Goal: Task Accomplishment & Management: Use online tool/utility

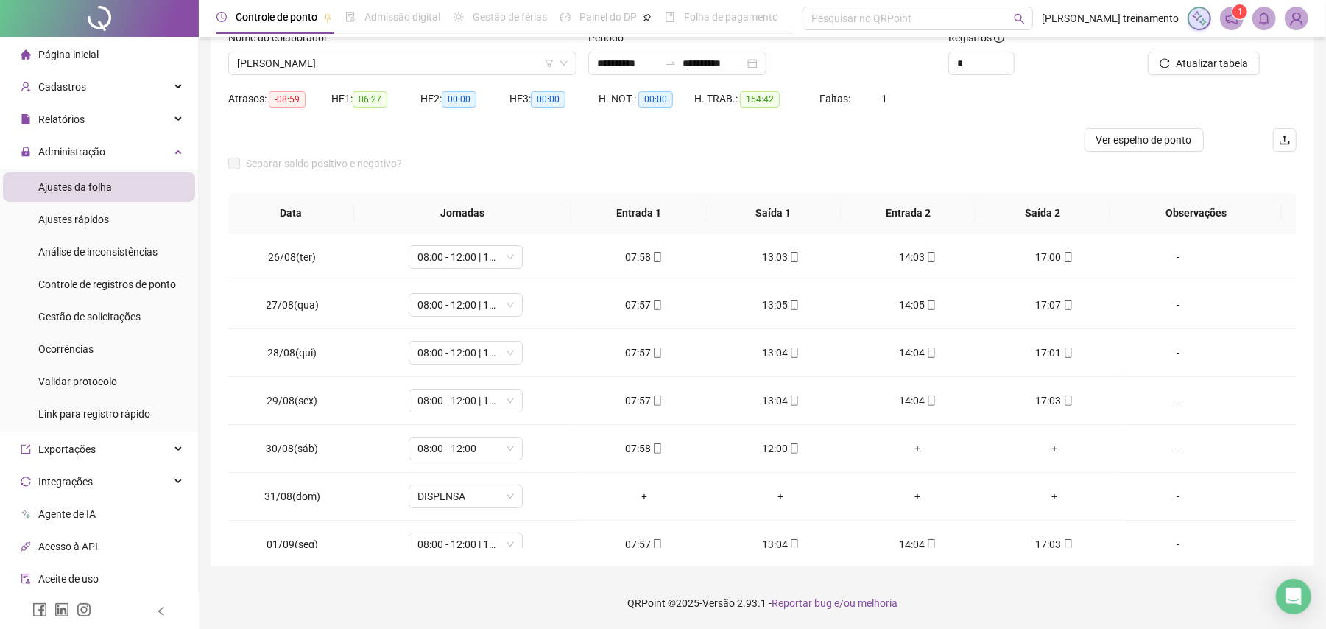
scroll to position [643, 0]
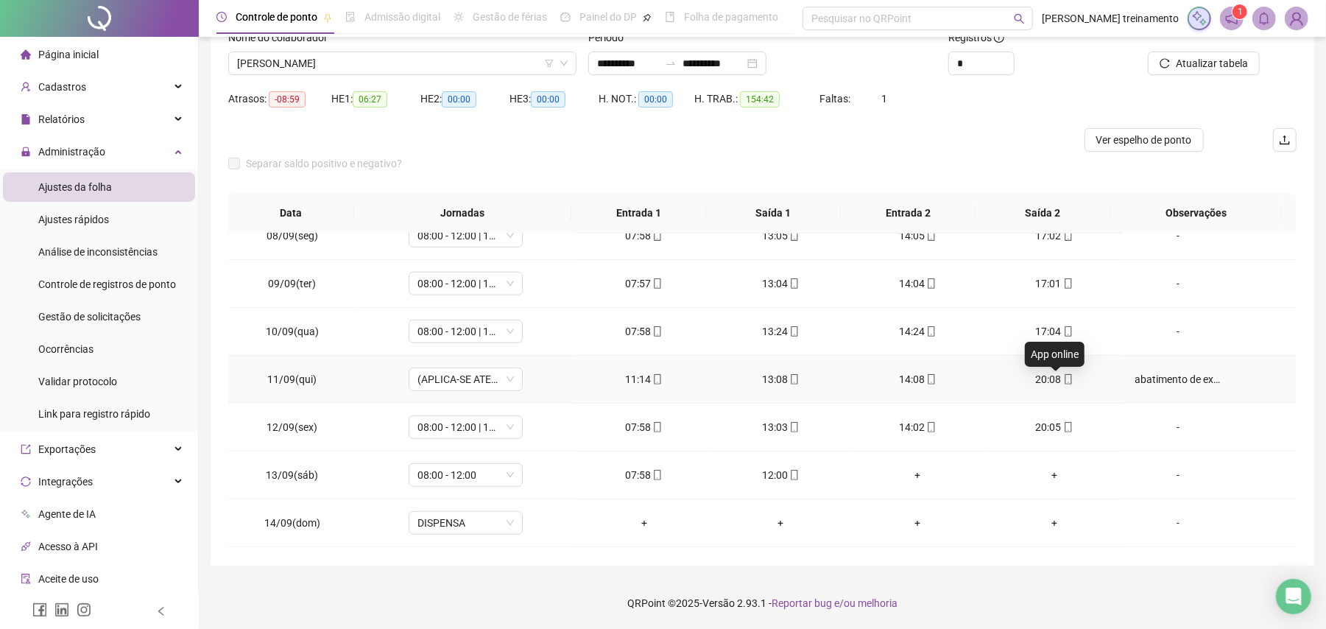
click at [1063, 381] on icon "mobile" at bounding box center [1068, 379] width 10 height 10
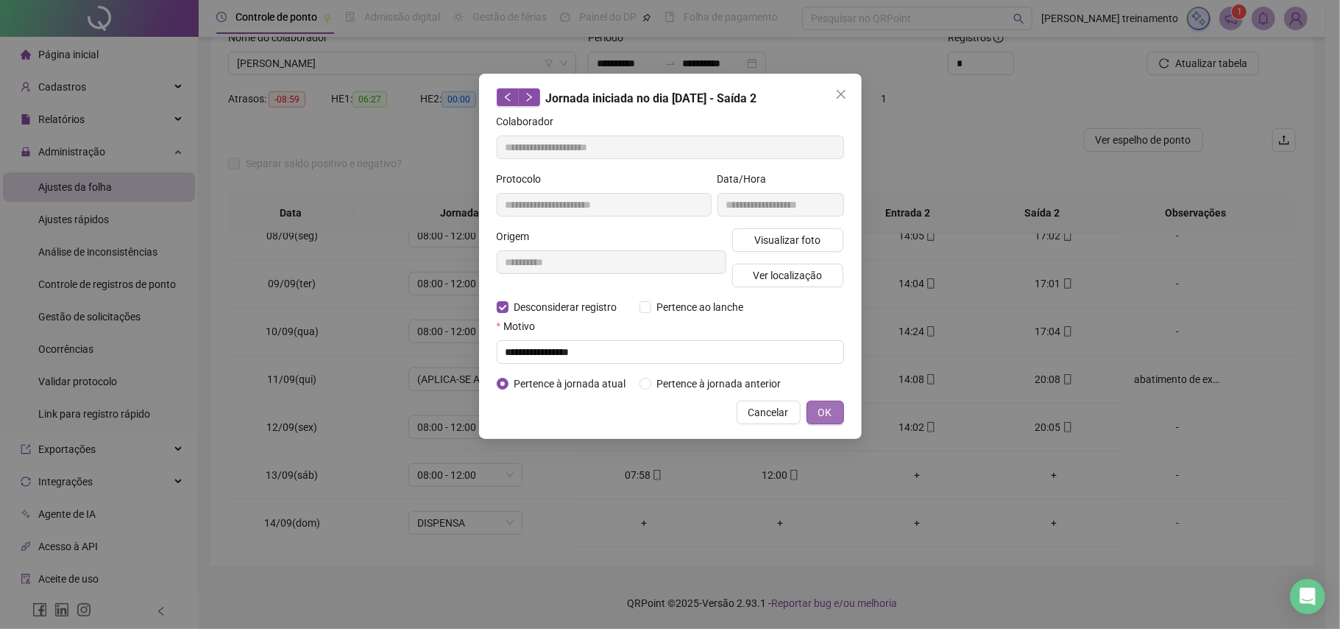
click at [822, 418] on span "OK" at bounding box center [826, 412] width 14 height 16
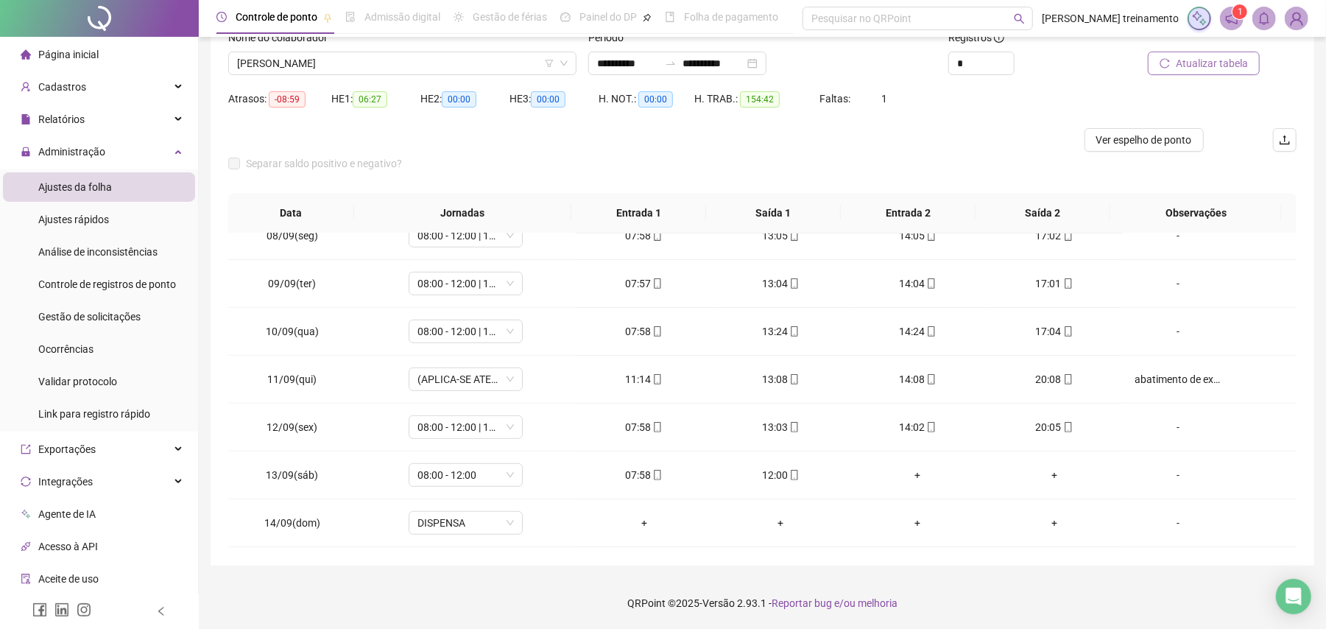
click at [1226, 66] on span "Atualizar tabela" at bounding box center [1212, 63] width 72 height 16
click at [1041, 381] on div "+" at bounding box center [1053, 379] width 113 height 16
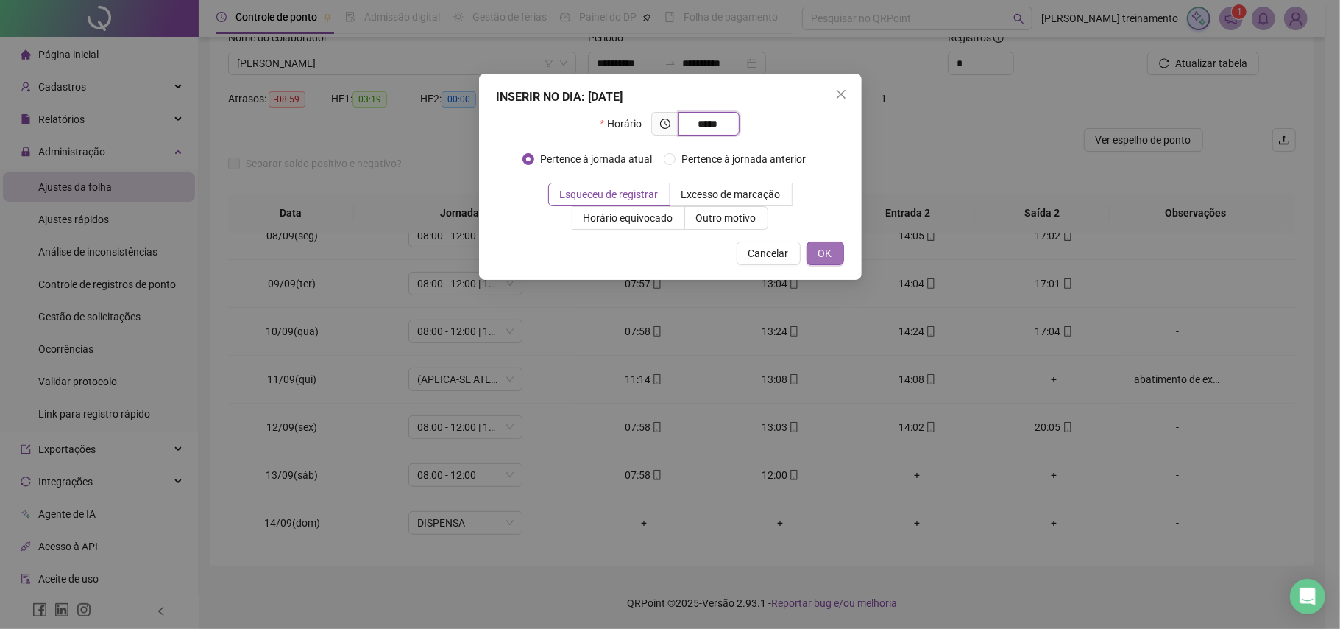
type input "*****"
click at [828, 257] on span "OK" at bounding box center [826, 253] width 14 height 16
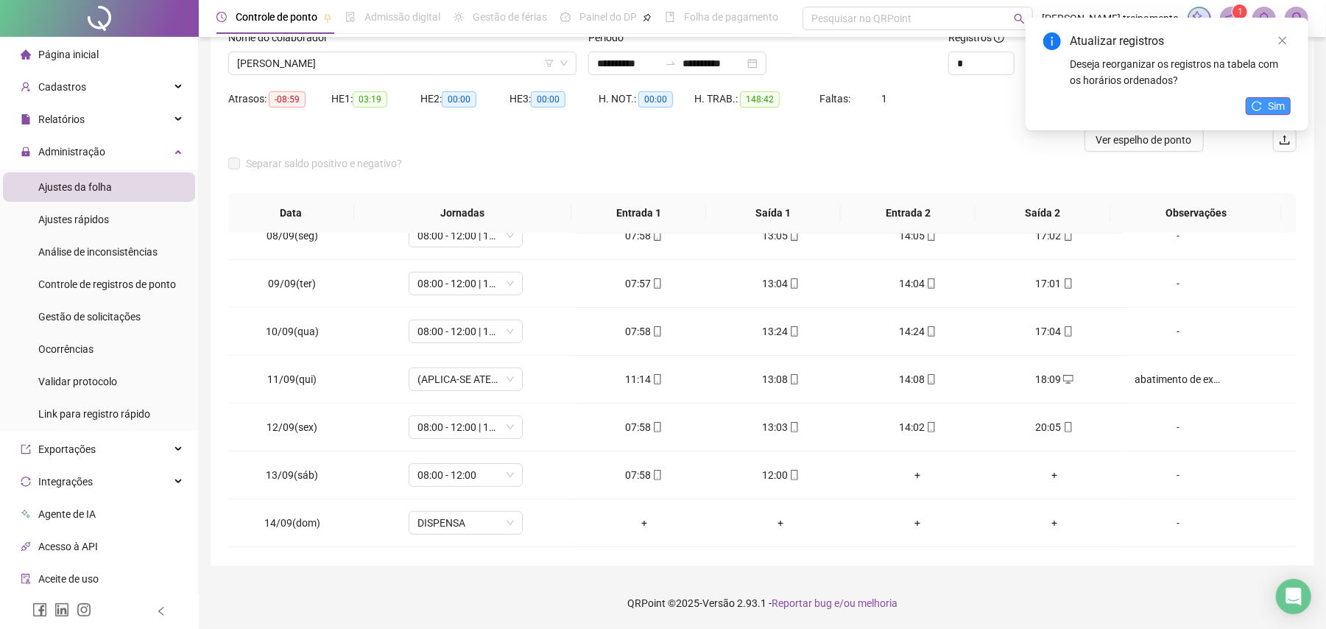
click at [1273, 110] on span "Sim" at bounding box center [1276, 106] width 17 height 16
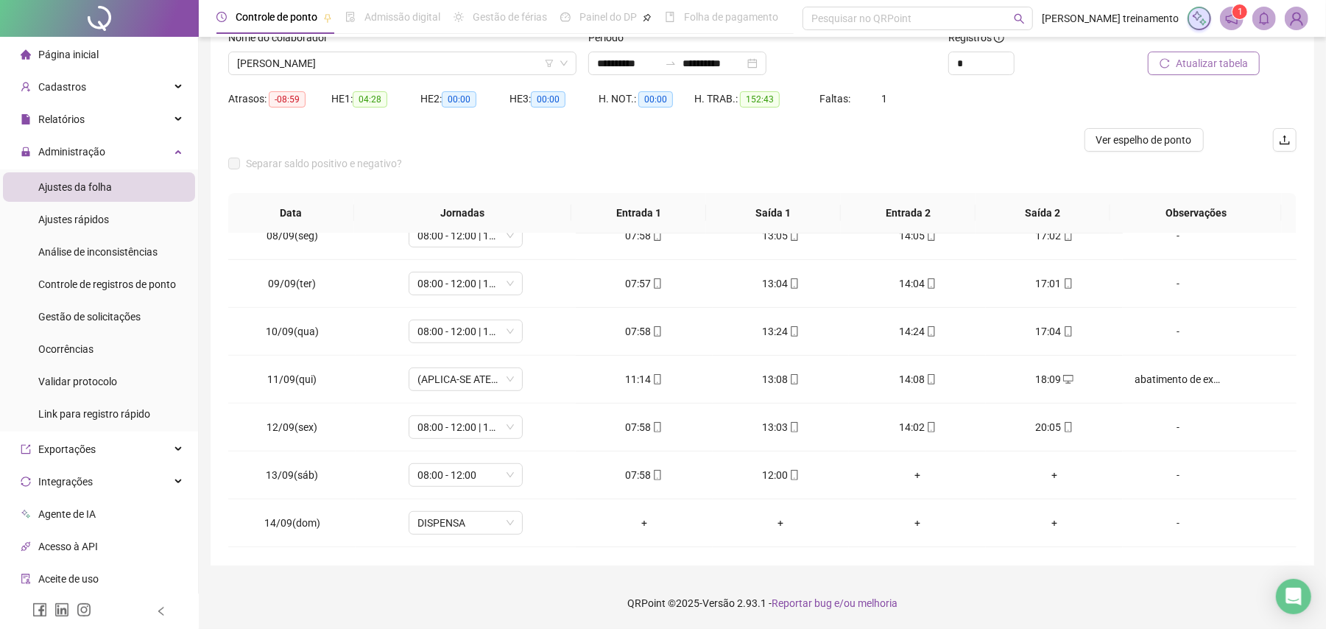
click at [1202, 66] on span "Atualizar tabela" at bounding box center [1212, 63] width 72 height 16
click at [1147, 144] on span "Ver espelho de ponto" at bounding box center [1144, 140] width 96 height 16
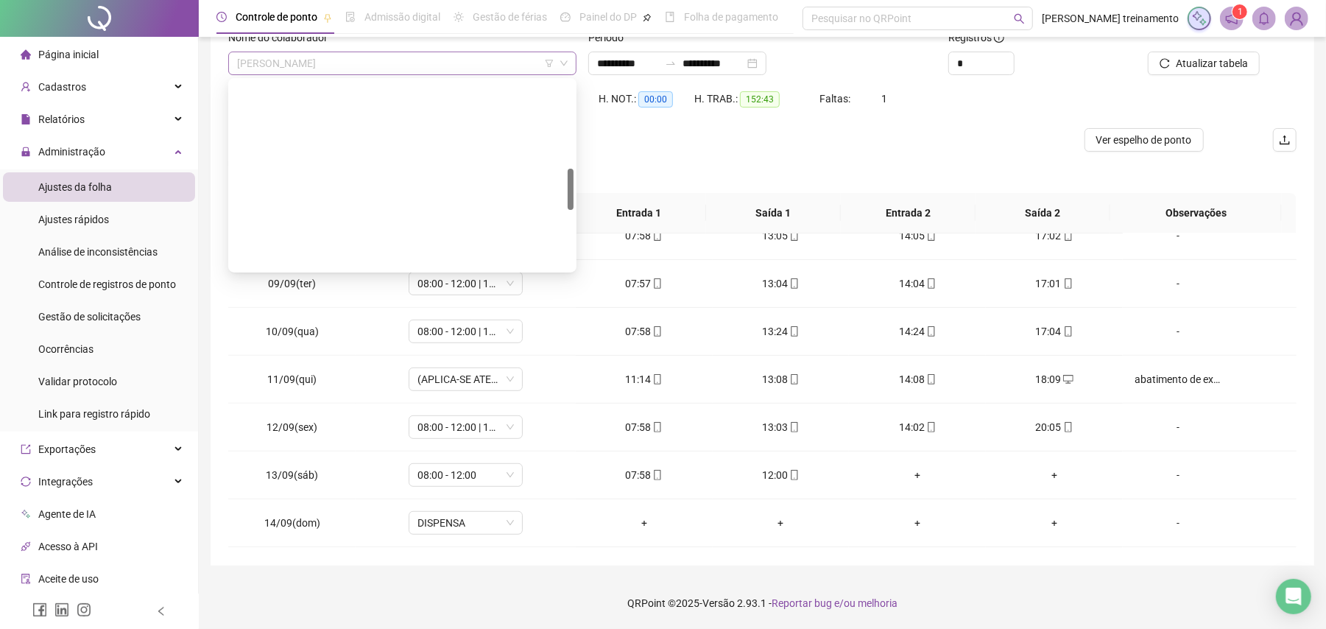
click at [509, 66] on span "[PERSON_NAME]" at bounding box center [402, 63] width 330 height 22
click at [489, 626] on div "LOUIZY SANTAREM SANTOS" at bounding box center [402, 634] width 325 height 16
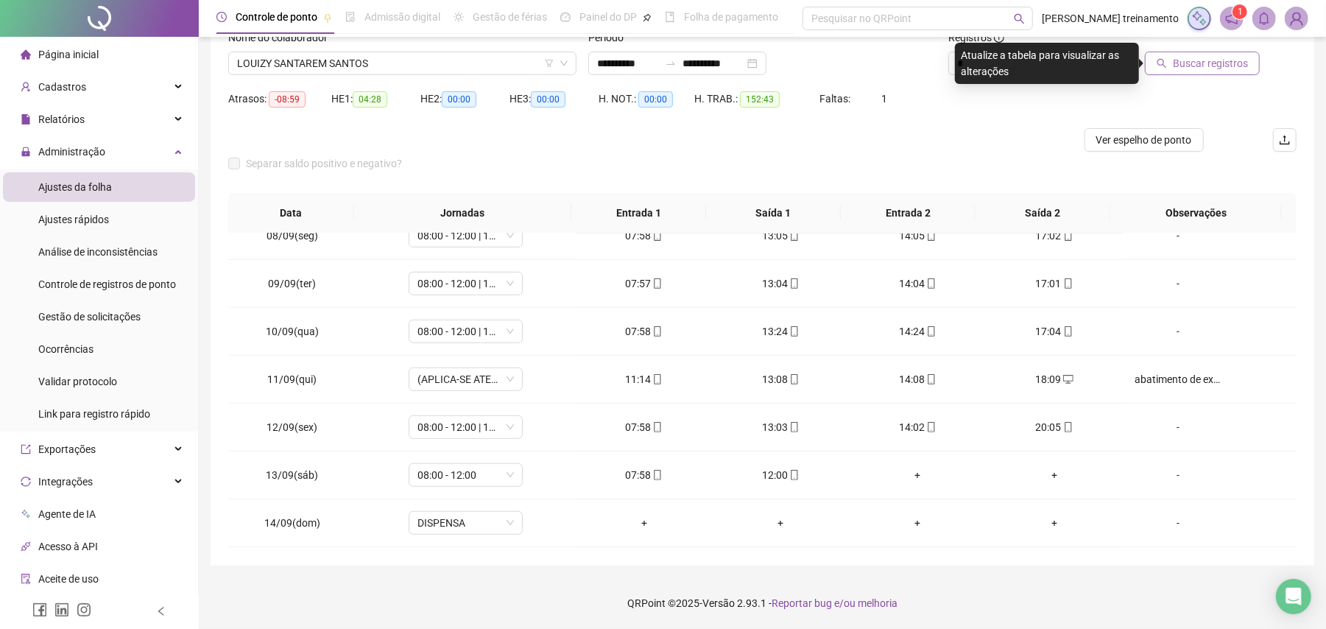
click at [1222, 63] on span "Buscar registros" at bounding box center [1210, 63] width 75 height 16
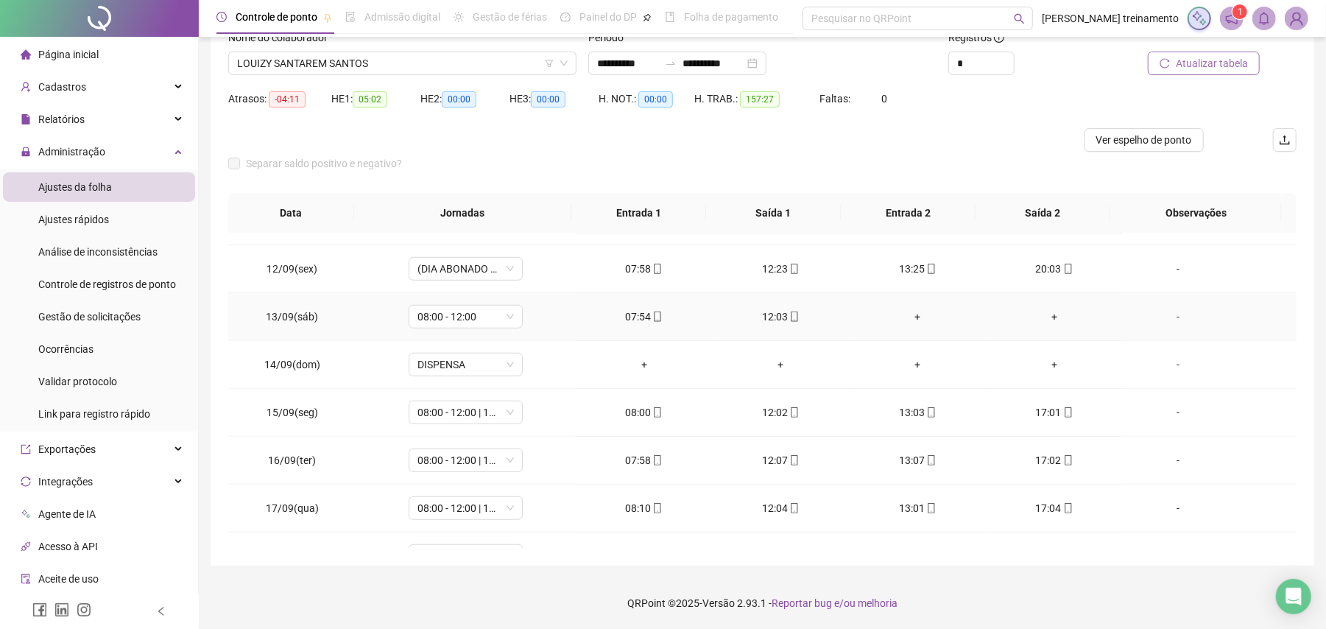
scroll to position [840, 0]
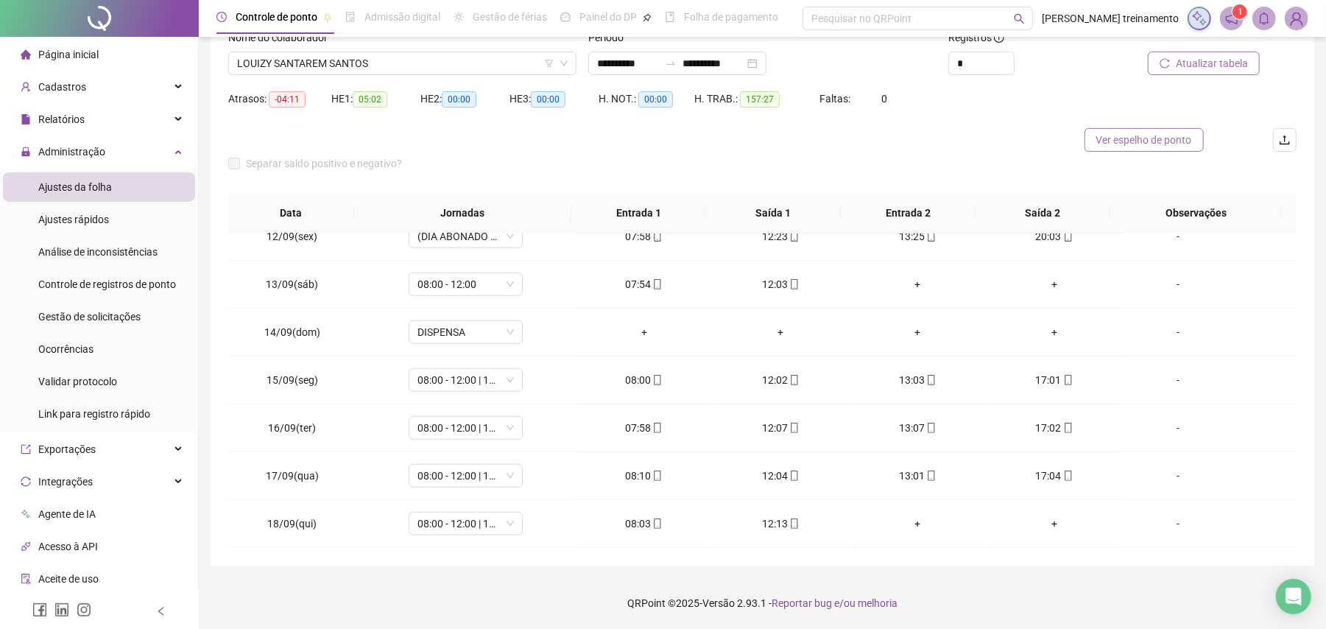
click at [1131, 143] on span "Ver espelho de ponto" at bounding box center [1144, 140] width 96 height 16
click at [478, 54] on span "LOUIZY SANTAREM SANTOS" at bounding box center [402, 63] width 330 height 22
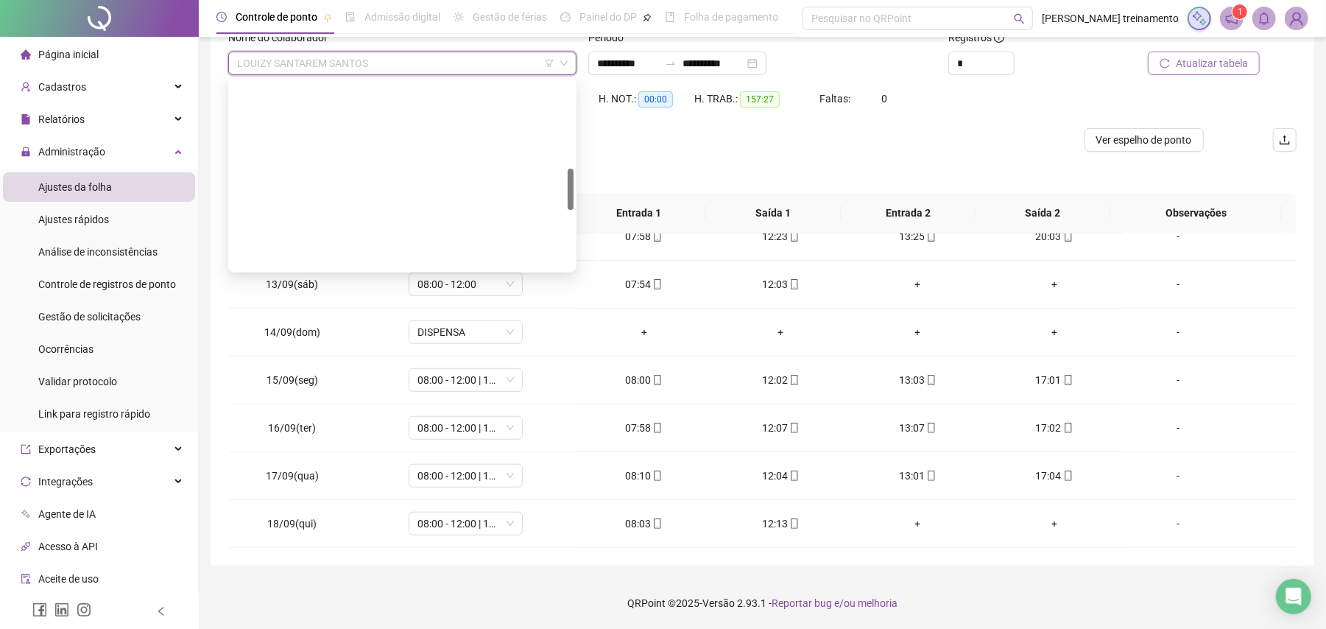
click at [431, 603] on div "[PERSON_NAME]" at bounding box center [402, 611] width 325 height 16
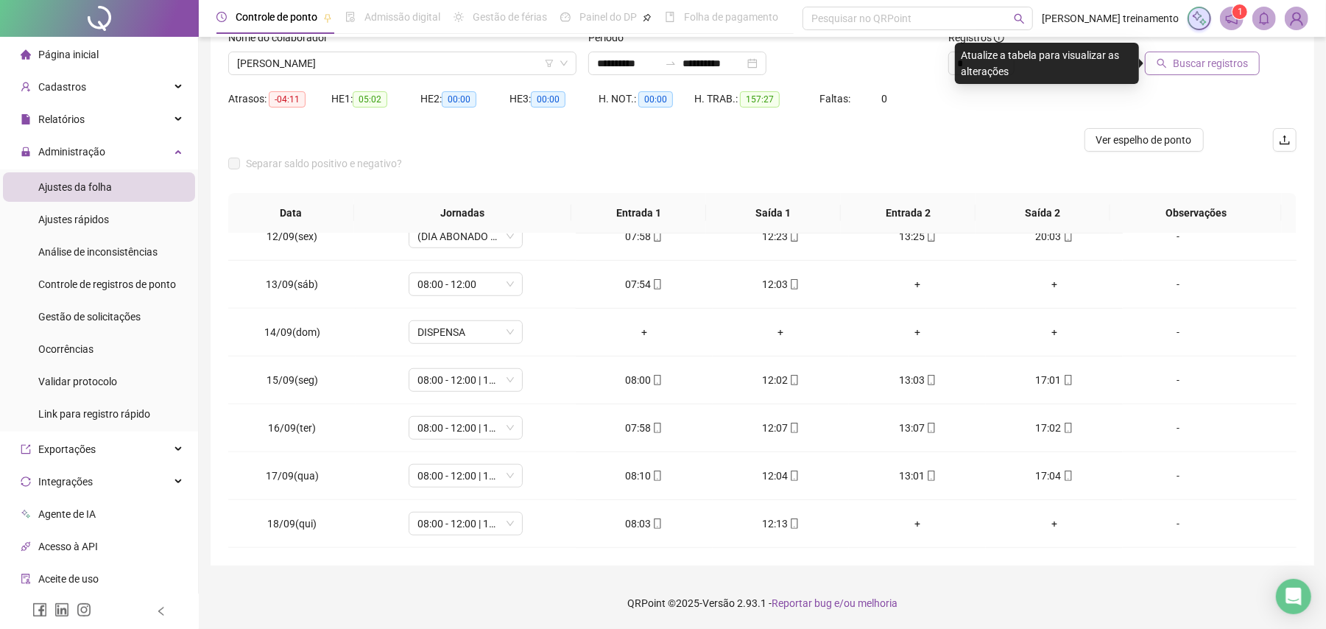
click at [1201, 60] on span "Buscar registros" at bounding box center [1210, 63] width 75 height 16
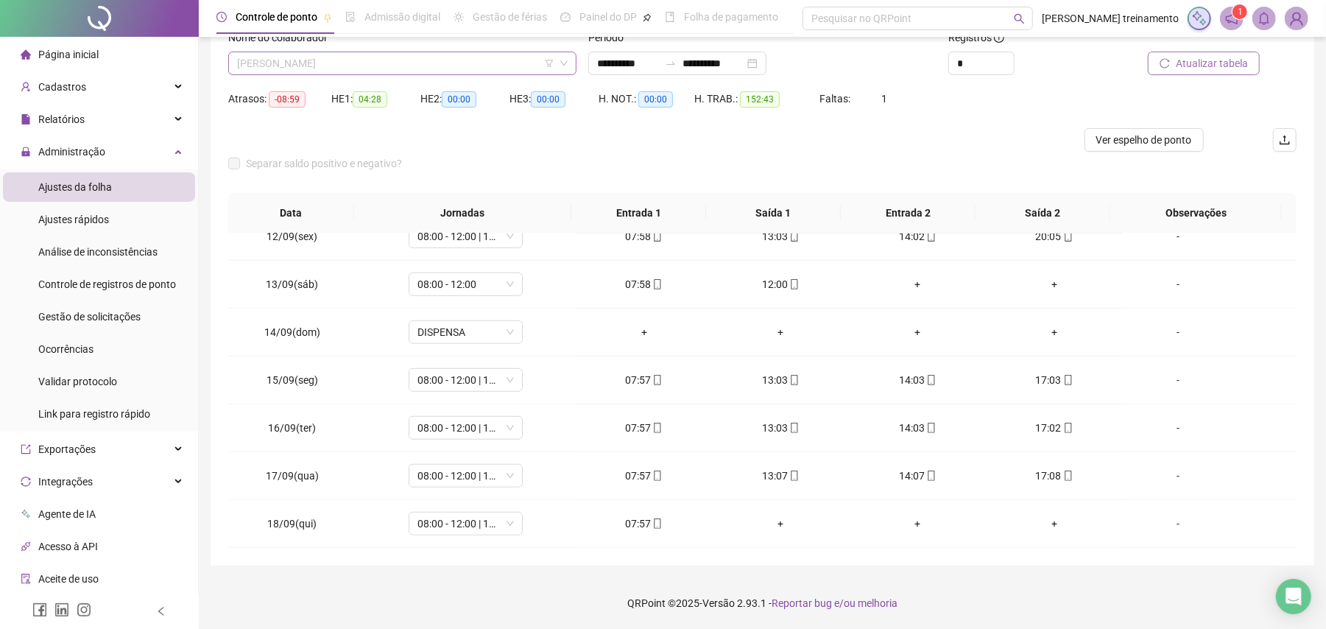
drag, startPoint x: 451, startPoint y: 62, endPoint x: 452, endPoint y: 69, distance: 7.4
click at [451, 60] on span "[PERSON_NAME]" at bounding box center [402, 63] width 330 height 22
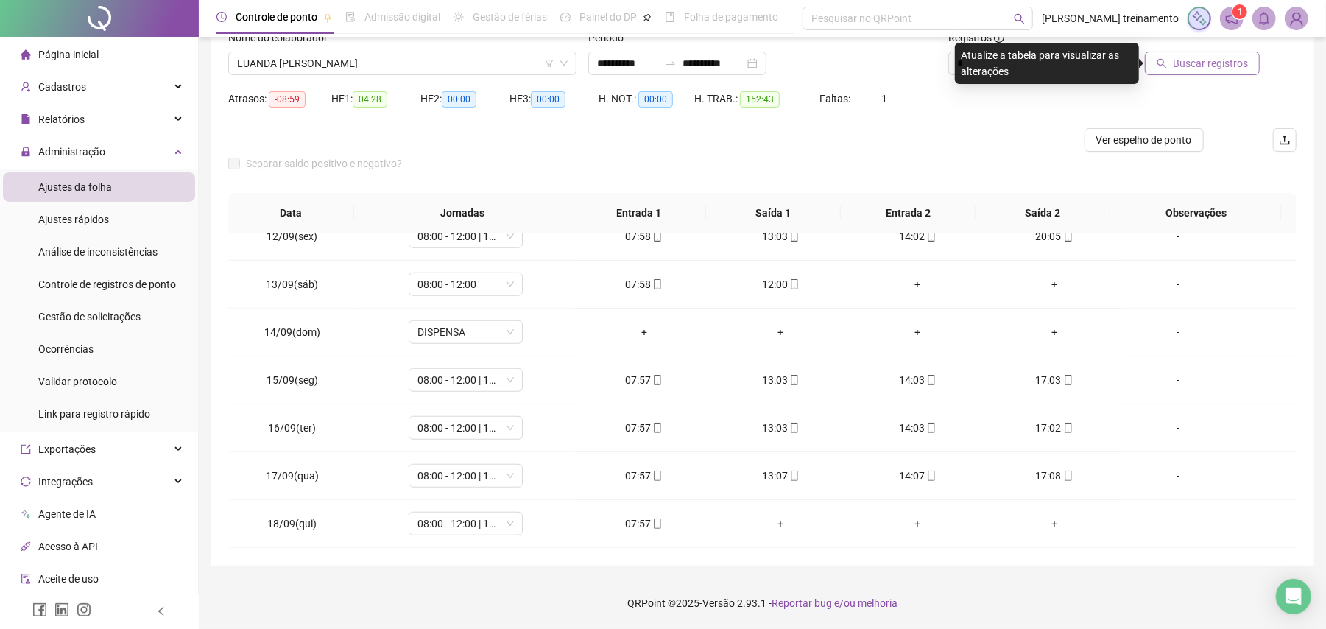
click at [1234, 60] on span "Buscar registros" at bounding box center [1210, 63] width 75 height 16
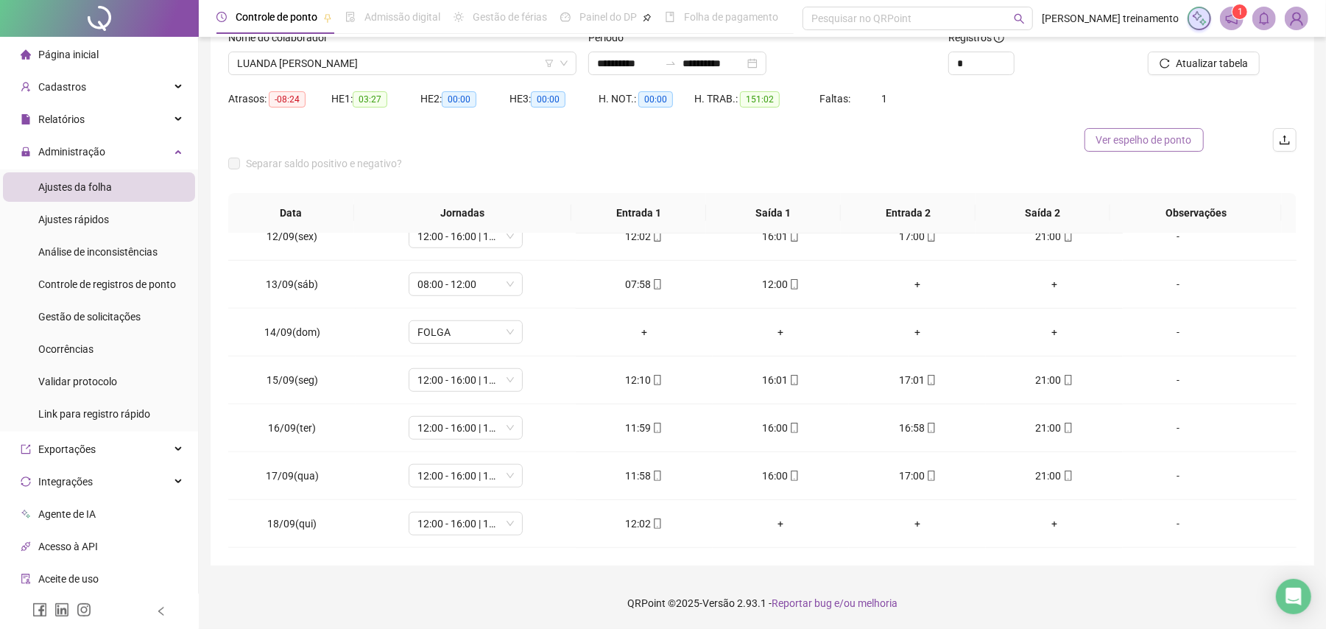
click at [1163, 140] on span "Ver espelho de ponto" at bounding box center [1144, 140] width 96 height 16
click at [455, 62] on span "LUANDA [PERSON_NAME]" at bounding box center [402, 63] width 330 height 22
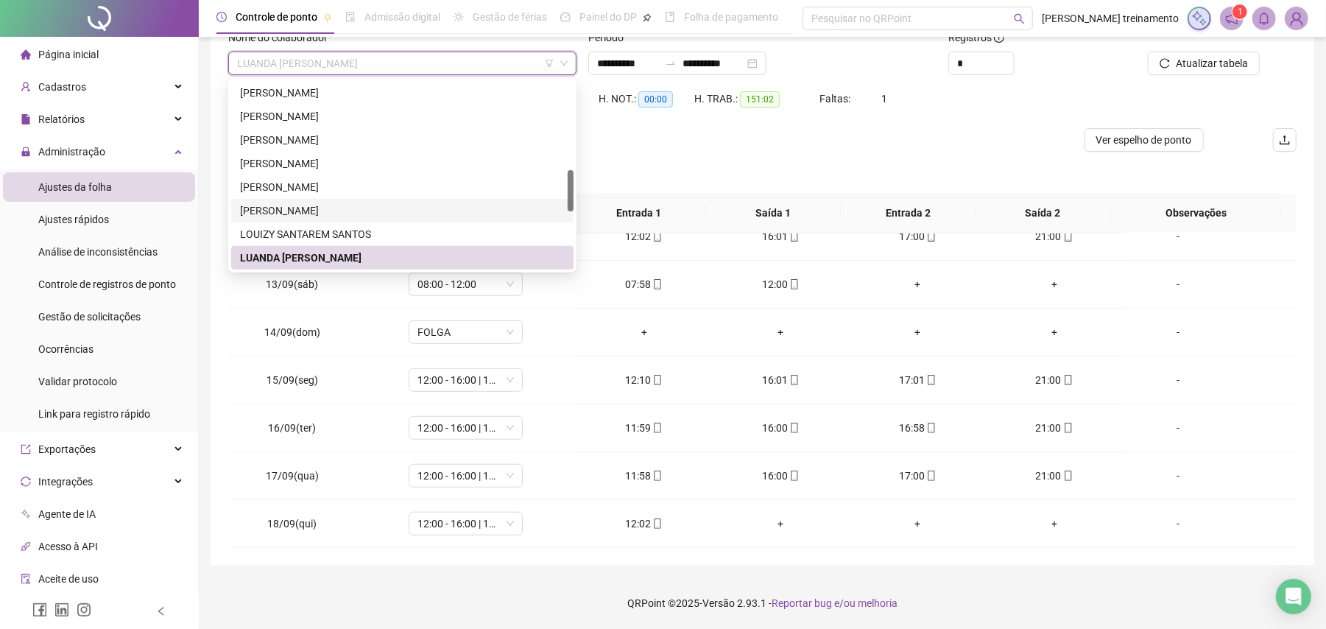
scroll to position [498, 0]
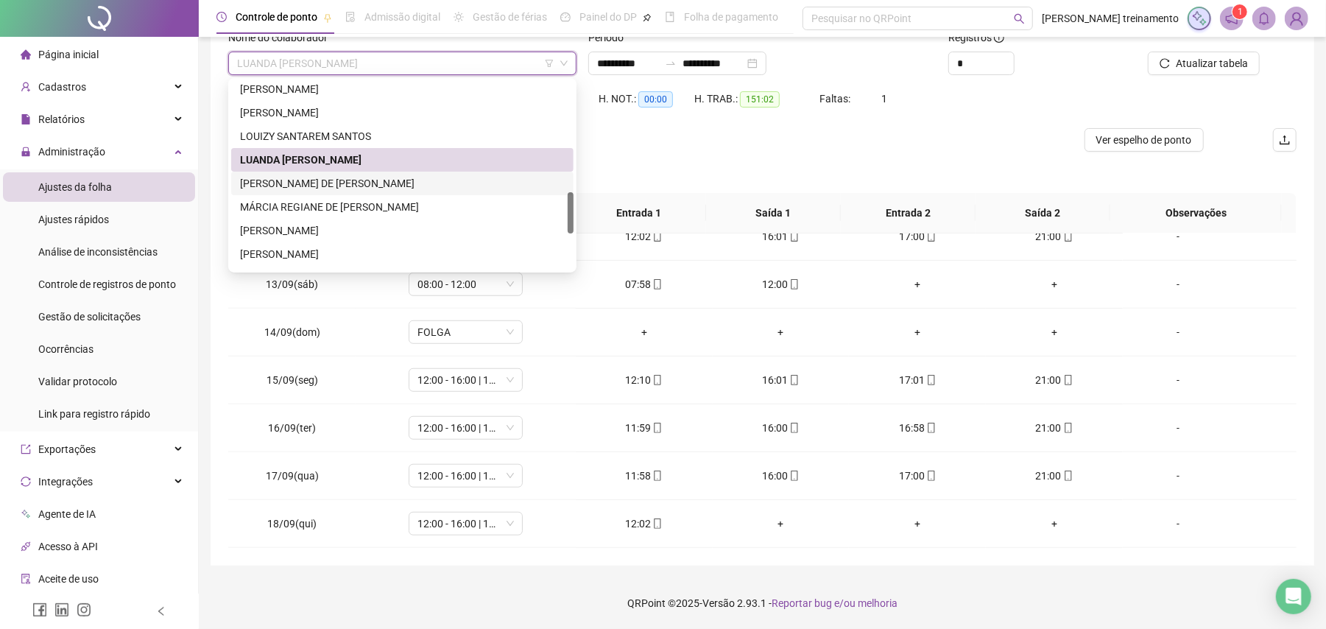
click at [472, 183] on div "[PERSON_NAME] DE [PERSON_NAME]" at bounding box center [402, 183] width 325 height 16
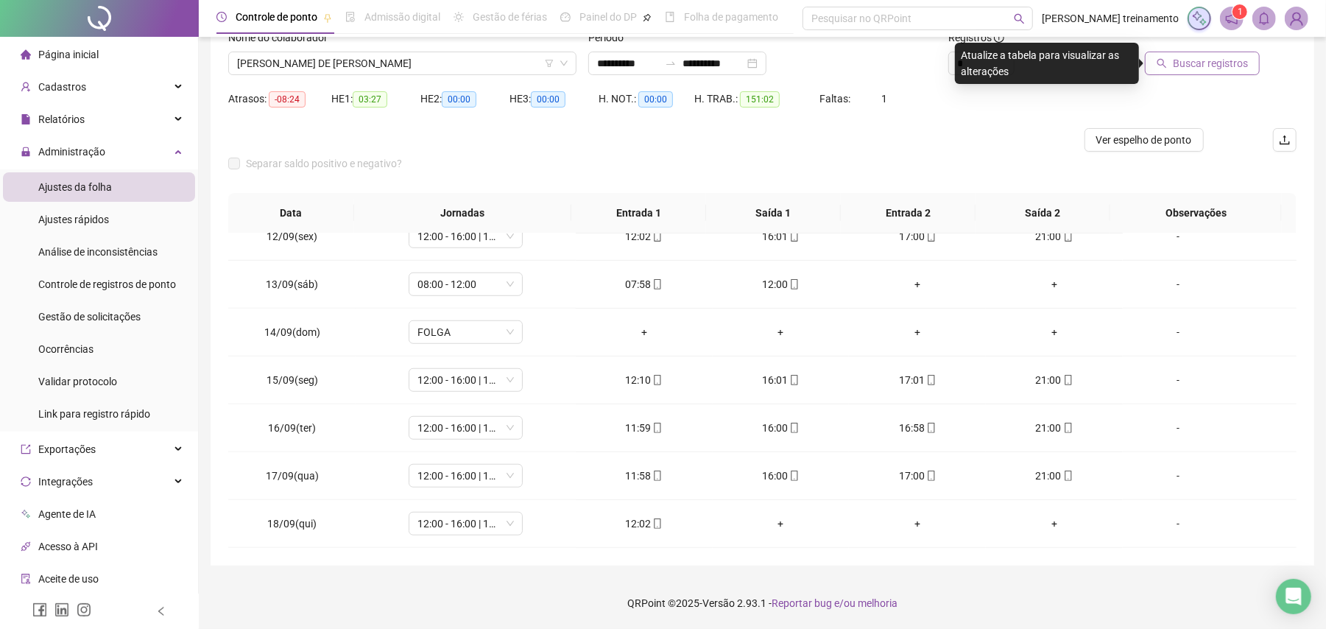
click at [1214, 66] on span "Buscar registros" at bounding box center [1210, 63] width 75 height 16
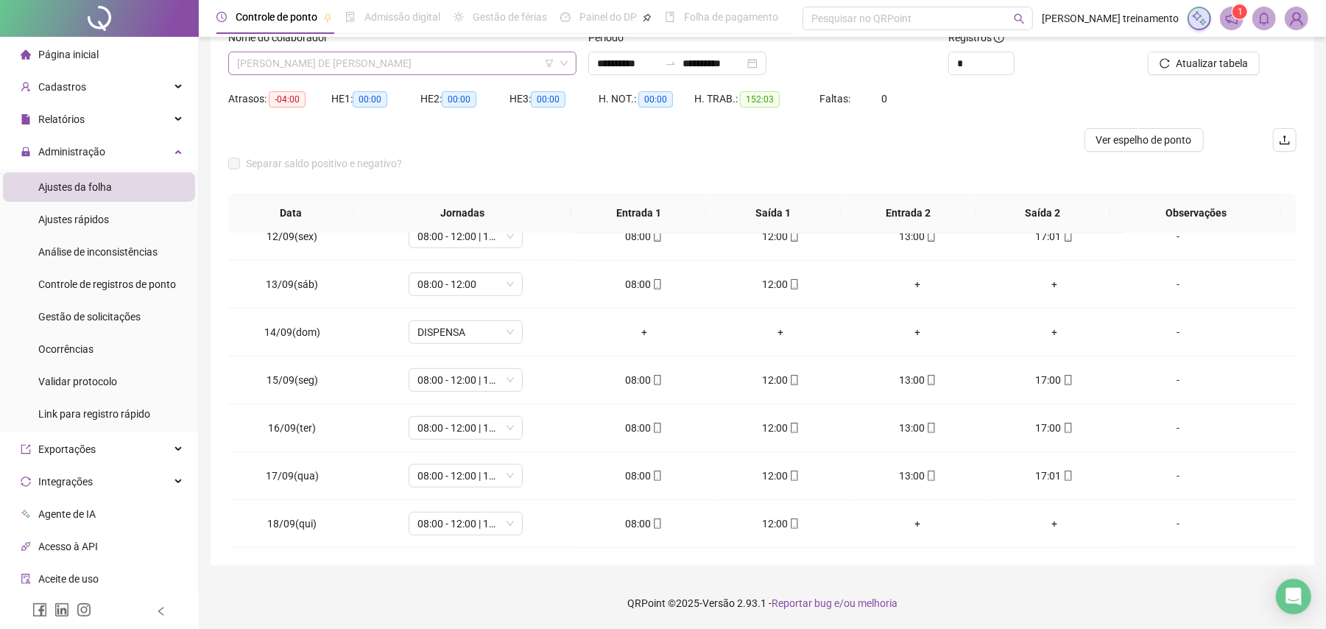
click at [459, 60] on span "[PERSON_NAME] DE [PERSON_NAME]" at bounding box center [402, 63] width 330 height 22
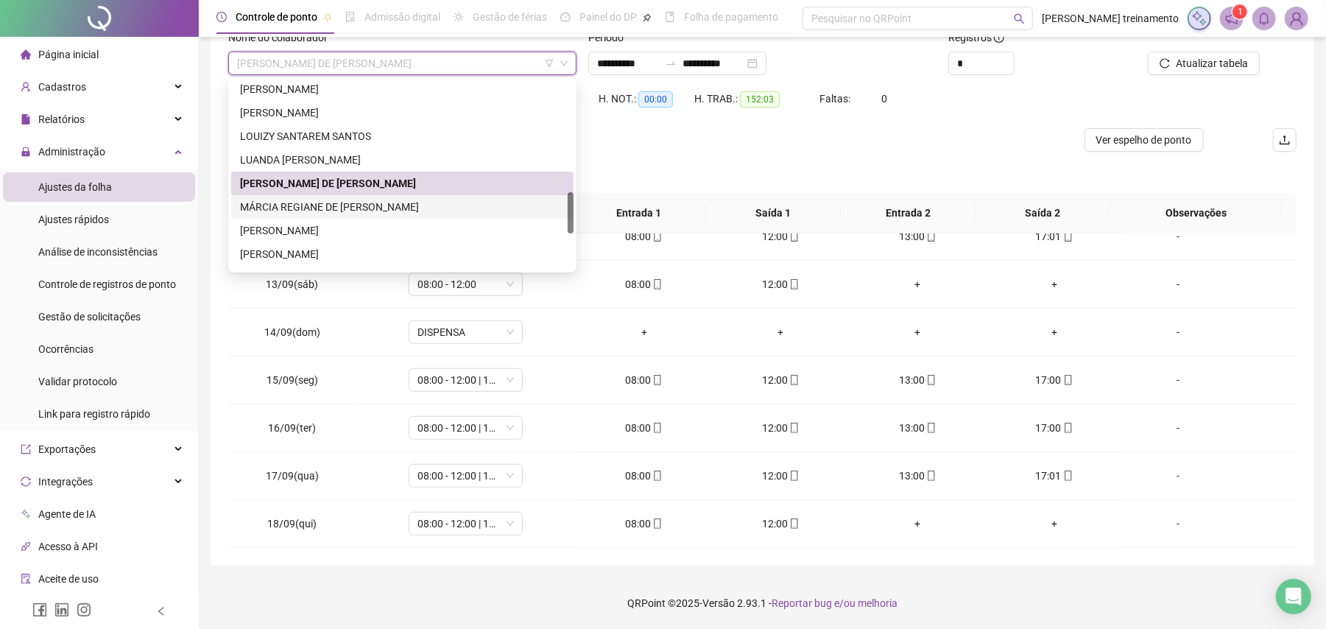
click at [459, 205] on div "MÁRCIA REGIANE DE [PERSON_NAME]" at bounding box center [402, 207] width 325 height 16
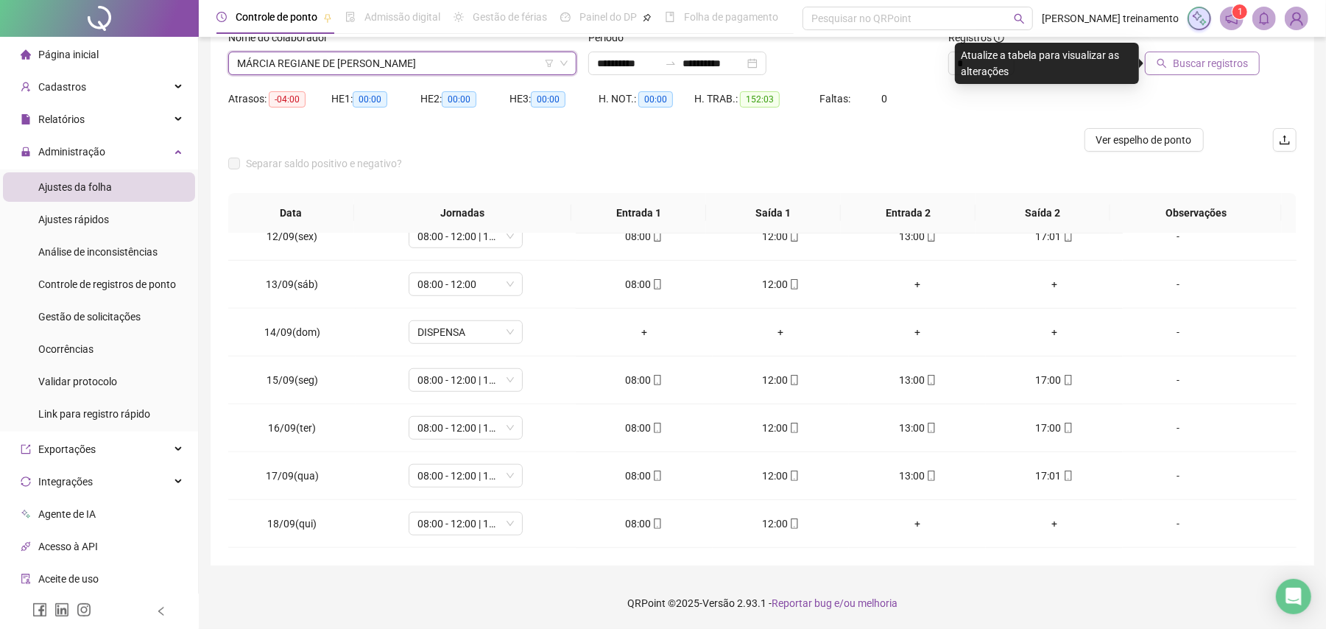
click at [1241, 59] on span "Buscar registros" at bounding box center [1210, 63] width 75 height 16
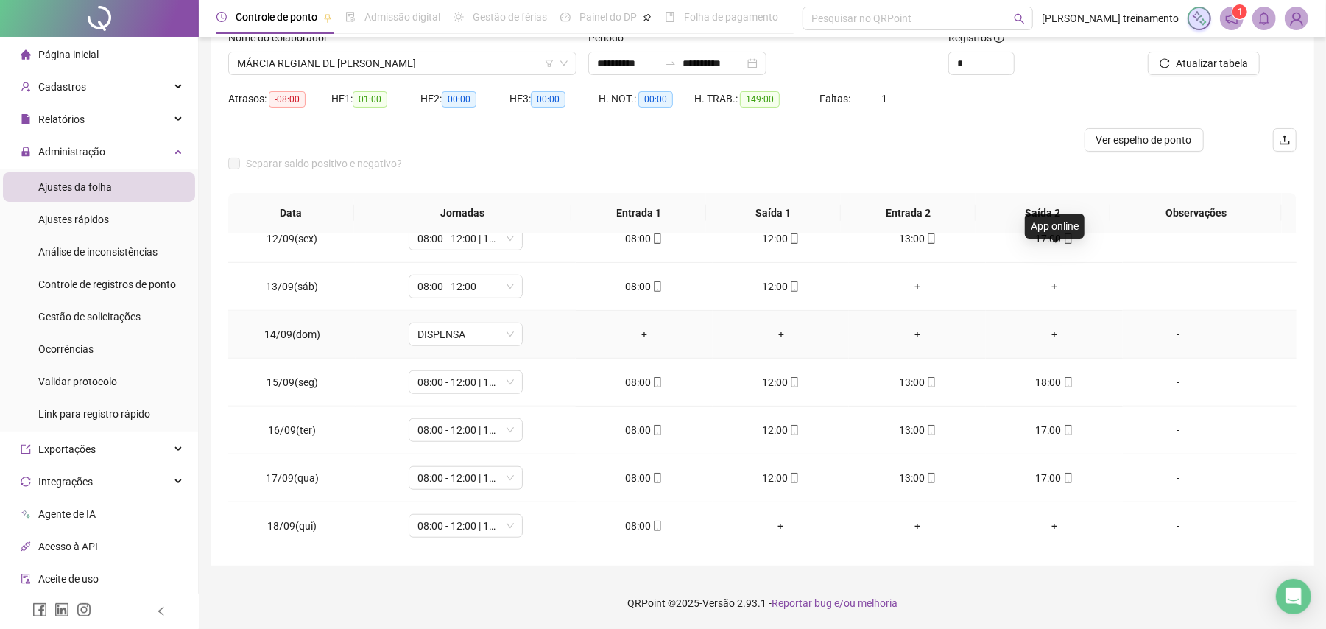
scroll to position [840, 0]
click at [1126, 133] on span "Ver espelho de ponto" at bounding box center [1144, 140] width 96 height 16
click at [442, 63] on span "MÁRCIA REGIANE DE [PERSON_NAME]" at bounding box center [402, 63] width 330 height 22
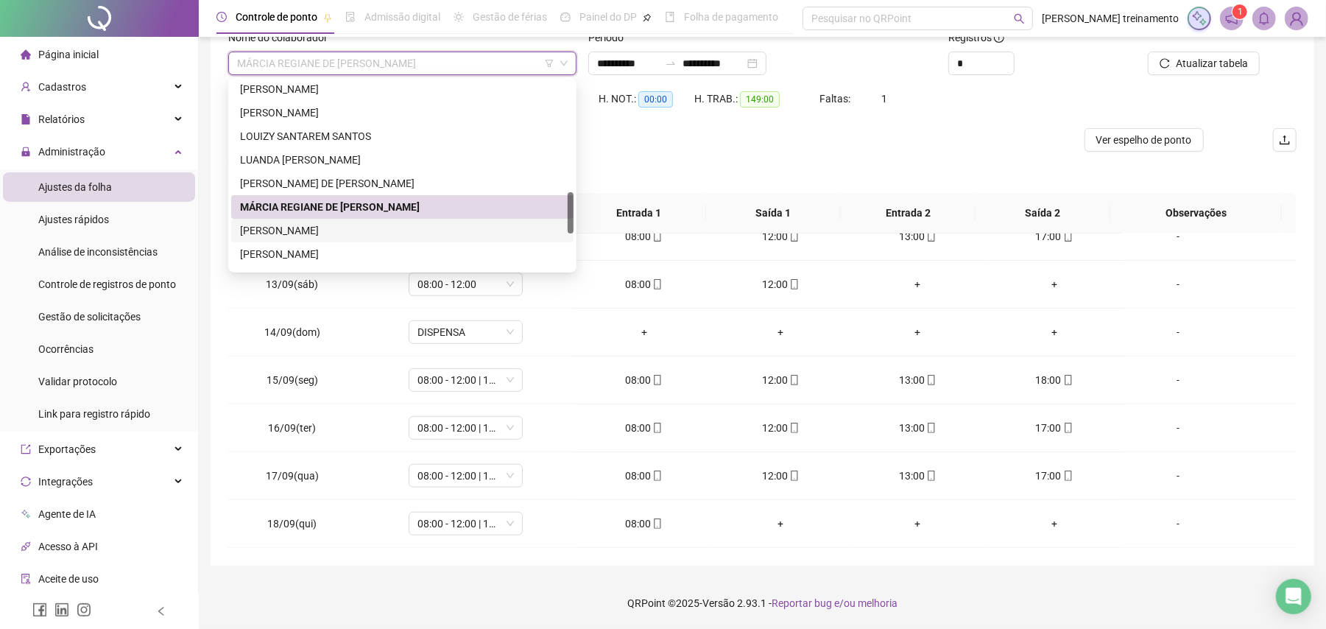
click at [439, 228] on div "[PERSON_NAME]" at bounding box center [402, 230] width 325 height 16
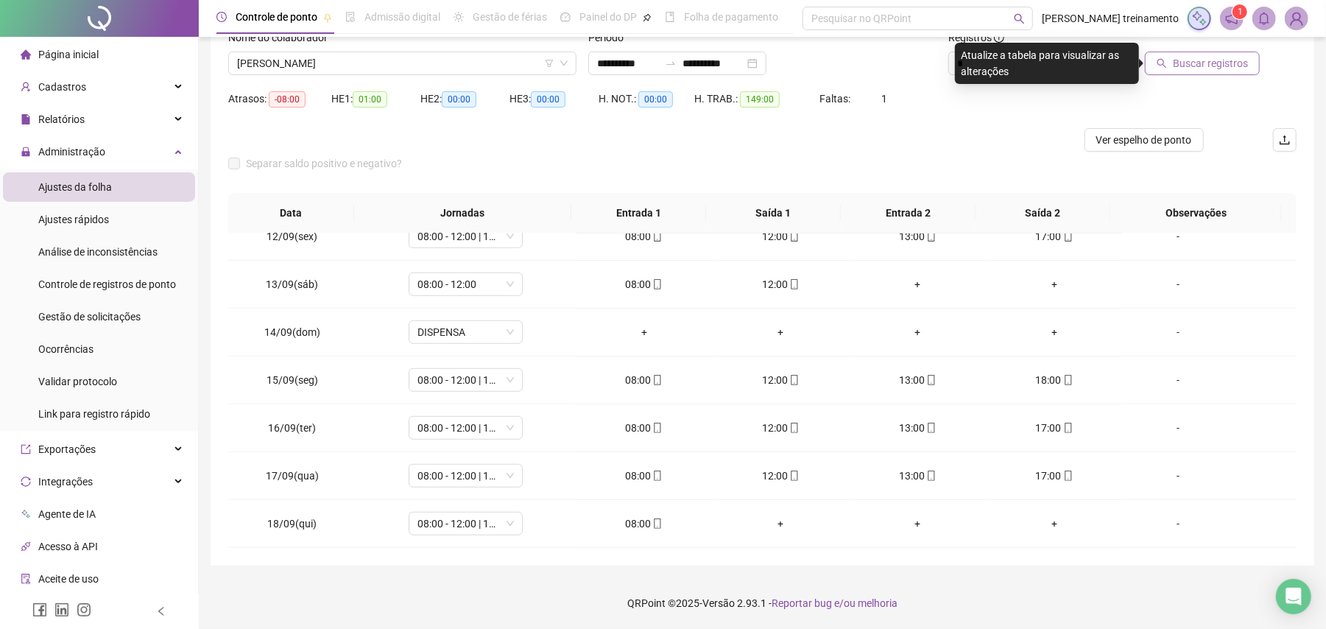
click at [1187, 65] on span "Buscar registros" at bounding box center [1210, 63] width 75 height 16
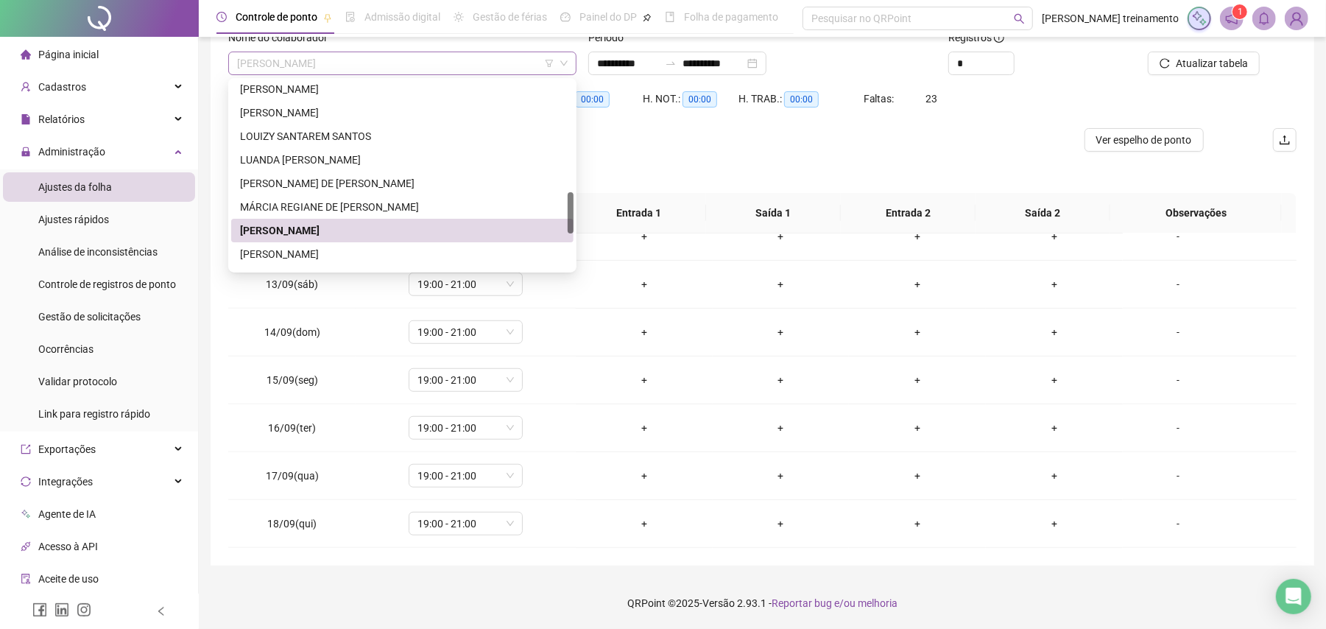
click at [475, 63] on span "[PERSON_NAME]" at bounding box center [402, 63] width 330 height 22
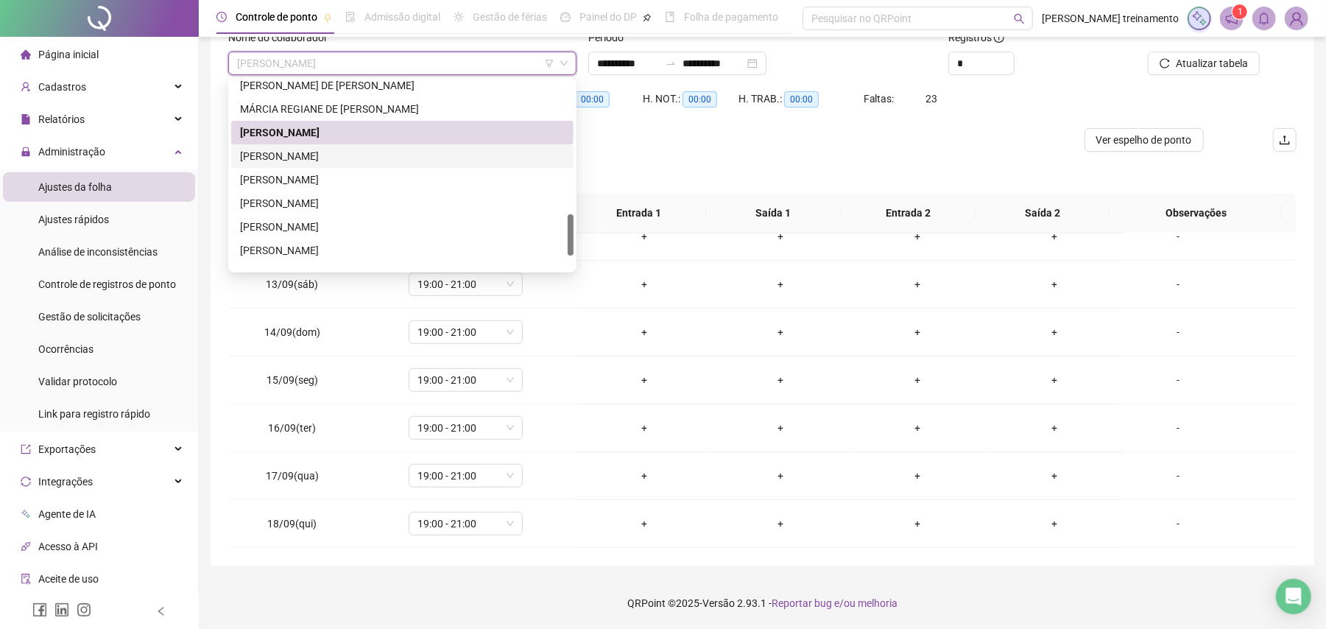
click at [451, 155] on div "[PERSON_NAME]" at bounding box center [402, 156] width 325 height 16
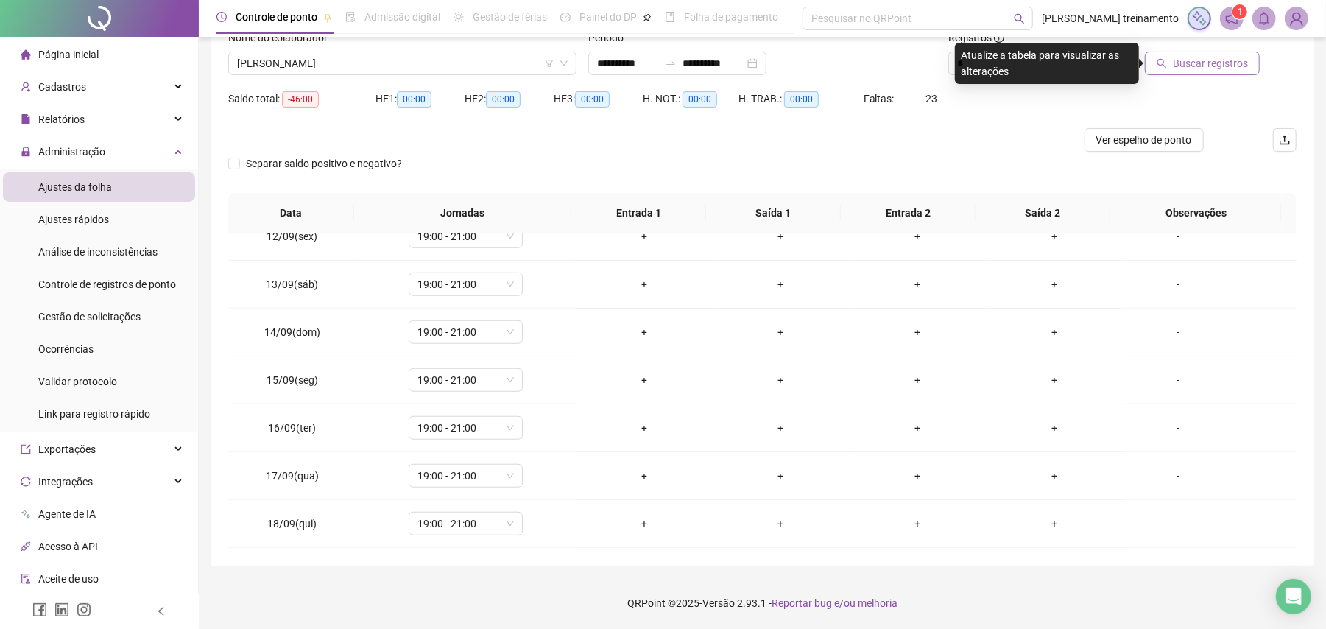
click at [1182, 66] on span "Buscar registros" at bounding box center [1210, 63] width 75 height 16
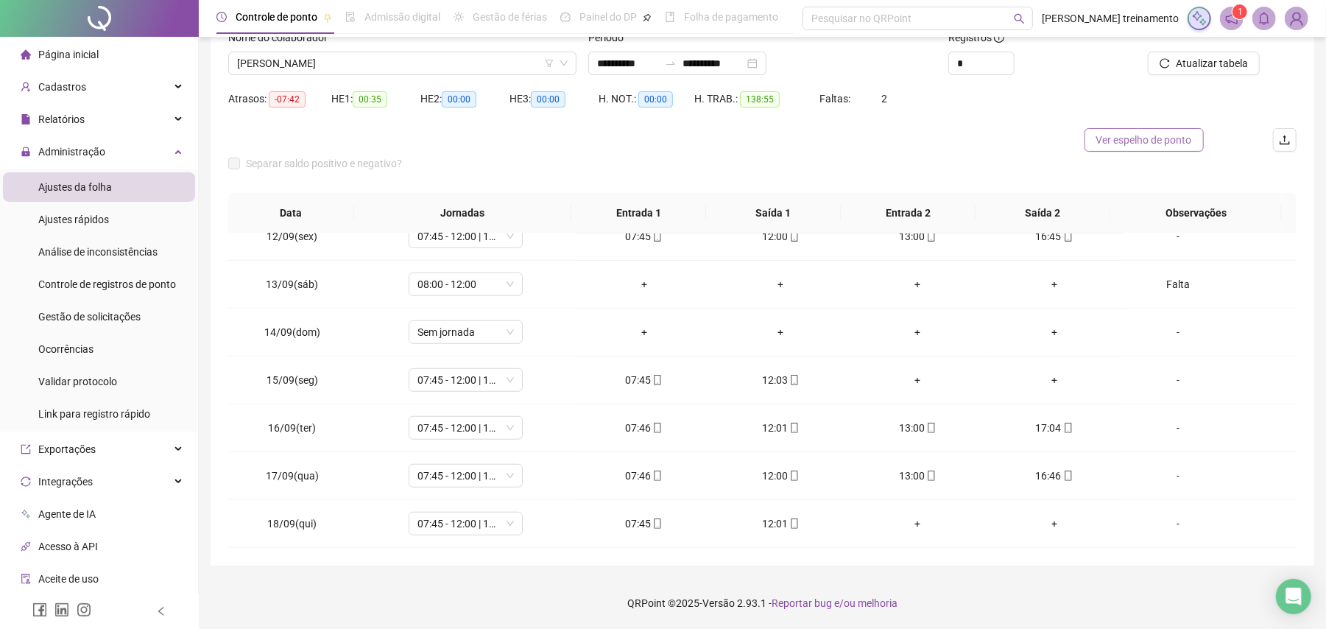
click at [1143, 139] on span "Ver espelho de ponto" at bounding box center [1144, 140] width 96 height 16
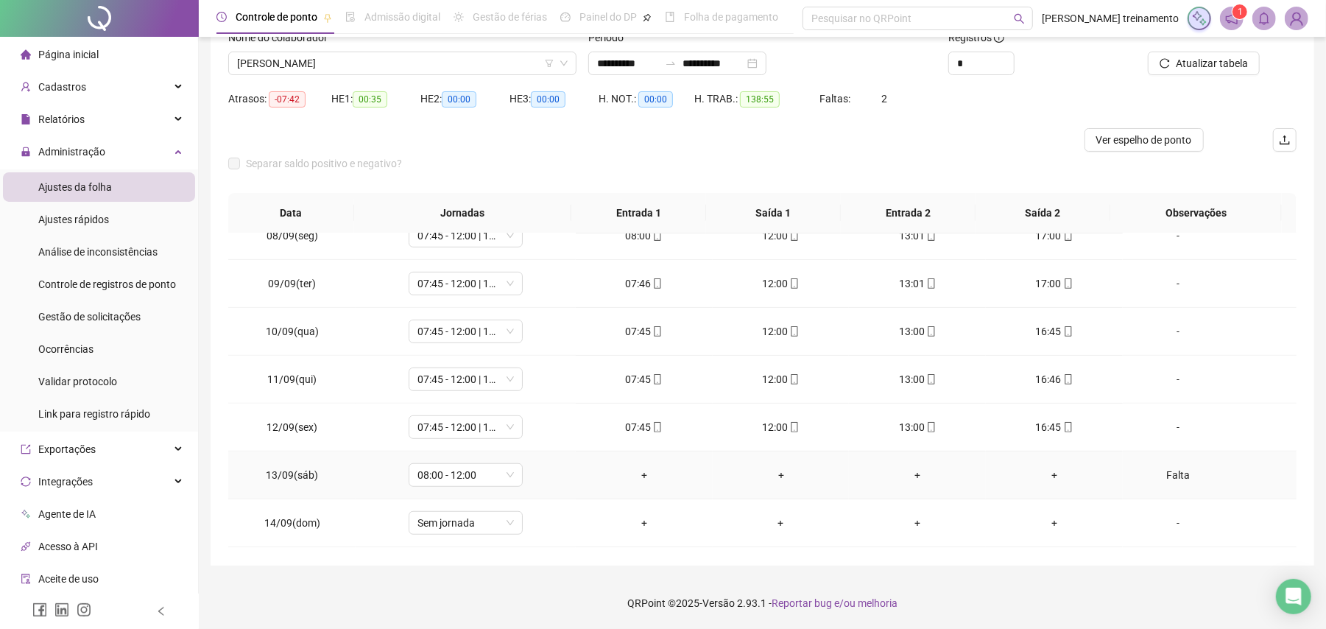
scroll to position [545, 0]
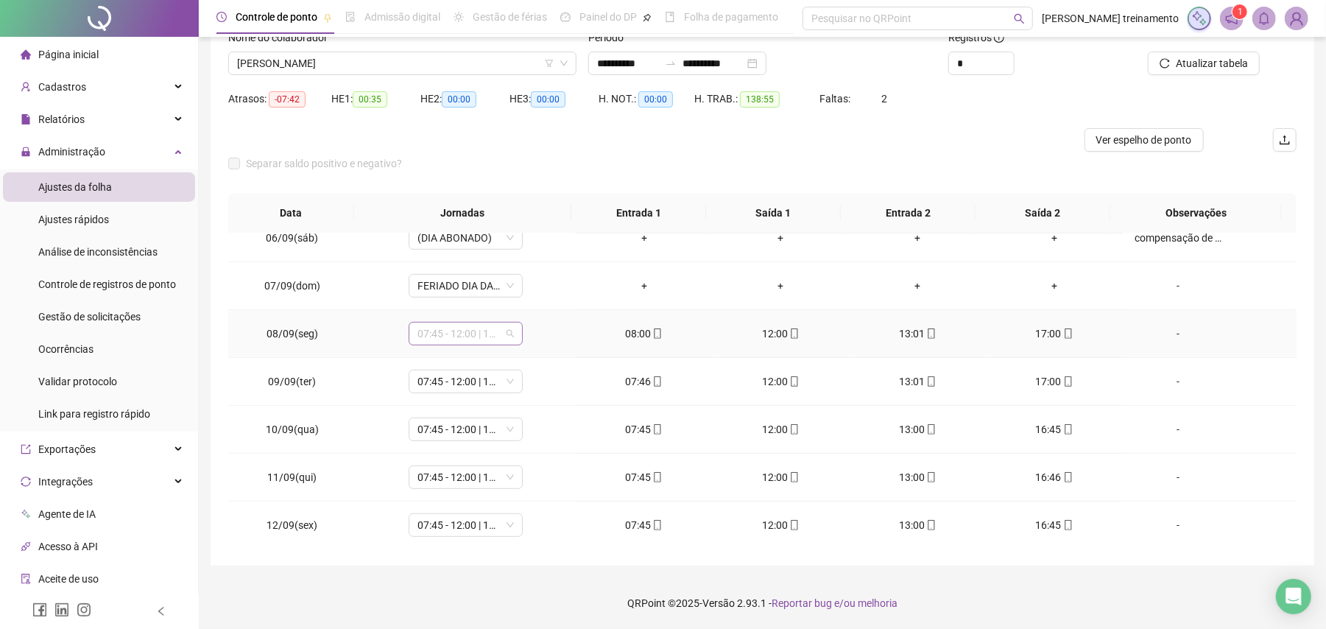
click at [456, 336] on span "07:45 - 12:00 | 13:00 - 17:00" at bounding box center [465, 333] width 96 height 22
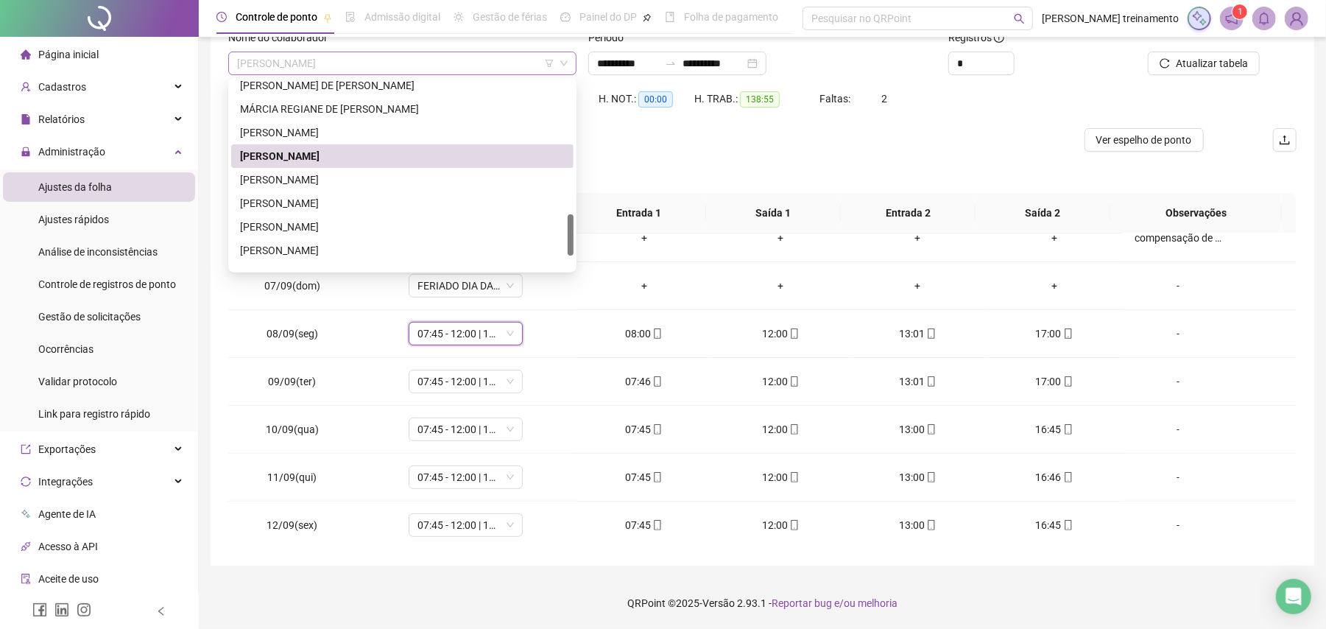
click at [478, 66] on span "[PERSON_NAME]" at bounding box center [402, 63] width 330 height 22
click at [420, 199] on div "[PERSON_NAME]" at bounding box center [402, 203] width 325 height 16
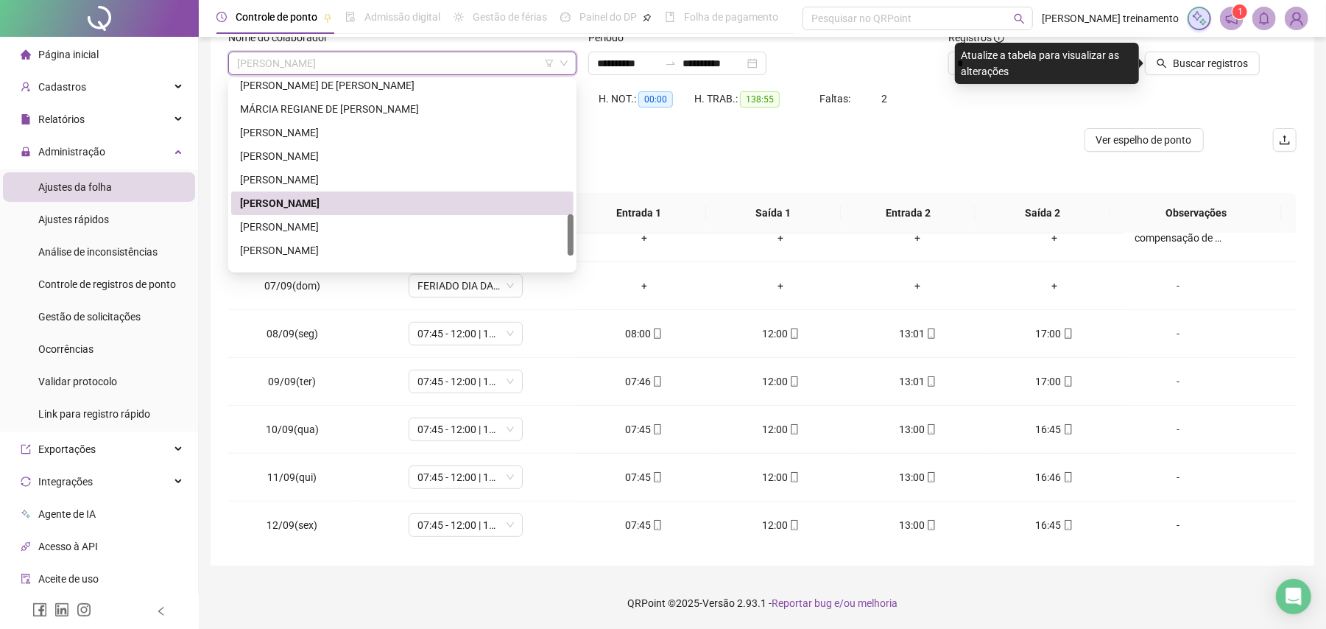
click at [439, 57] on span "[PERSON_NAME]" at bounding box center [402, 63] width 330 height 22
click at [431, 234] on div "[PERSON_NAME]" at bounding box center [402, 227] width 342 height 24
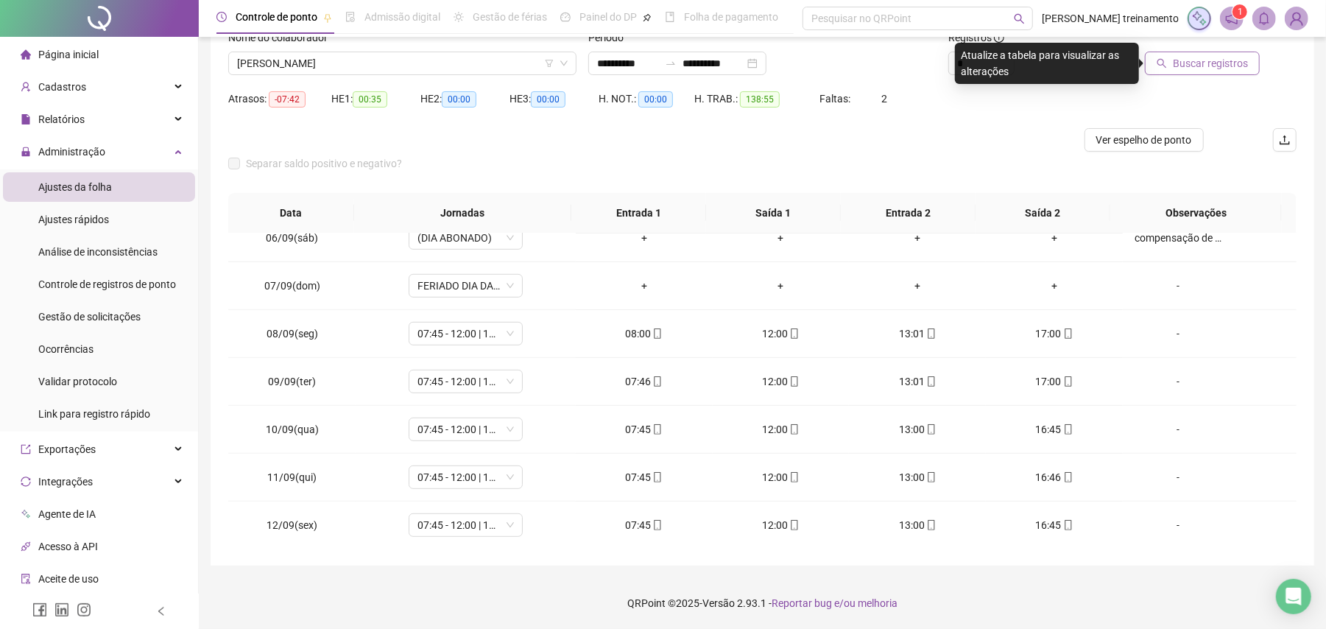
click at [1219, 68] on span "Buscar registros" at bounding box center [1210, 63] width 75 height 16
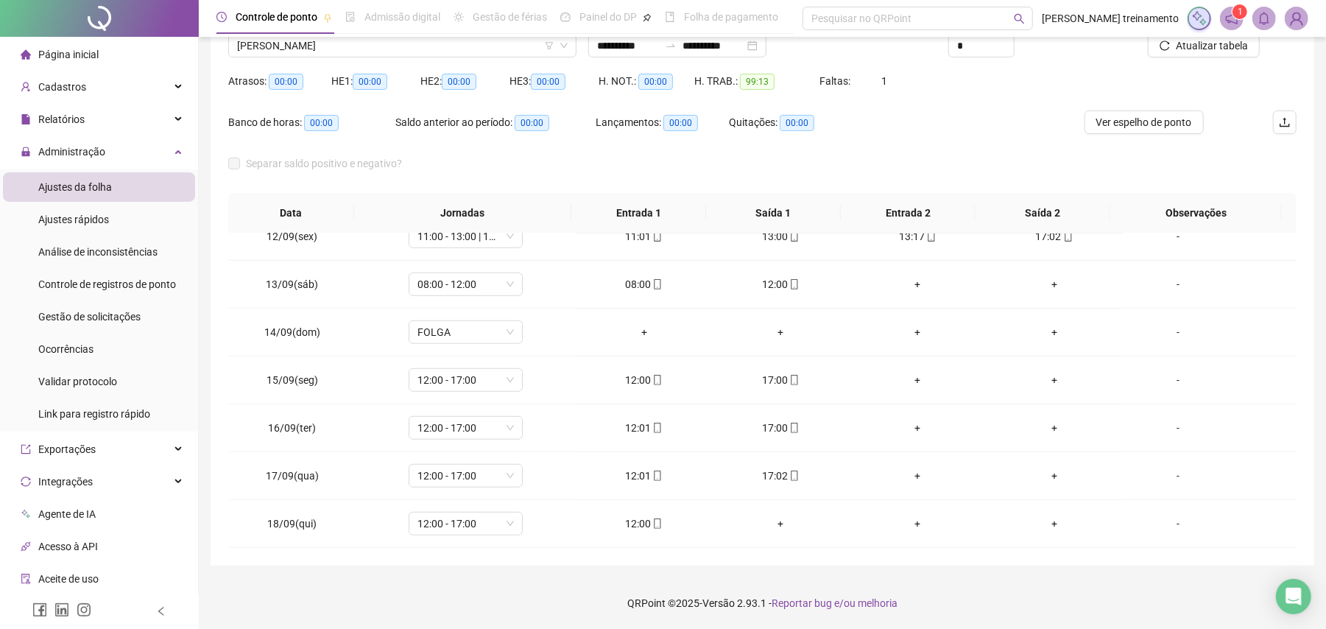
scroll to position [25, 0]
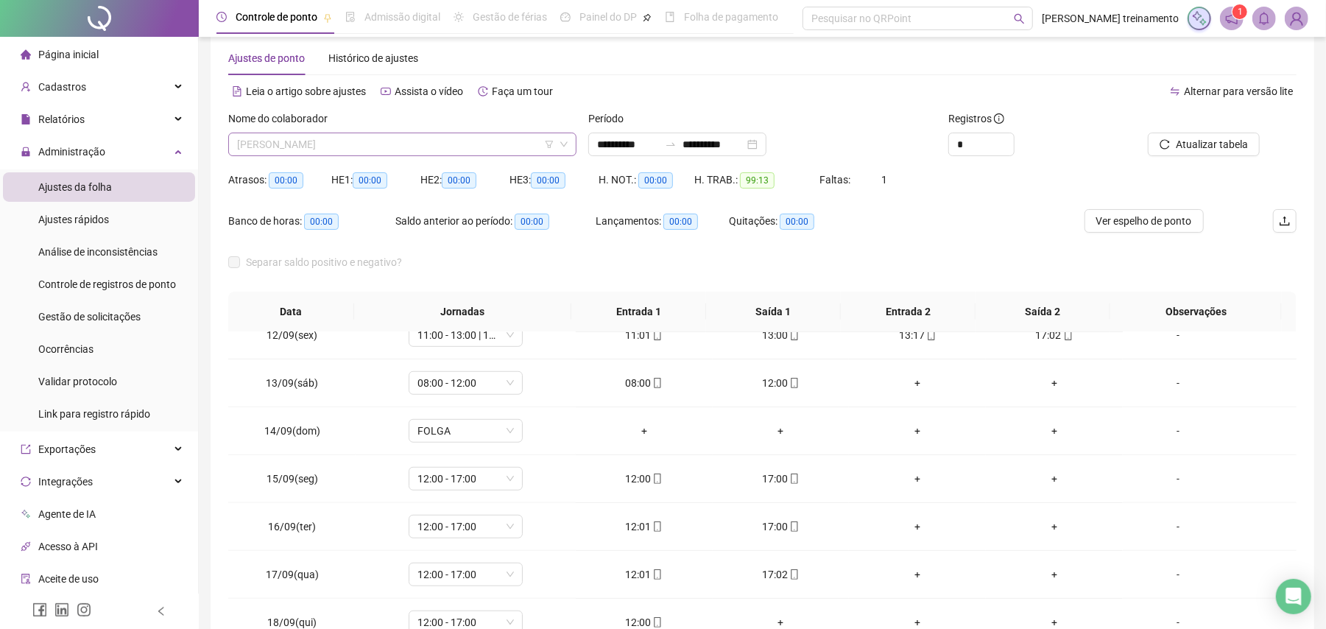
click at [465, 143] on span "[PERSON_NAME]" at bounding box center [402, 144] width 330 height 22
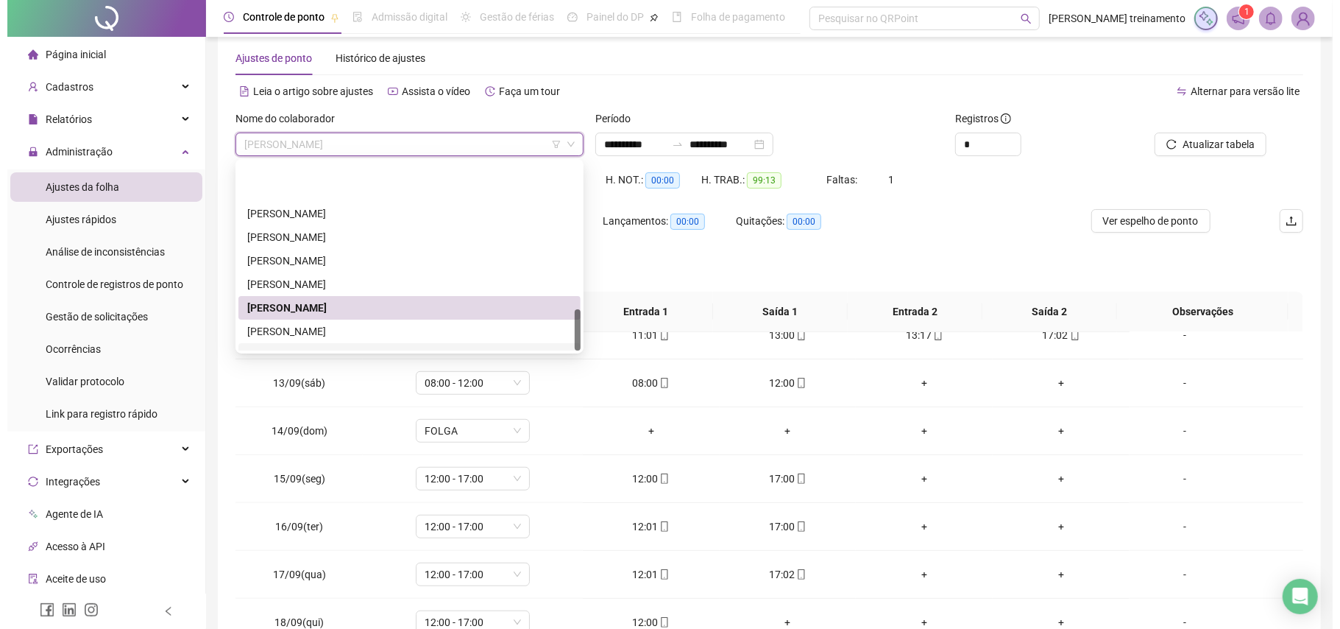
scroll to position [660, 0]
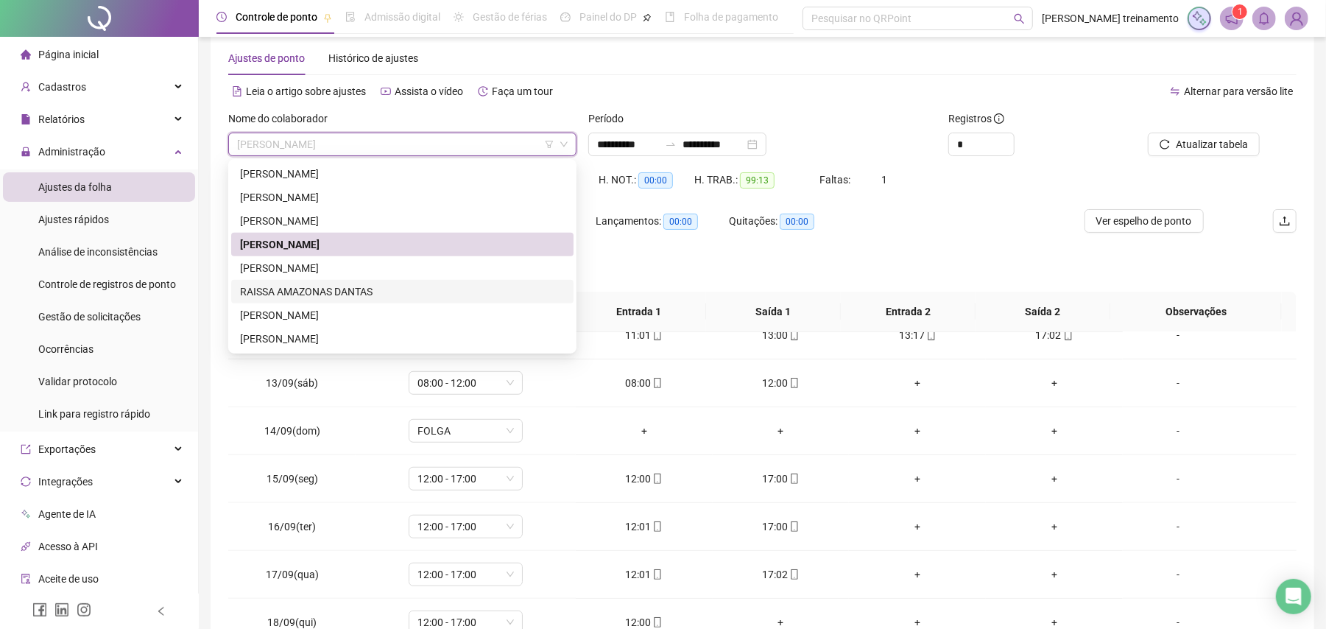
click at [399, 290] on div "RAISSA AMAZONAS DANTAS" at bounding box center [402, 291] width 325 height 16
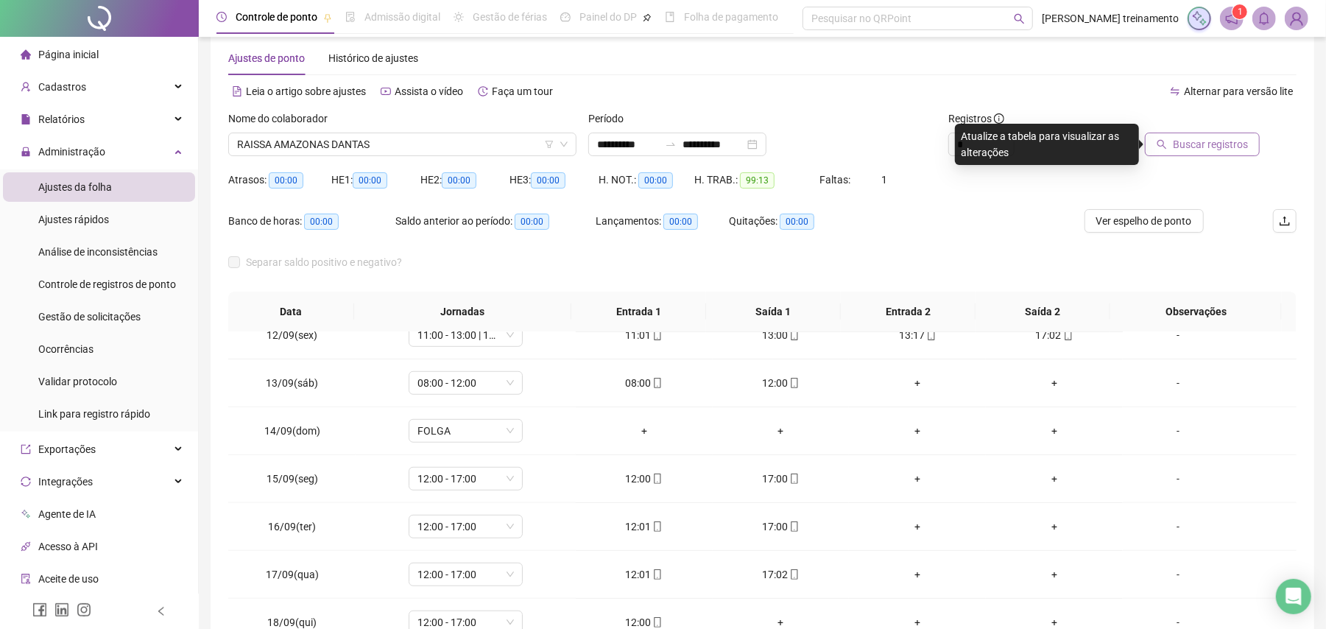
click at [1205, 149] on span "Buscar registros" at bounding box center [1210, 144] width 75 height 16
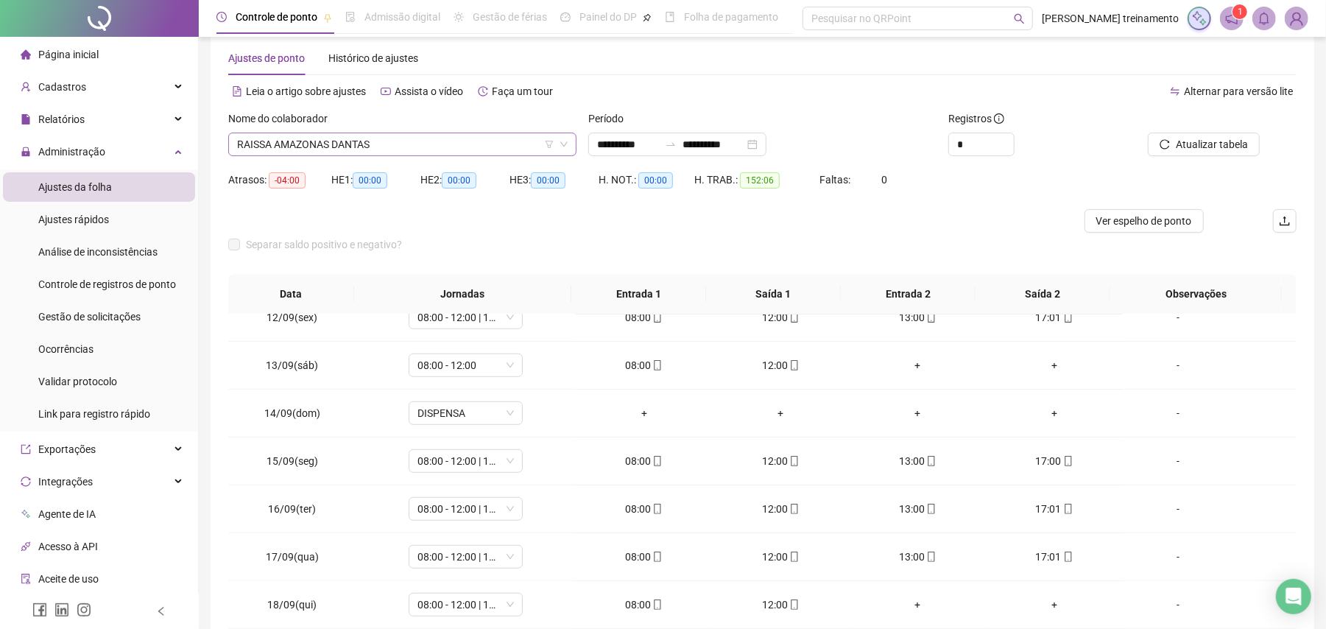
click at [466, 141] on span "RAISSA AMAZONAS DANTAS" at bounding box center [402, 144] width 330 height 22
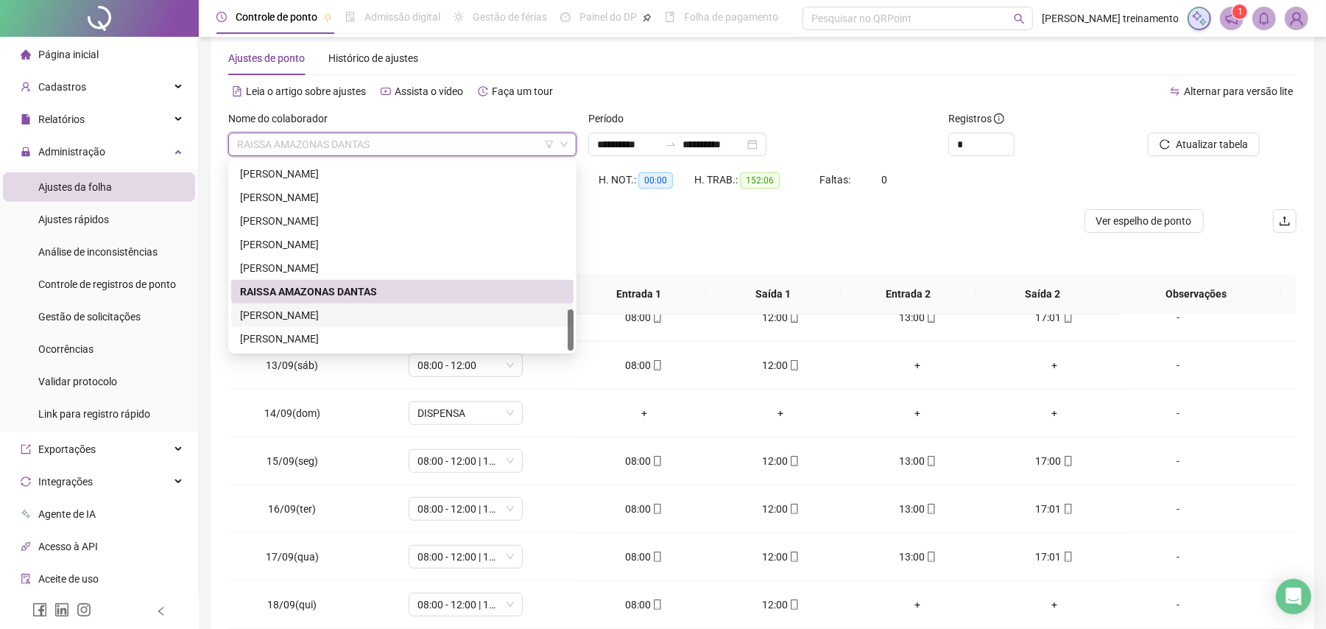
click at [450, 315] on div "[PERSON_NAME]" at bounding box center [402, 315] width 325 height 16
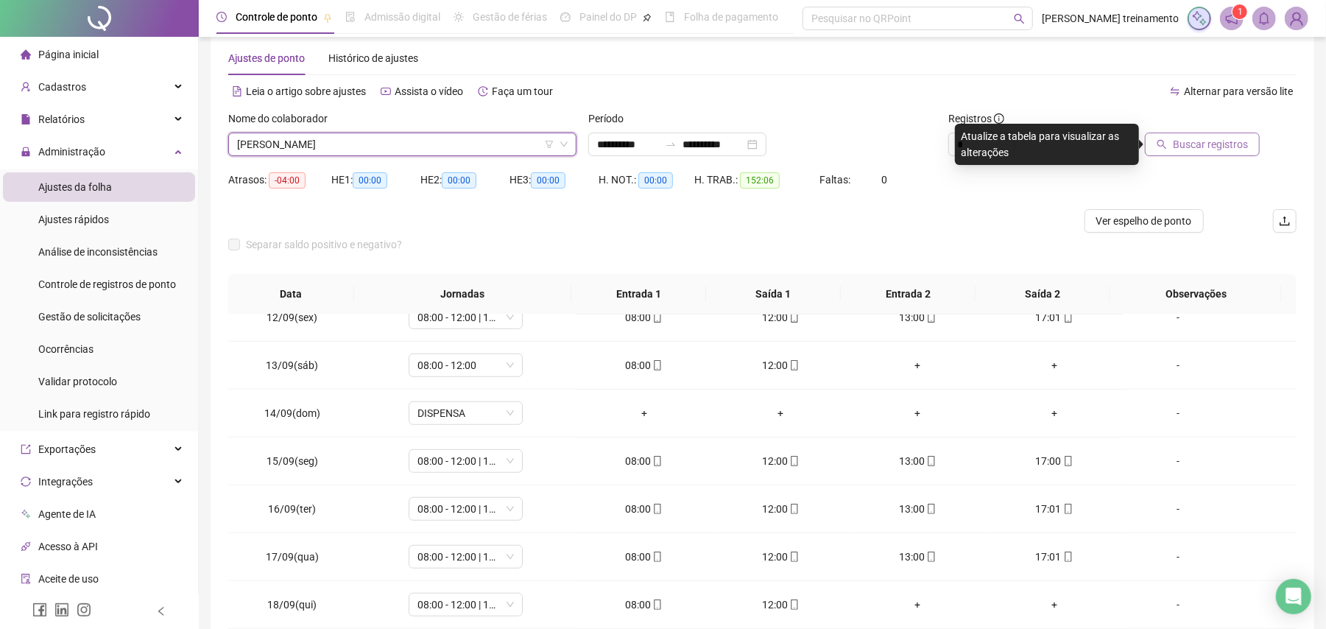
click at [1181, 142] on span "Buscar registros" at bounding box center [1210, 144] width 75 height 16
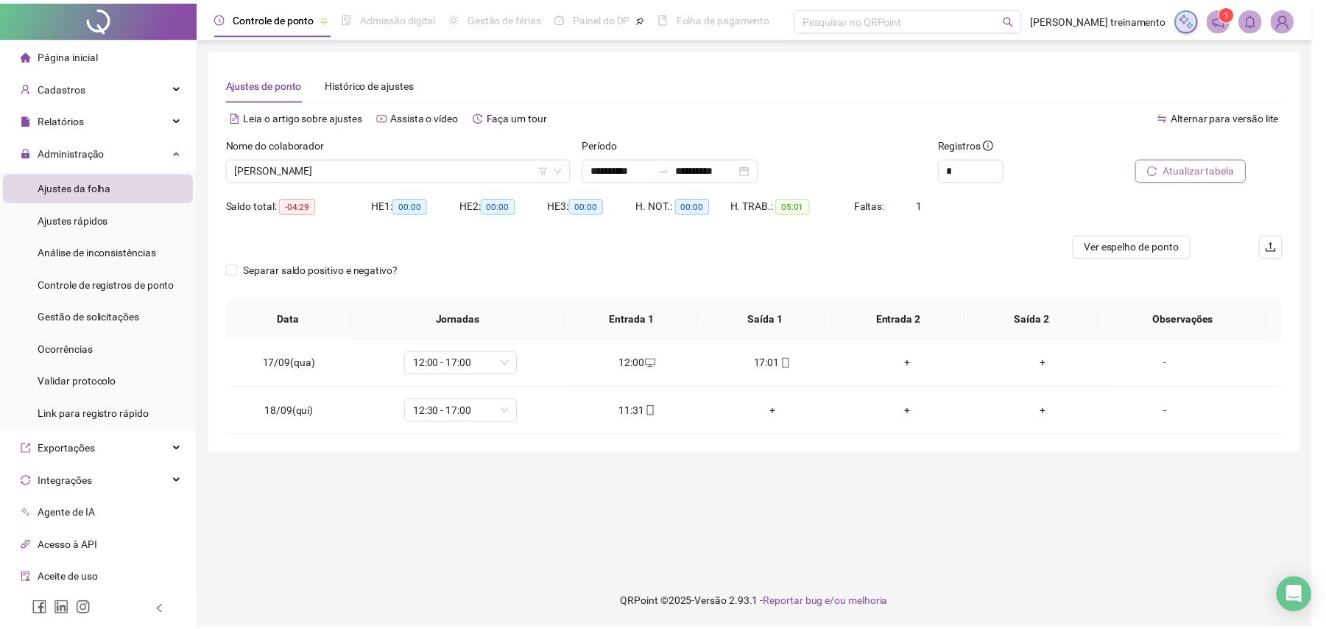
scroll to position [0, 0]
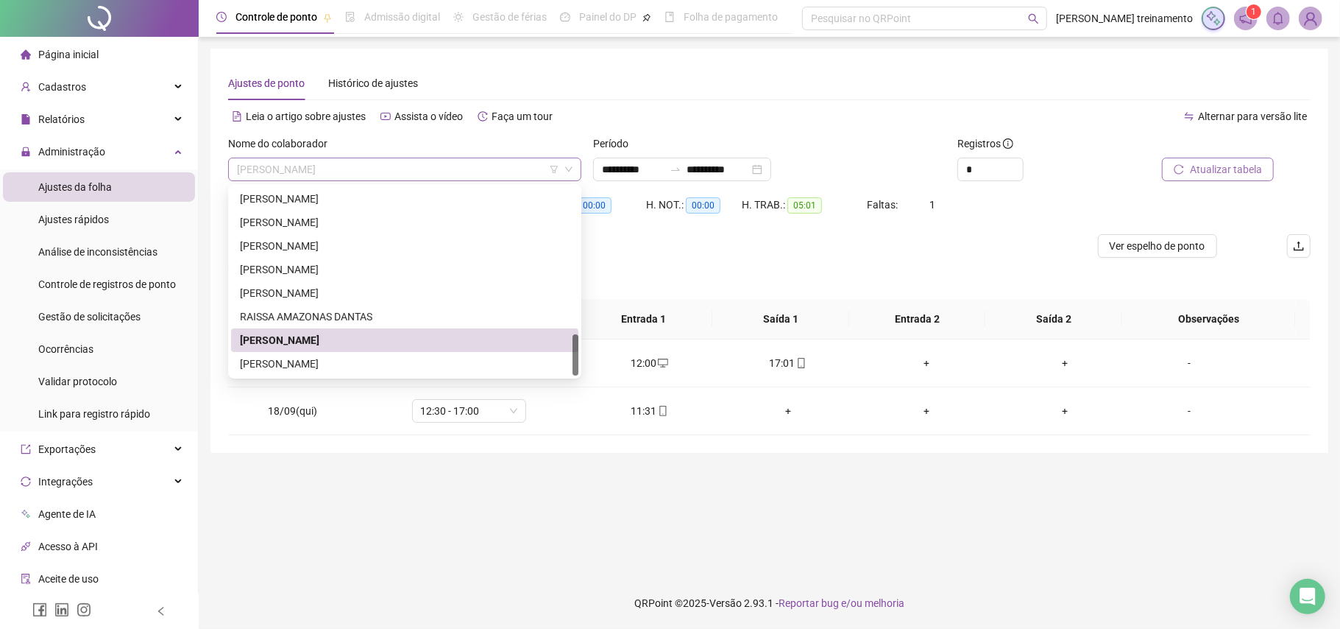
click at [469, 168] on span "[PERSON_NAME]" at bounding box center [405, 169] width 336 height 22
click at [437, 372] on div "[PERSON_NAME]" at bounding box center [404, 364] width 347 height 24
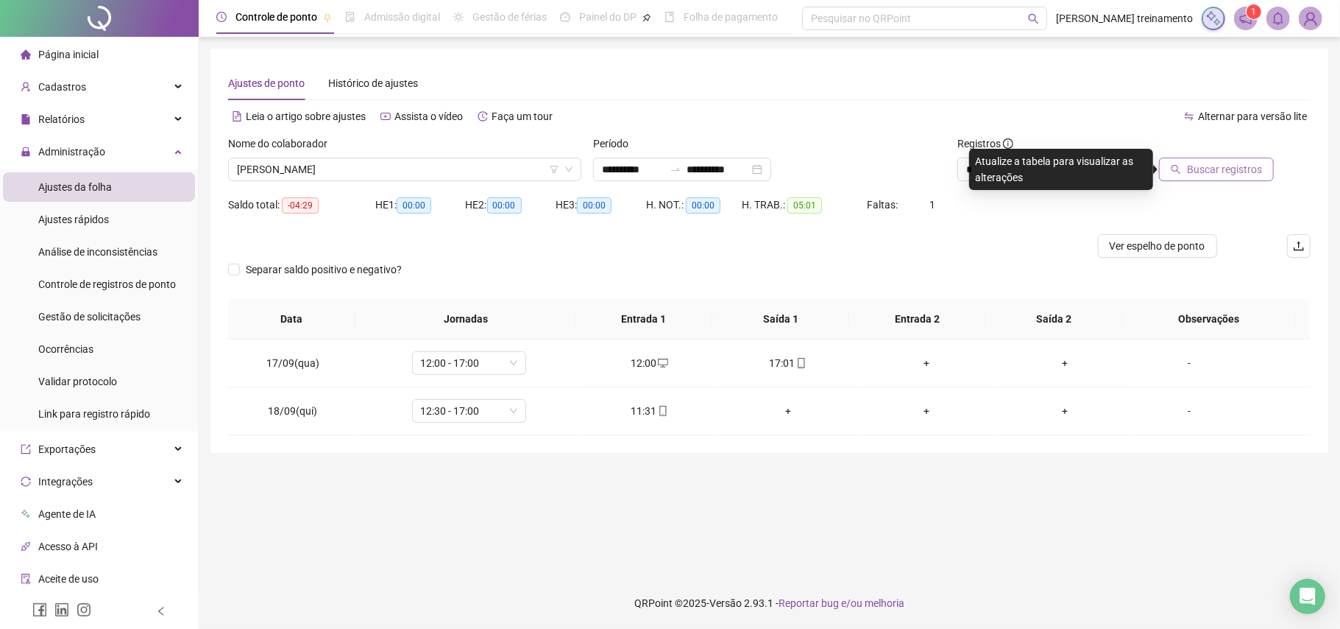
click at [1231, 177] on span "Buscar registros" at bounding box center [1224, 169] width 75 height 16
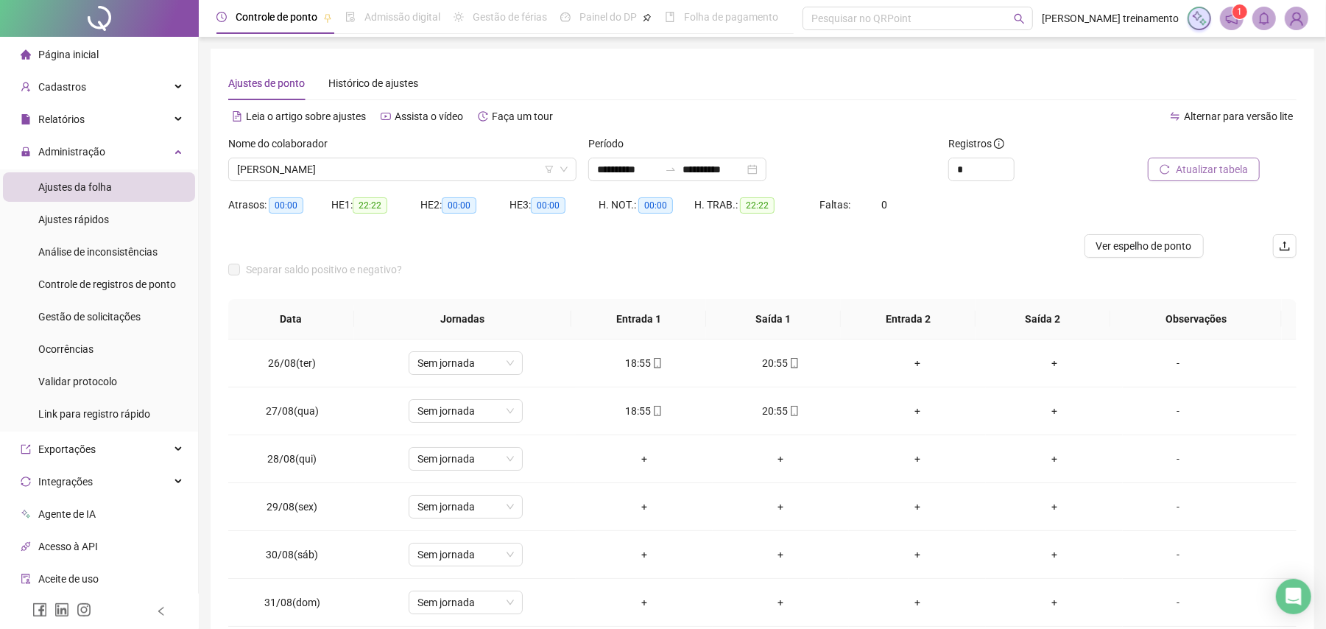
click at [1229, 171] on span "Atualizar tabela" at bounding box center [1212, 169] width 72 height 16
click at [1128, 243] on span "Ver espelho de ponto" at bounding box center [1144, 246] width 96 height 16
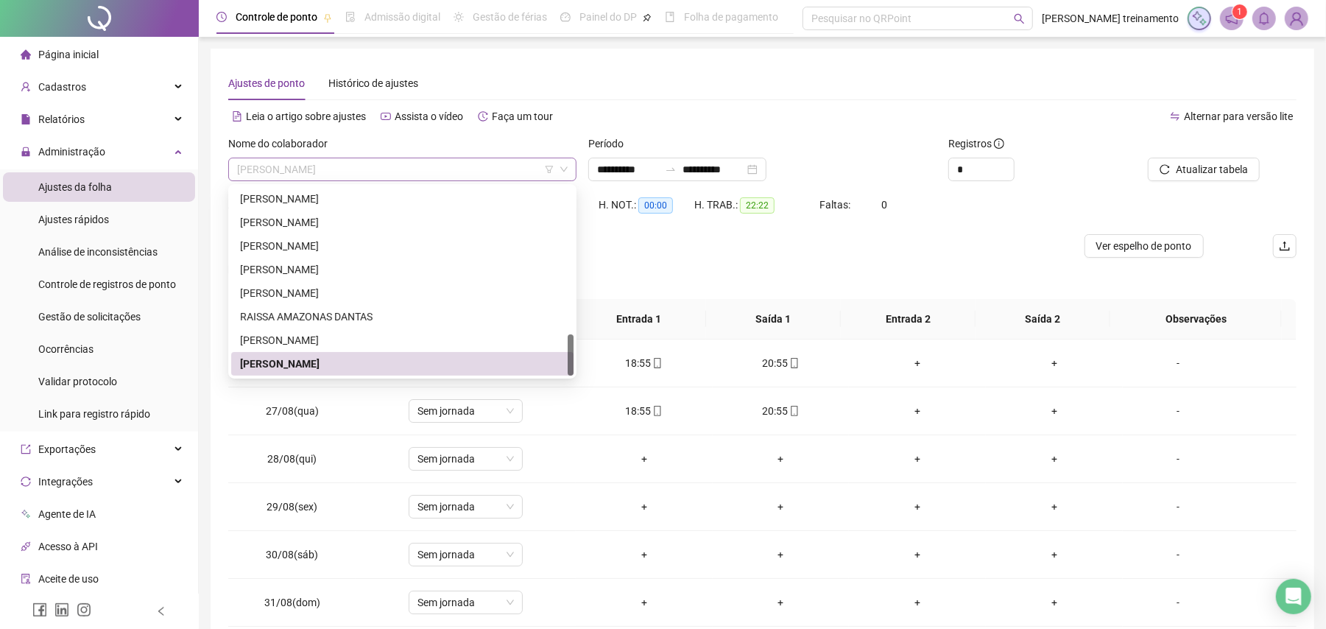
click at [383, 160] on span "[PERSON_NAME]" at bounding box center [402, 169] width 330 height 22
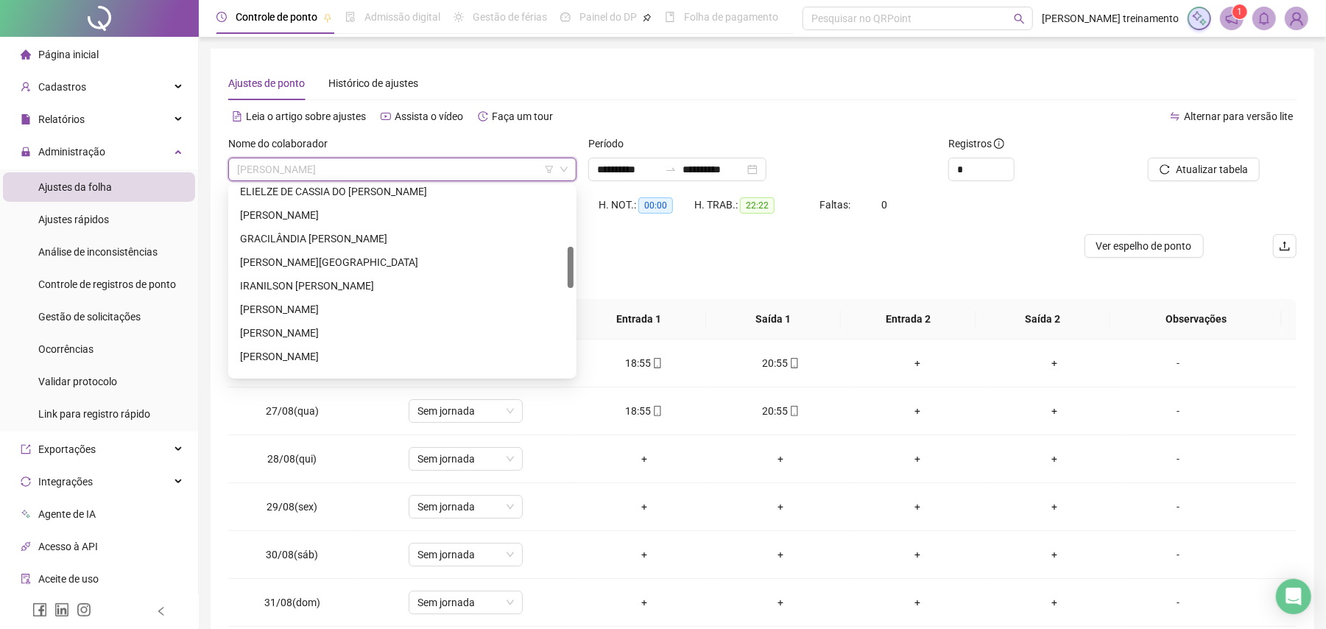
scroll to position [169, 0]
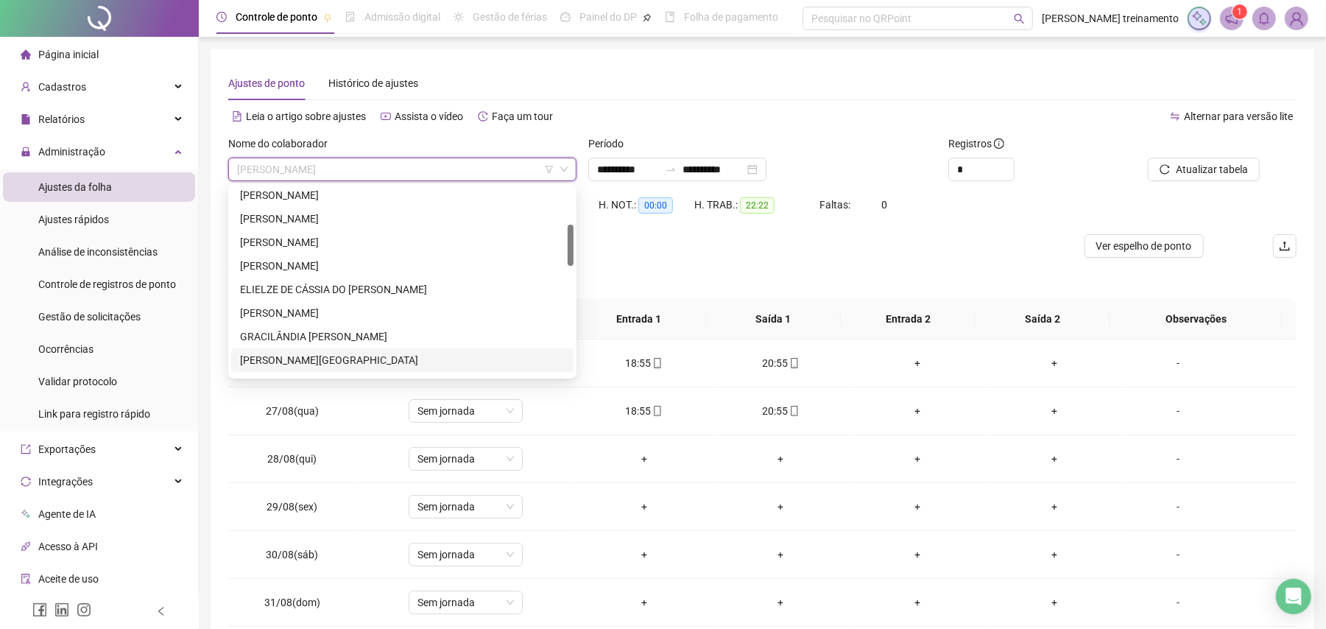
click at [419, 362] on div "[PERSON_NAME][GEOGRAPHIC_DATA]" at bounding box center [402, 360] width 325 height 16
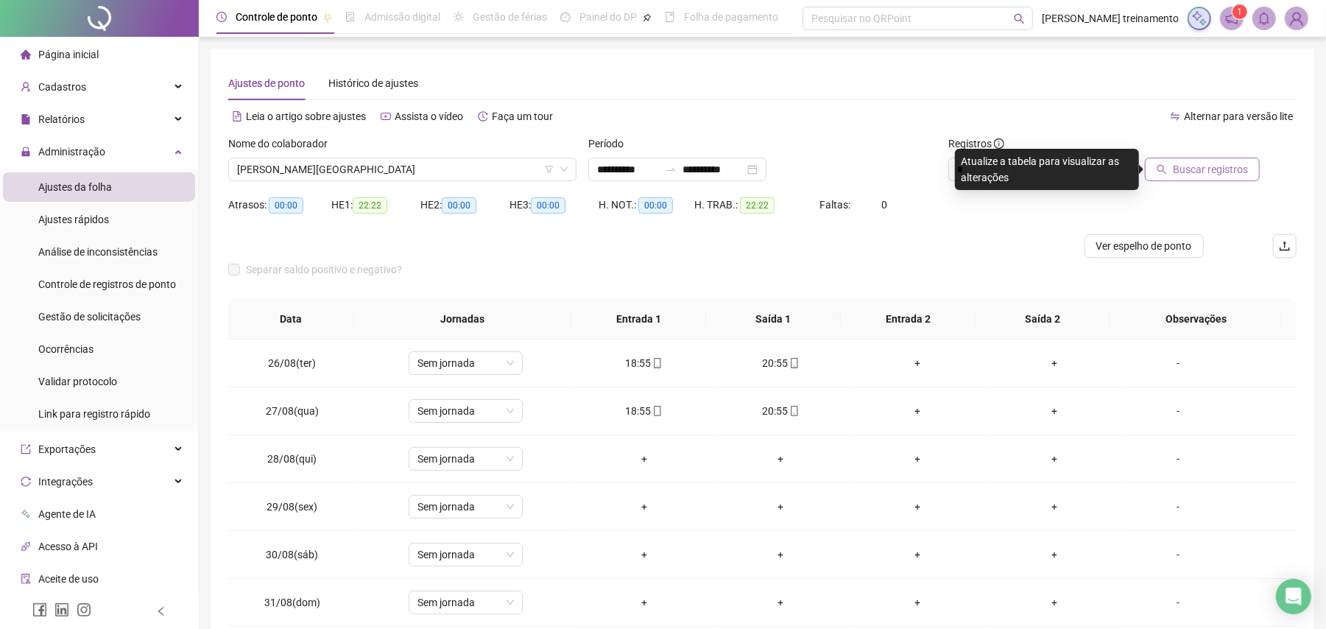
click at [1194, 178] on button "Buscar registros" at bounding box center [1202, 170] width 115 height 24
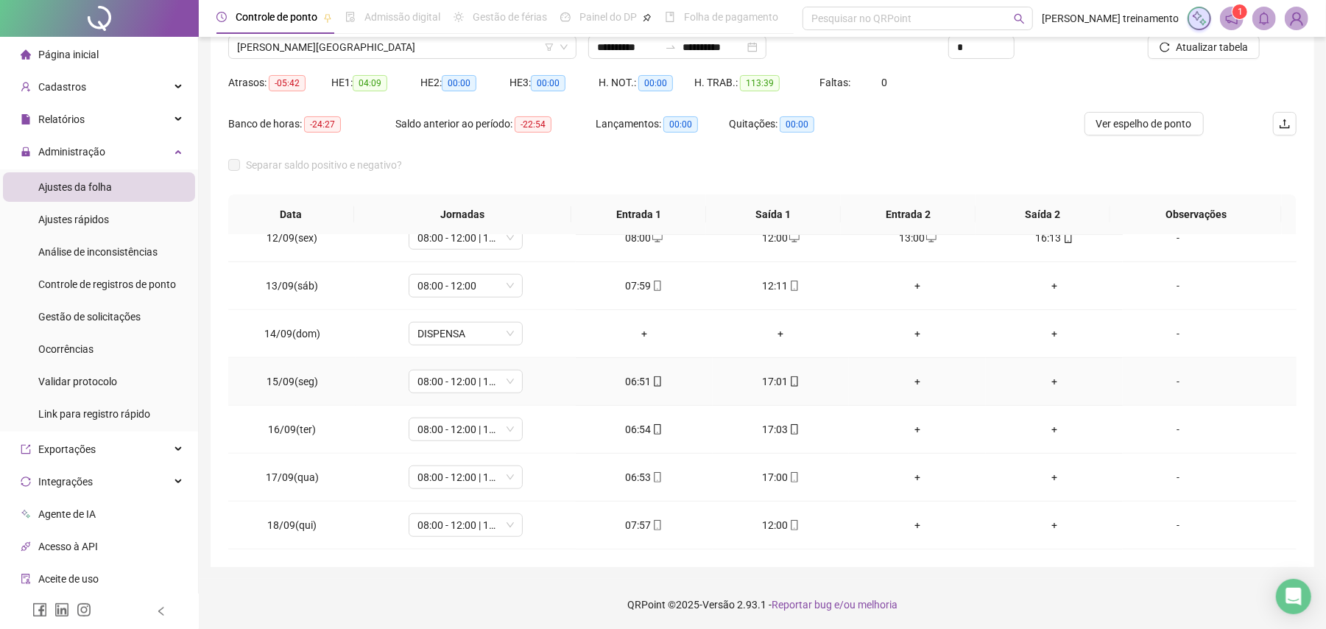
scroll to position [124, 0]
click at [652, 378] on icon "mobile" at bounding box center [657, 380] width 10 height 10
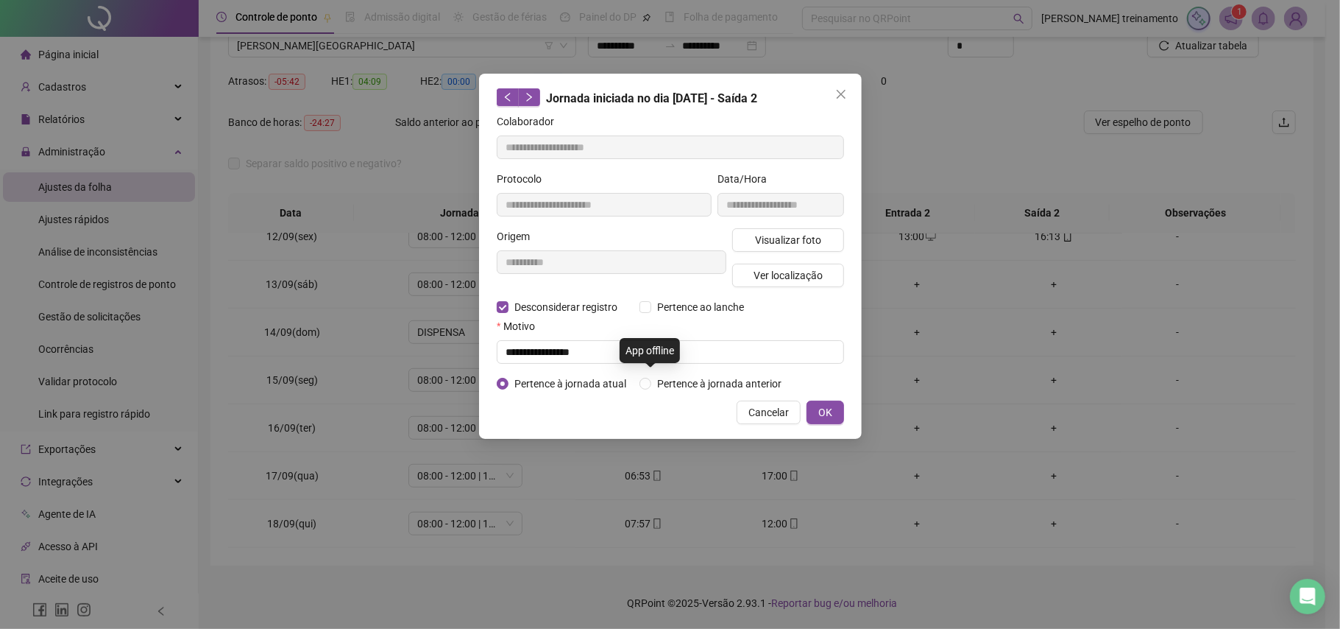
type input "**********"
click at [531, 356] on input "text" at bounding box center [670, 352] width 347 height 24
type input "**********"
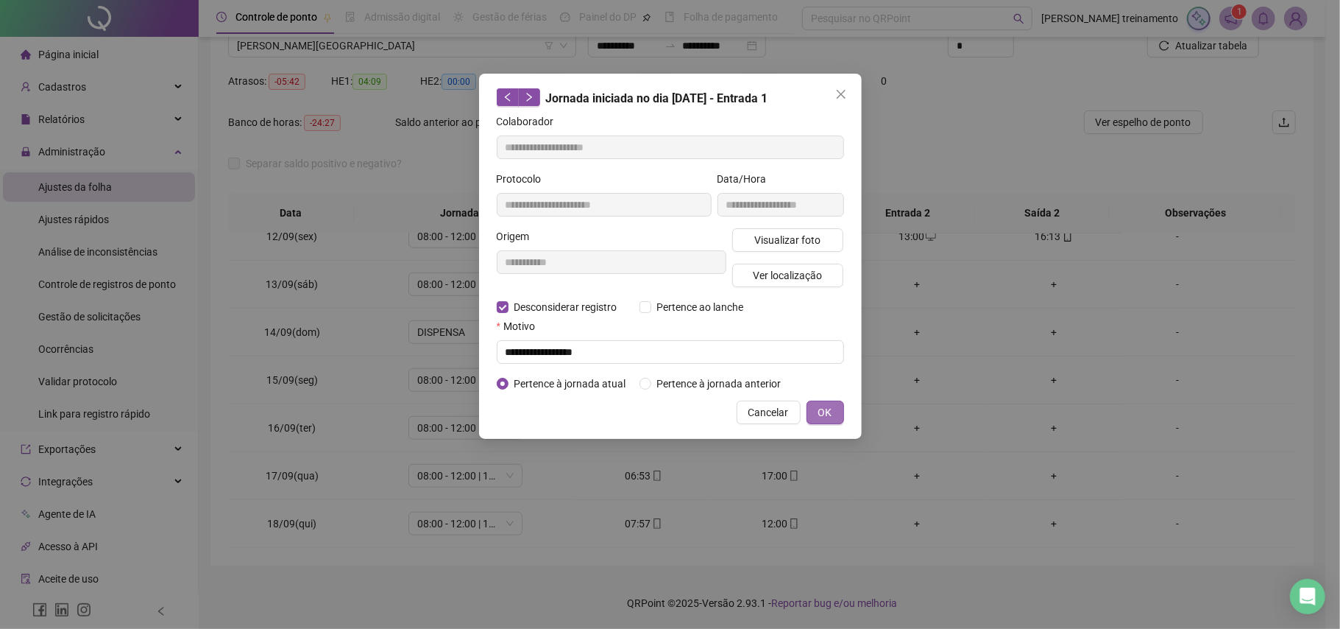
click at [824, 404] on span "OK" at bounding box center [826, 412] width 14 height 16
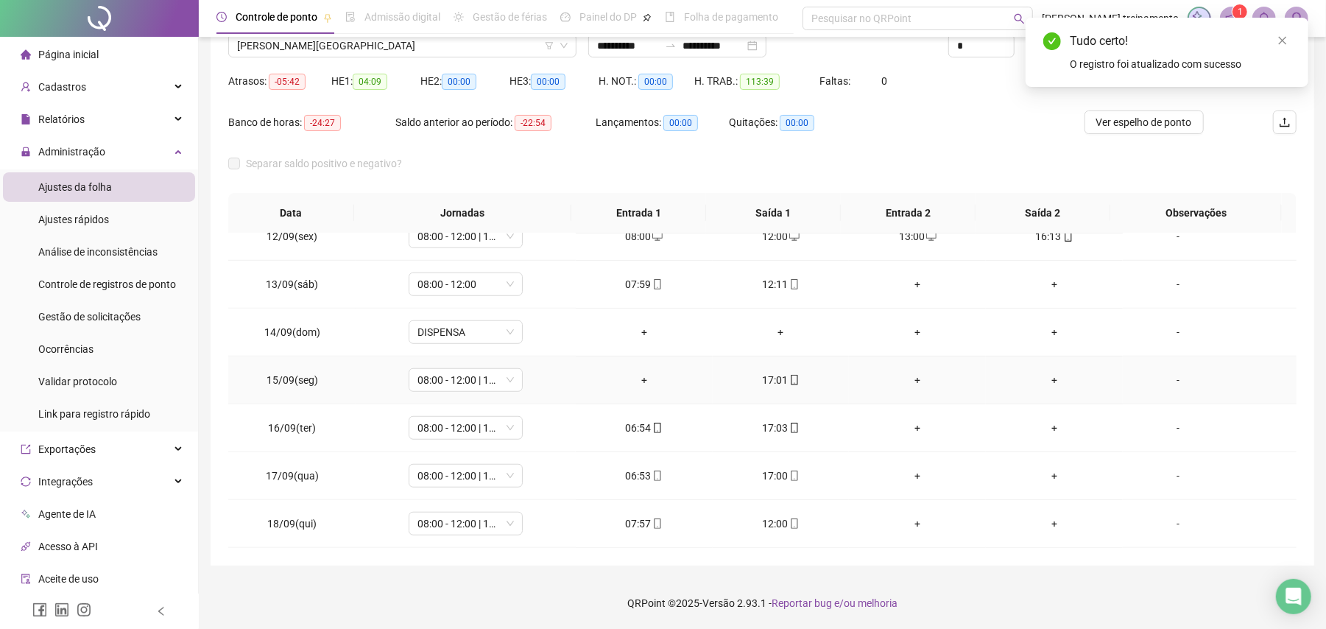
click at [643, 378] on div "+" at bounding box center [643, 380] width 113 height 16
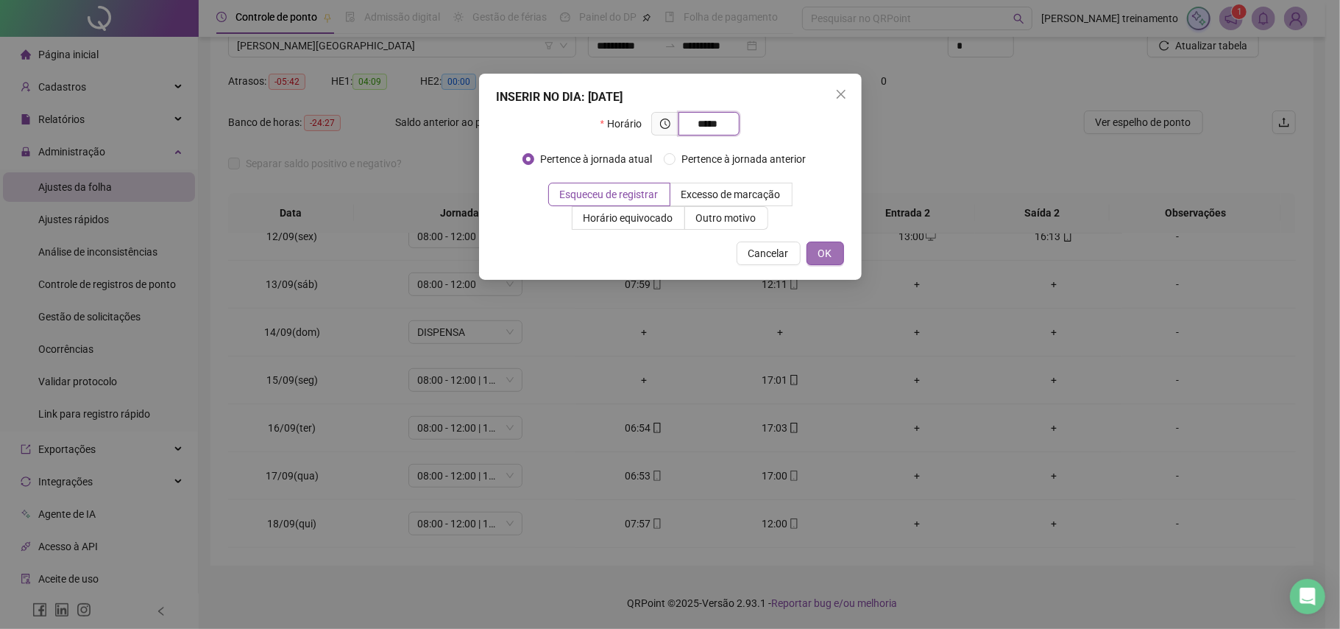
type input "*****"
click at [824, 256] on span "OK" at bounding box center [826, 253] width 14 height 16
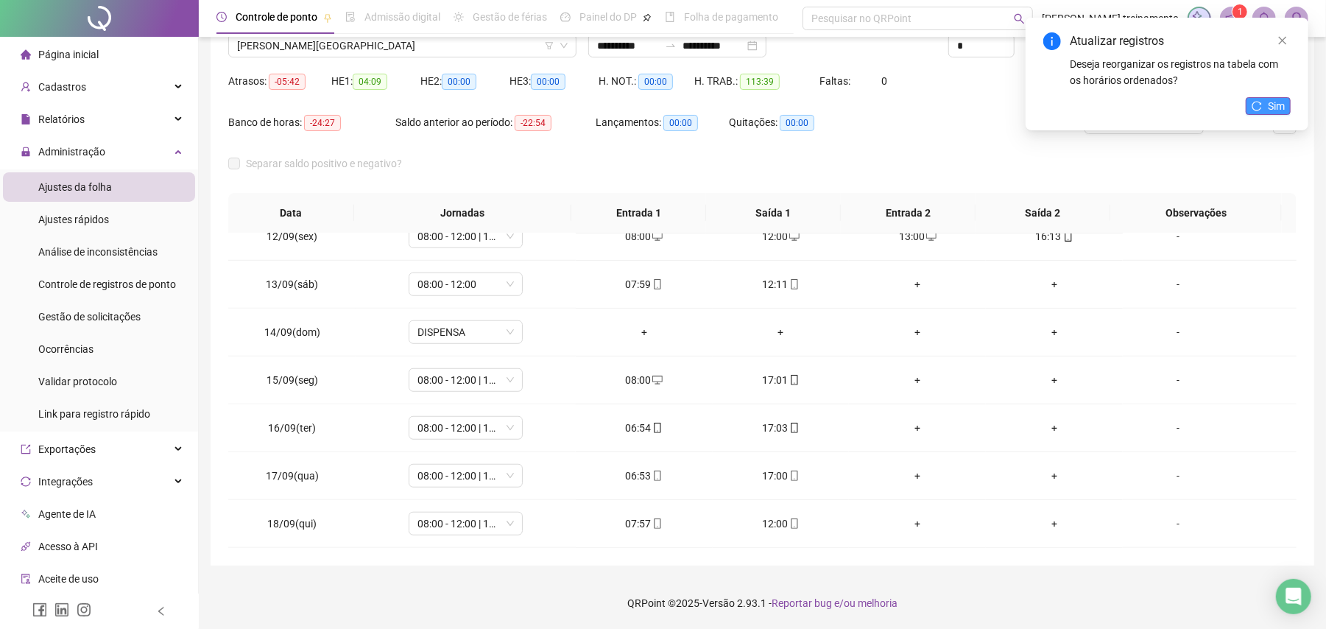
click at [1281, 110] on span "Sim" at bounding box center [1276, 106] width 17 height 16
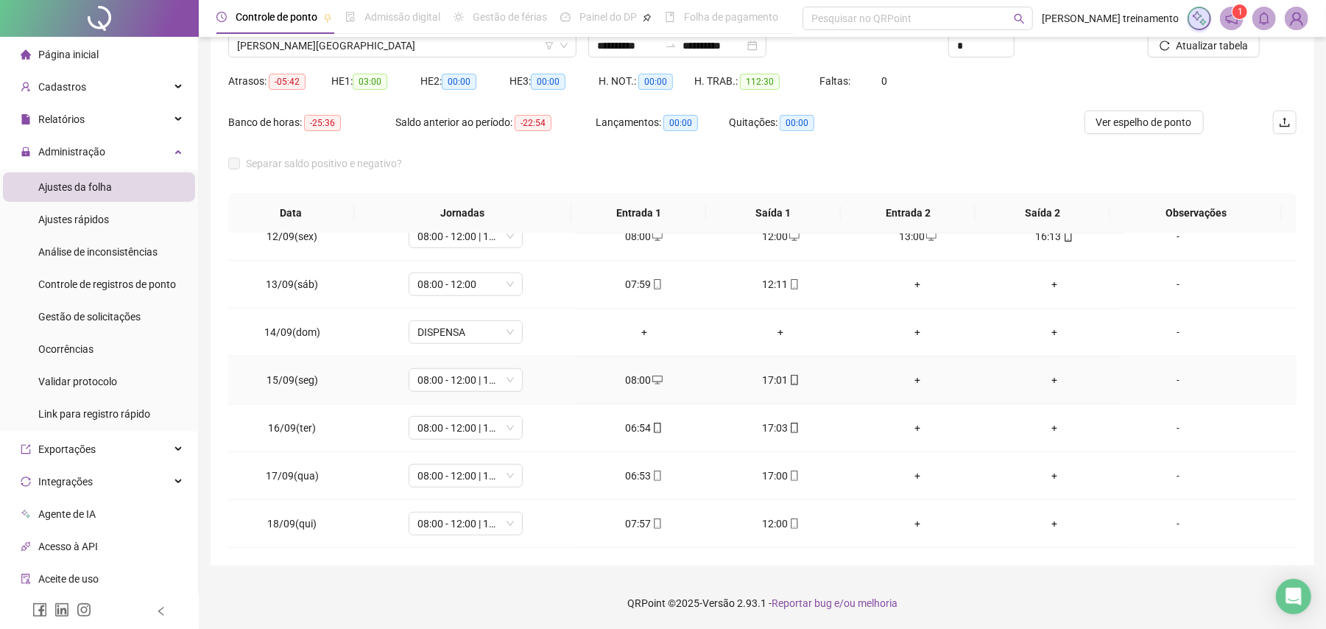
click at [905, 381] on div "+" at bounding box center [916, 380] width 113 height 16
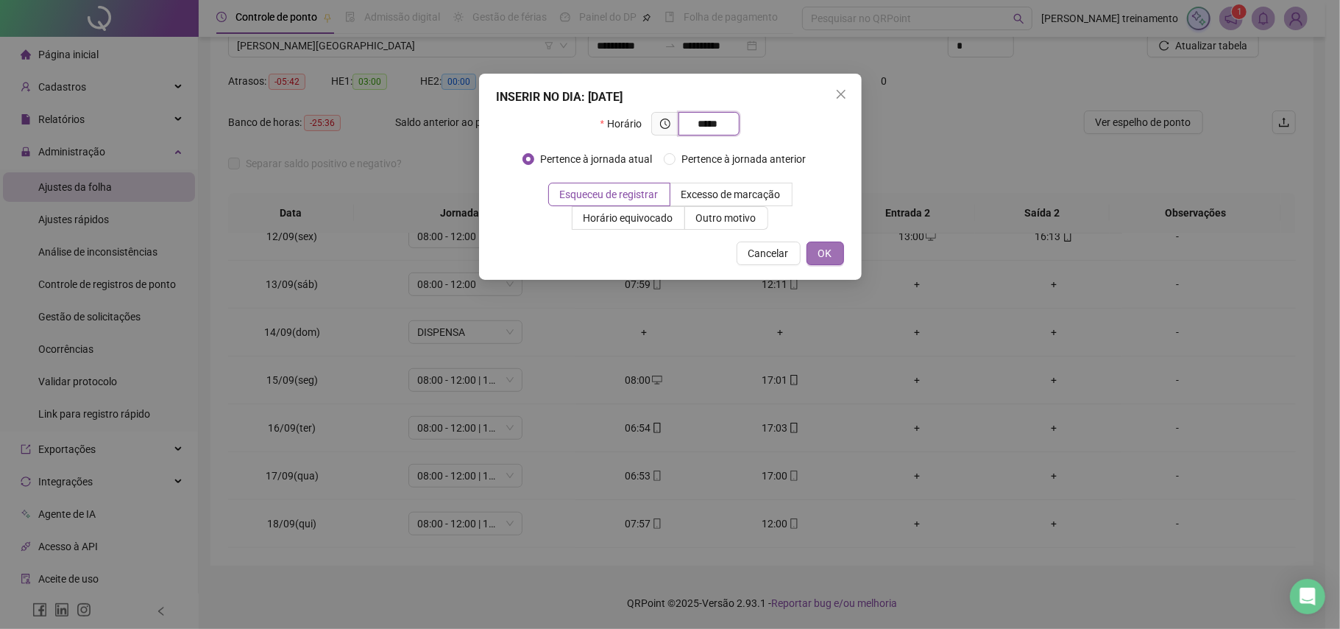
type input "*****"
drag, startPoint x: 821, startPoint y: 247, endPoint x: 829, endPoint y: 253, distance: 9.4
click at [824, 248] on span "OK" at bounding box center [826, 253] width 14 height 16
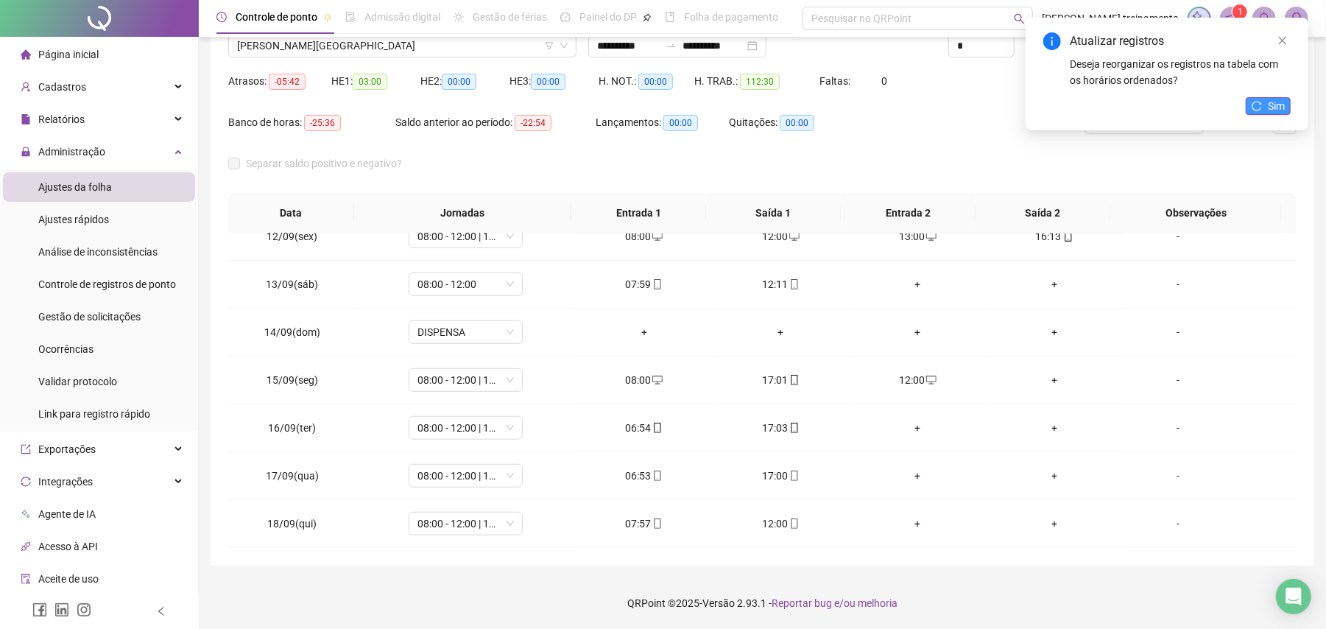
click at [1262, 106] on button "Sim" at bounding box center [1267, 106] width 45 height 18
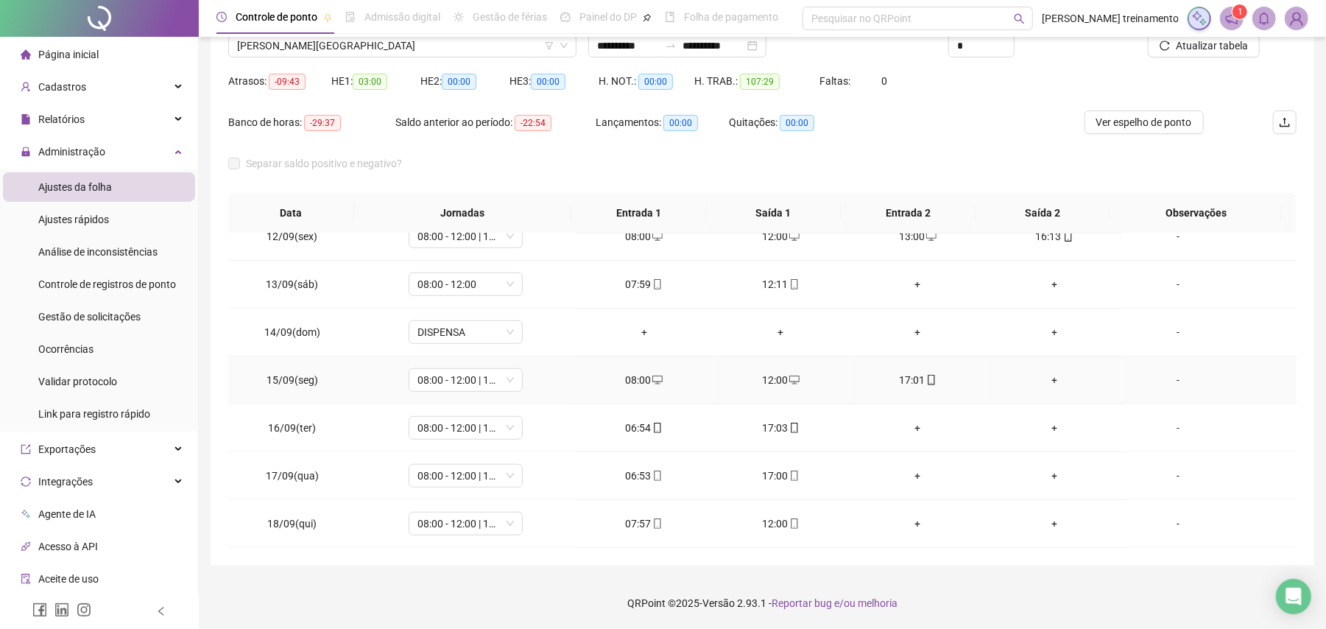
click at [1043, 381] on div "+" at bounding box center [1053, 380] width 113 height 16
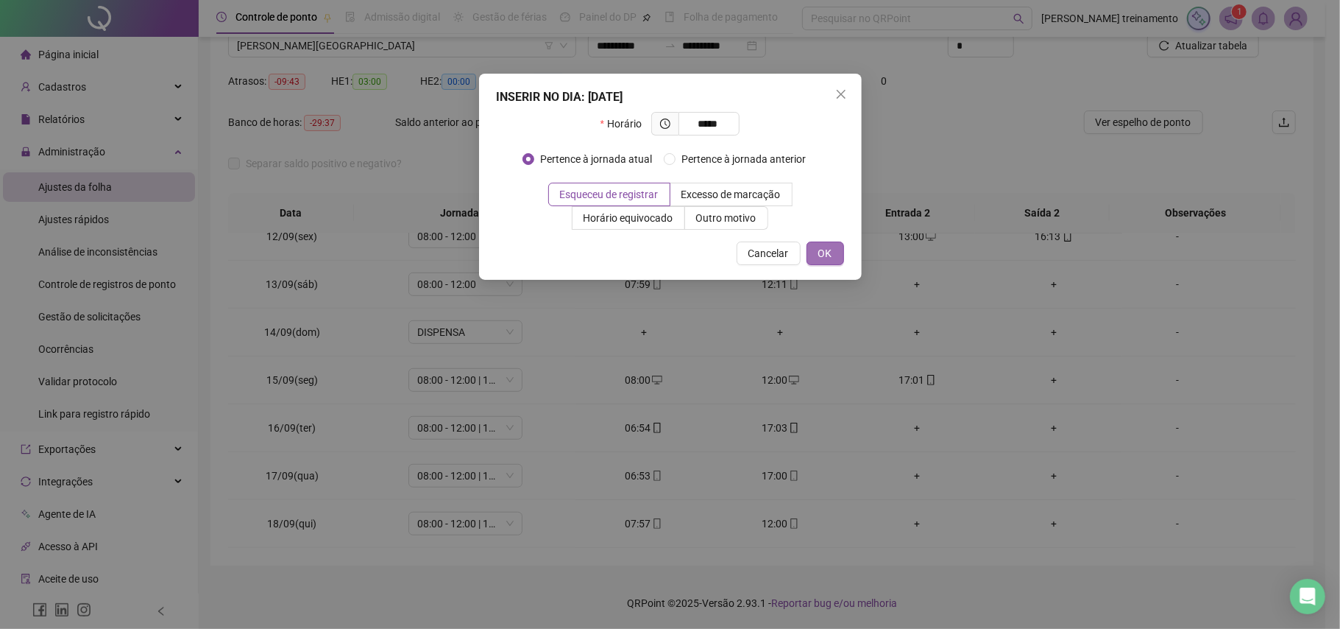
type input "*****"
click at [821, 252] on span "OK" at bounding box center [826, 253] width 14 height 16
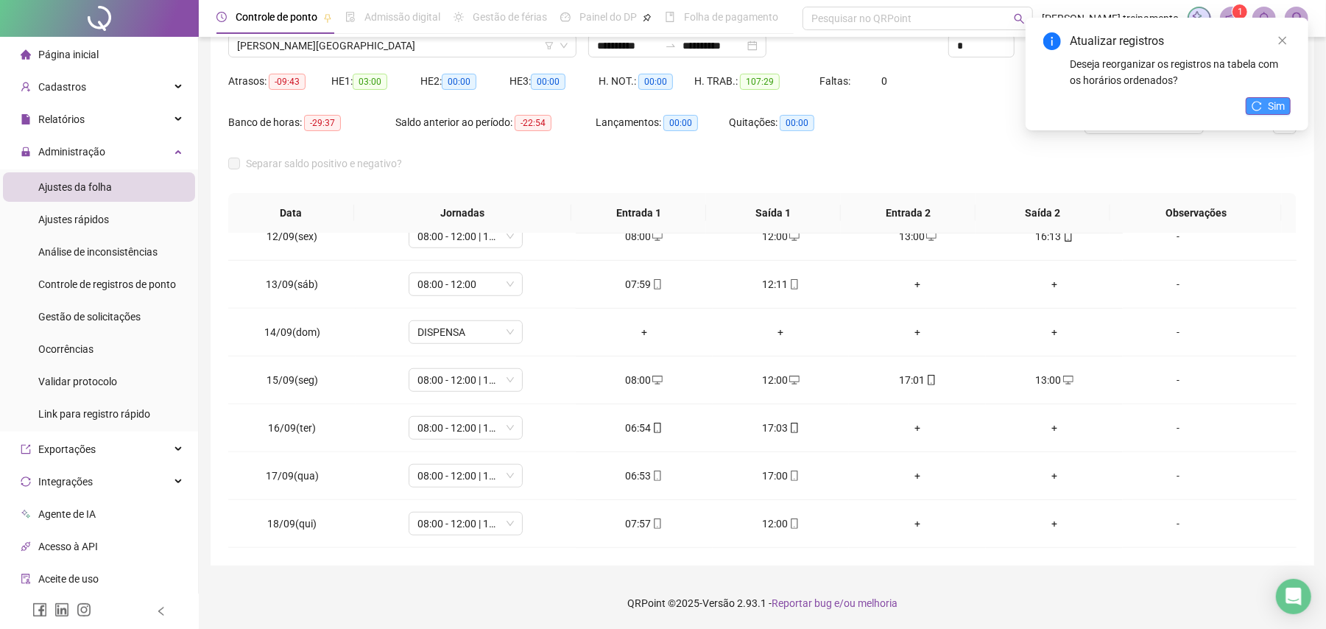
click at [1279, 112] on span "Sim" at bounding box center [1276, 106] width 17 height 16
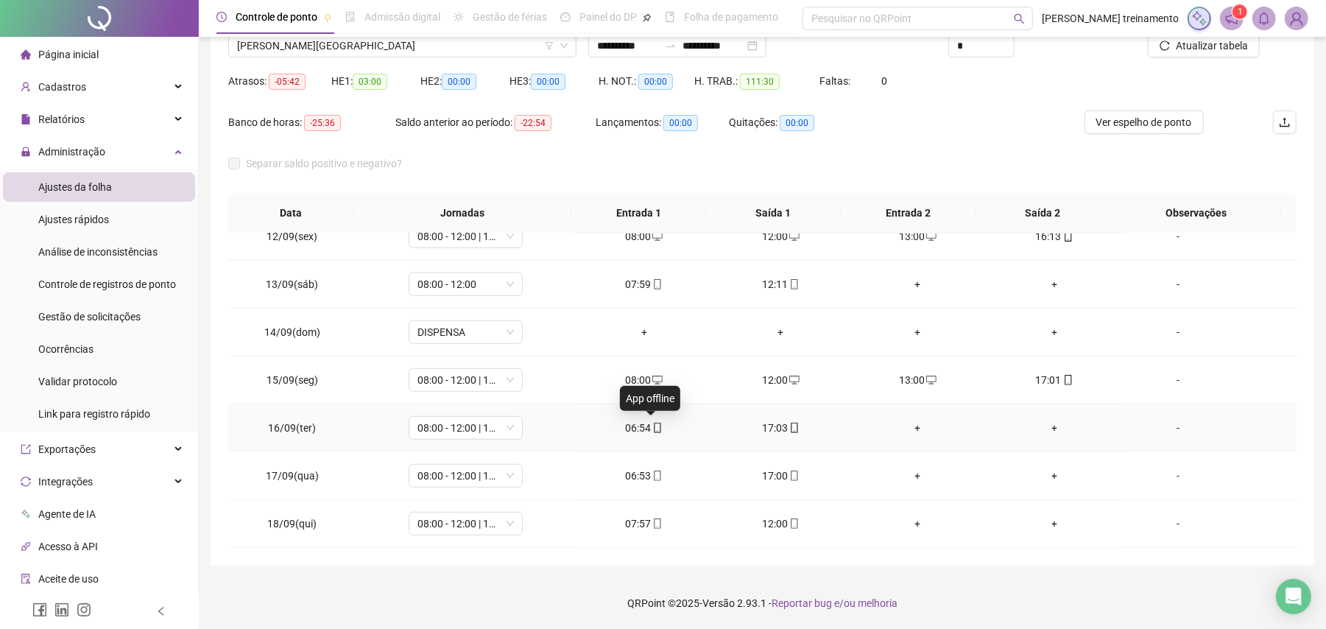
click at [652, 428] on icon "mobile" at bounding box center [657, 428] width 10 height 10
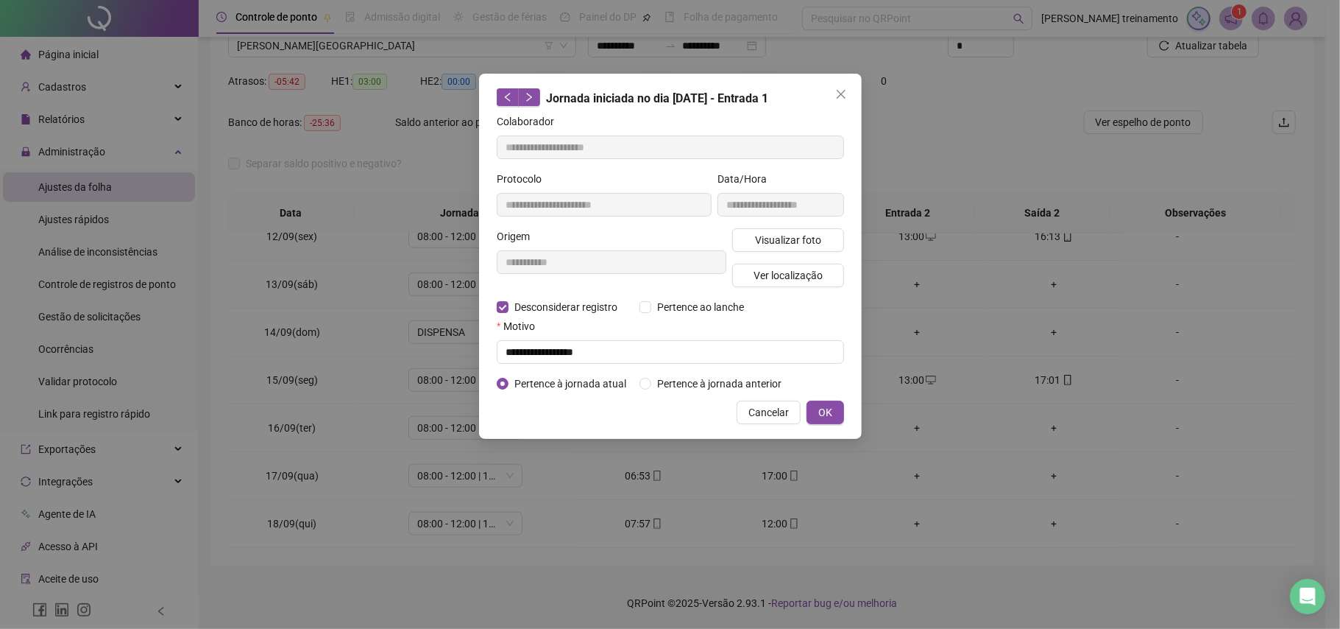
type input "**********"
drag, startPoint x: 509, startPoint y: 349, endPoint x: 478, endPoint y: 378, distance: 42.7
click at [510, 349] on input "text" at bounding box center [670, 352] width 347 height 24
type input "**********"
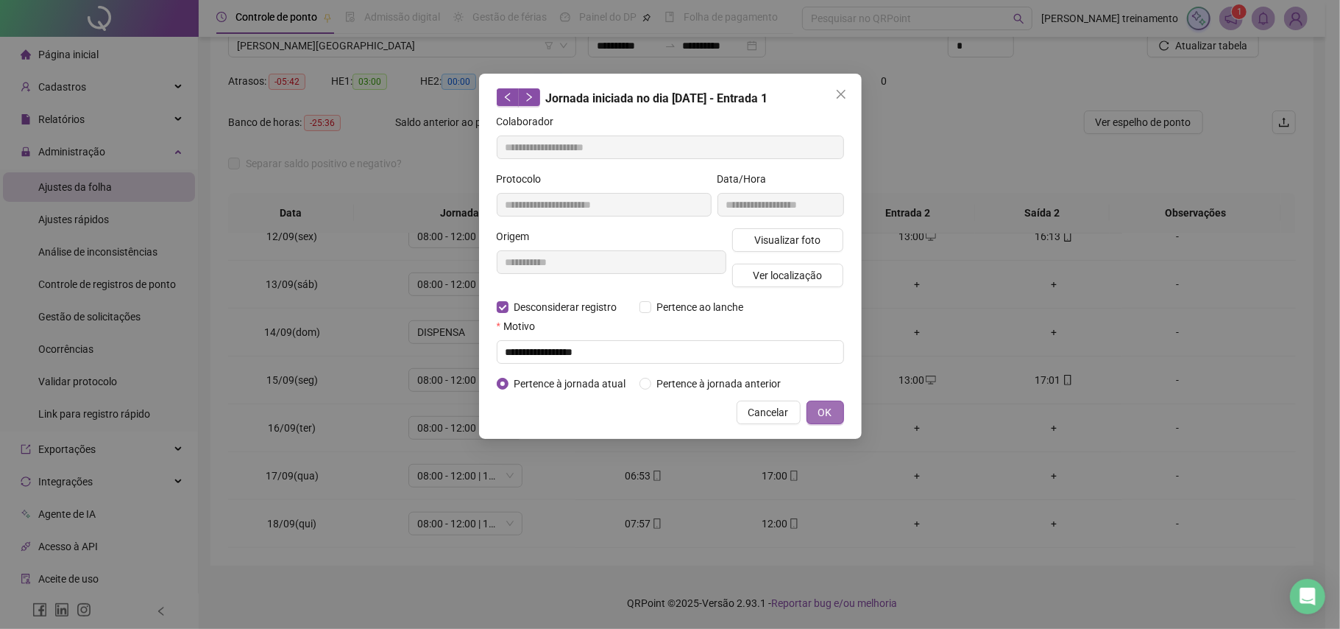
click at [828, 415] on span "OK" at bounding box center [826, 412] width 14 height 16
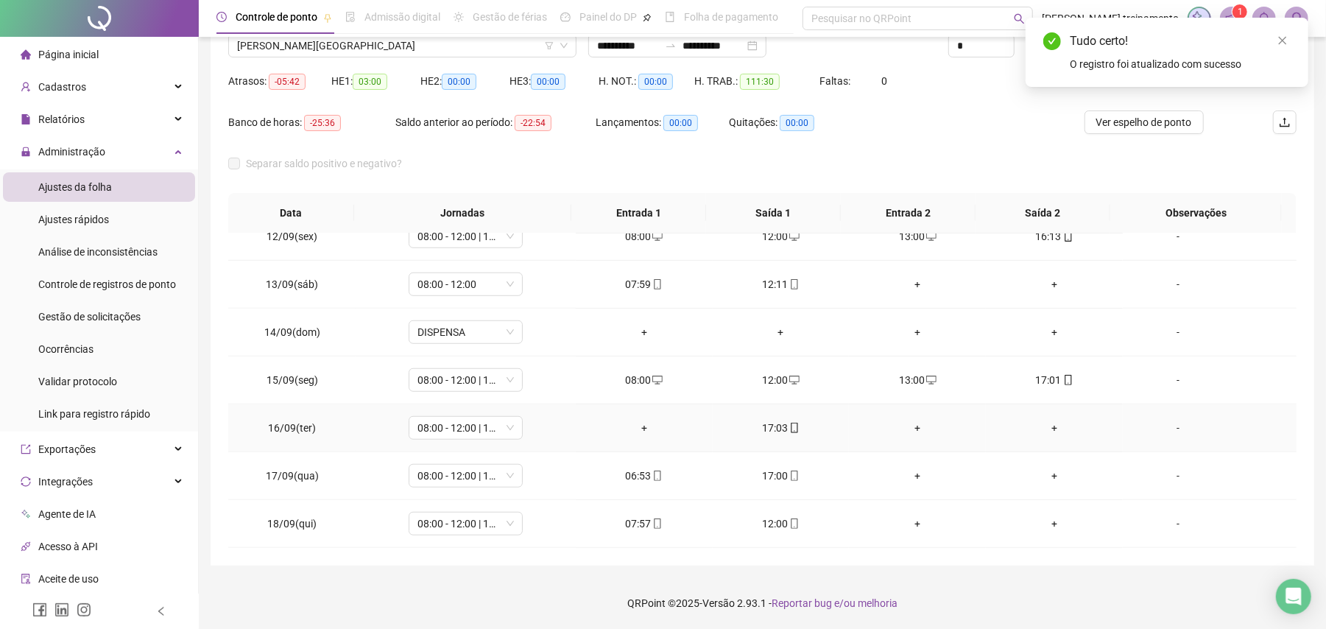
click at [637, 425] on div "+" at bounding box center [643, 428] width 113 height 16
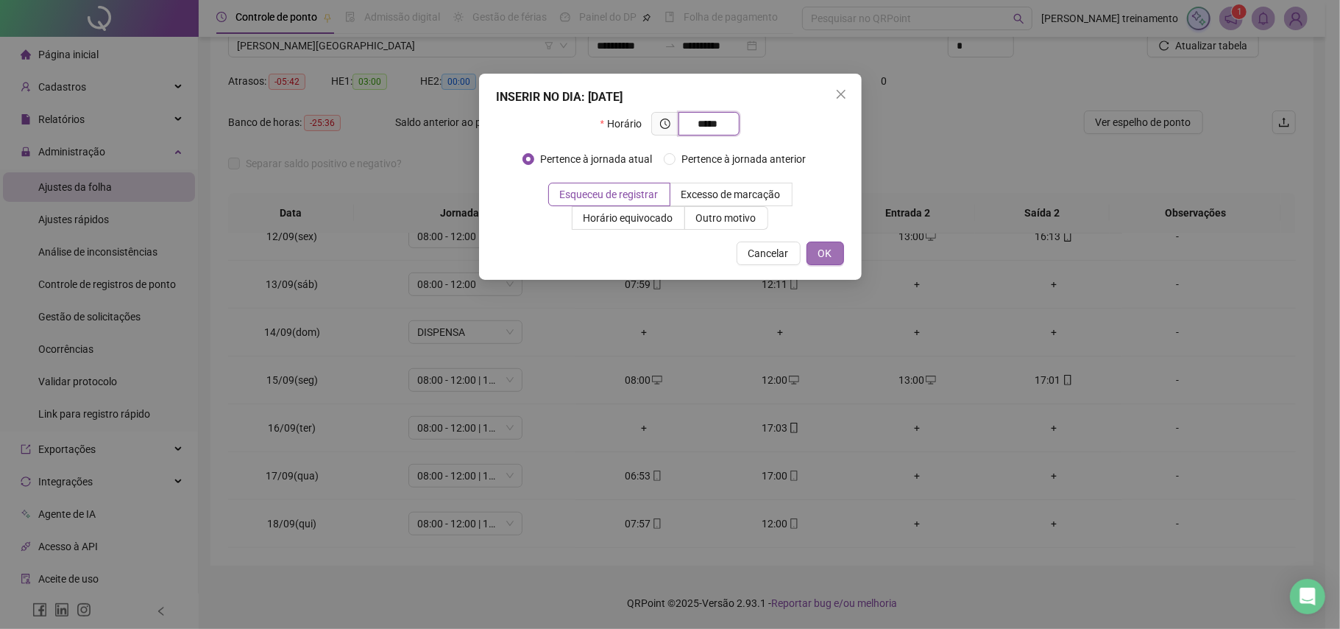
type input "*****"
click at [828, 245] on span "OK" at bounding box center [826, 253] width 14 height 16
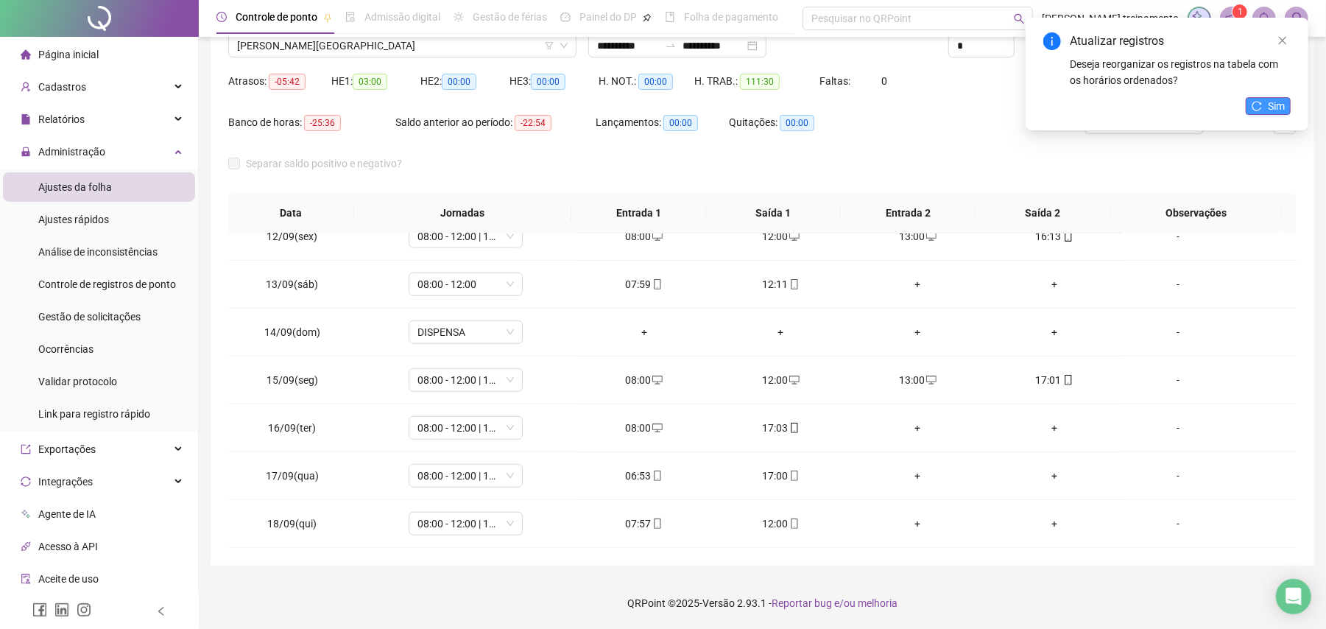
click at [1270, 103] on span "Sim" at bounding box center [1276, 106] width 17 height 16
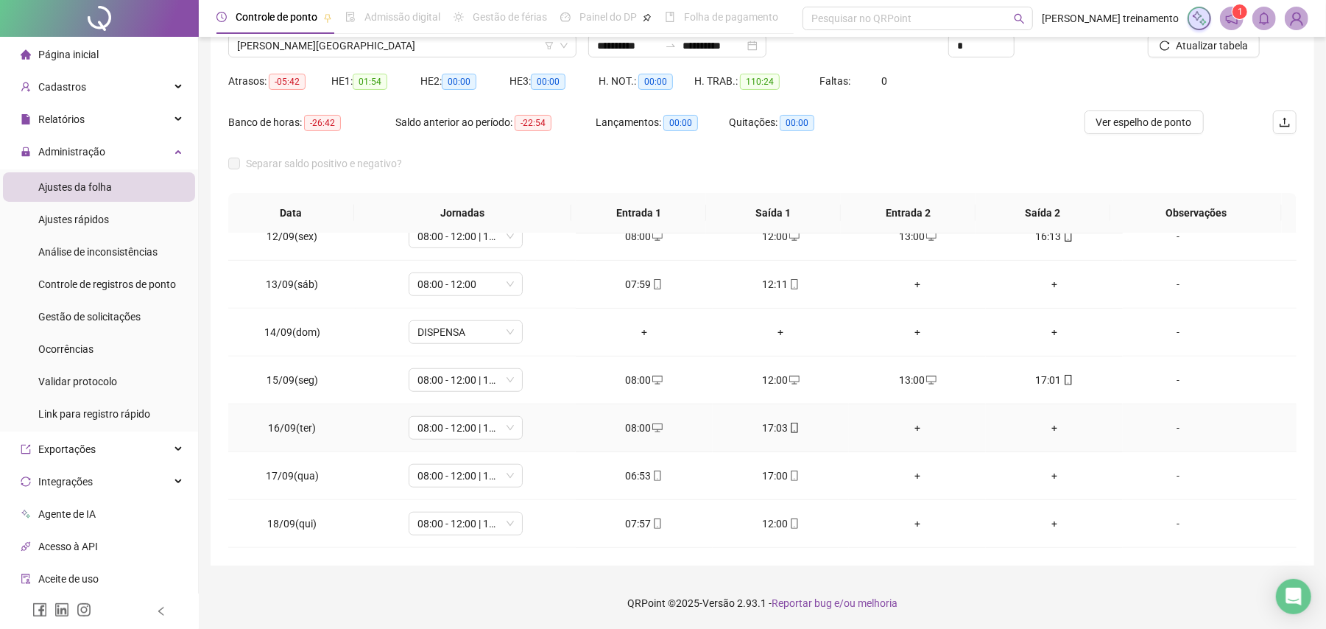
click at [905, 427] on div "+" at bounding box center [916, 428] width 113 height 16
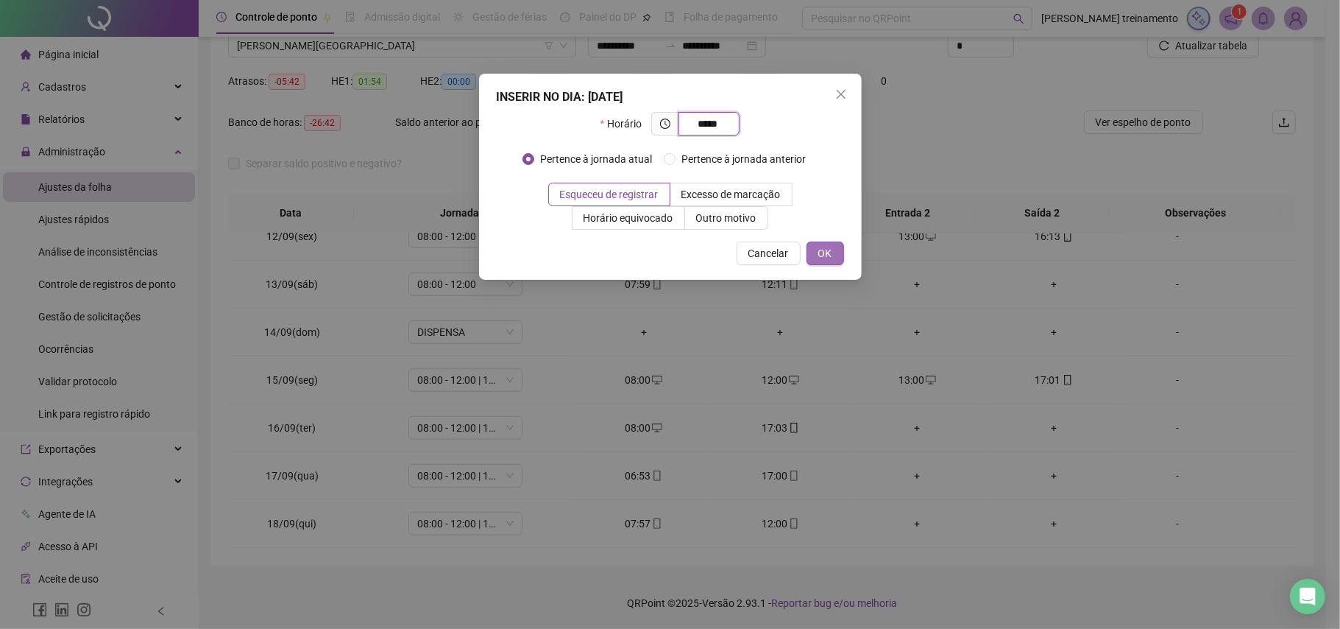
type input "*****"
click at [828, 243] on button "OK" at bounding box center [826, 253] width 38 height 24
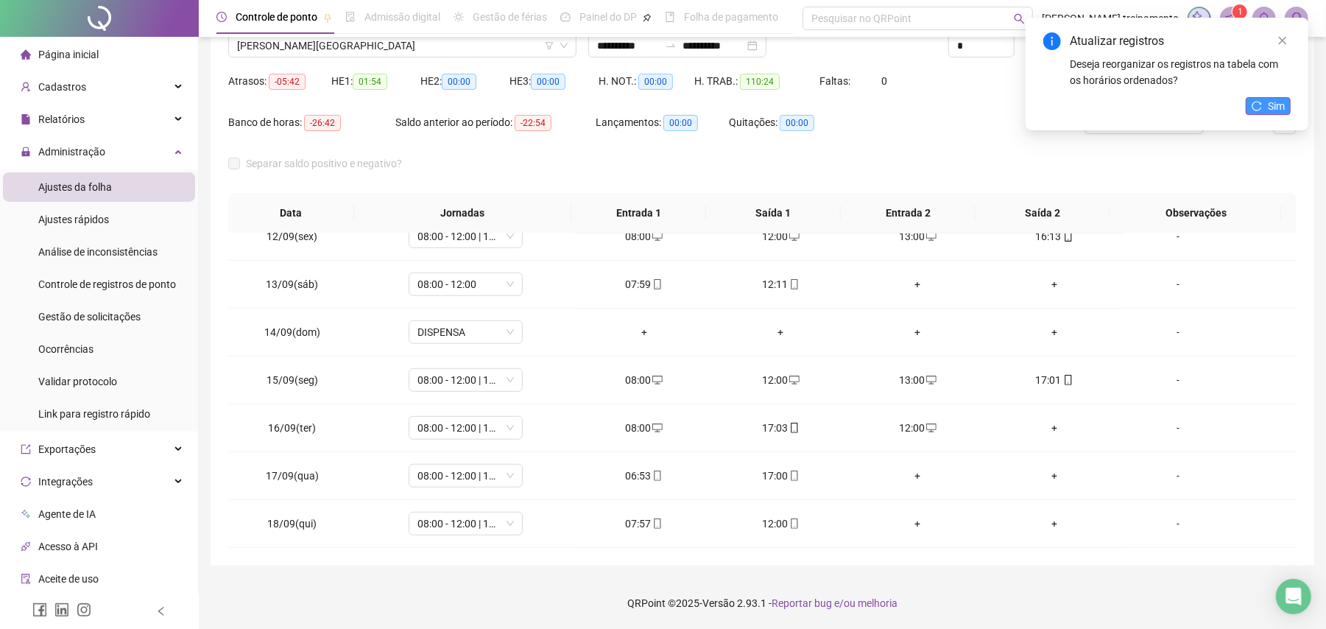
click at [1264, 106] on button "Sim" at bounding box center [1267, 106] width 45 height 18
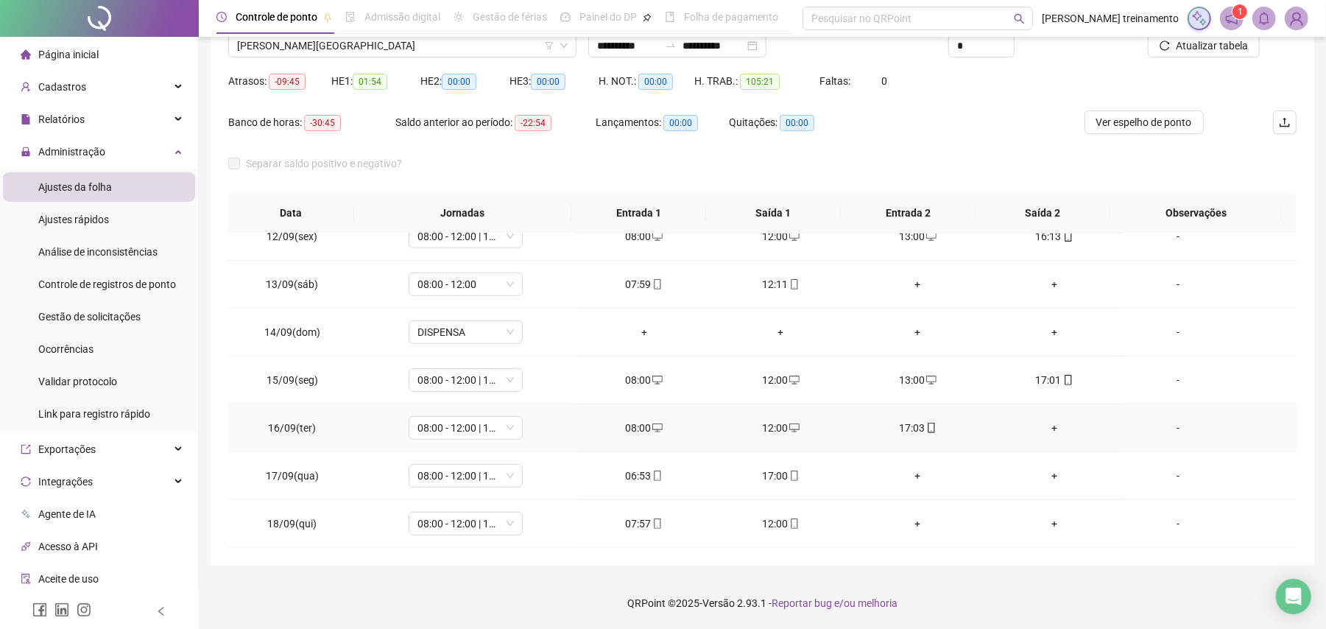
click at [1041, 427] on div "+" at bounding box center [1053, 428] width 113 height 16
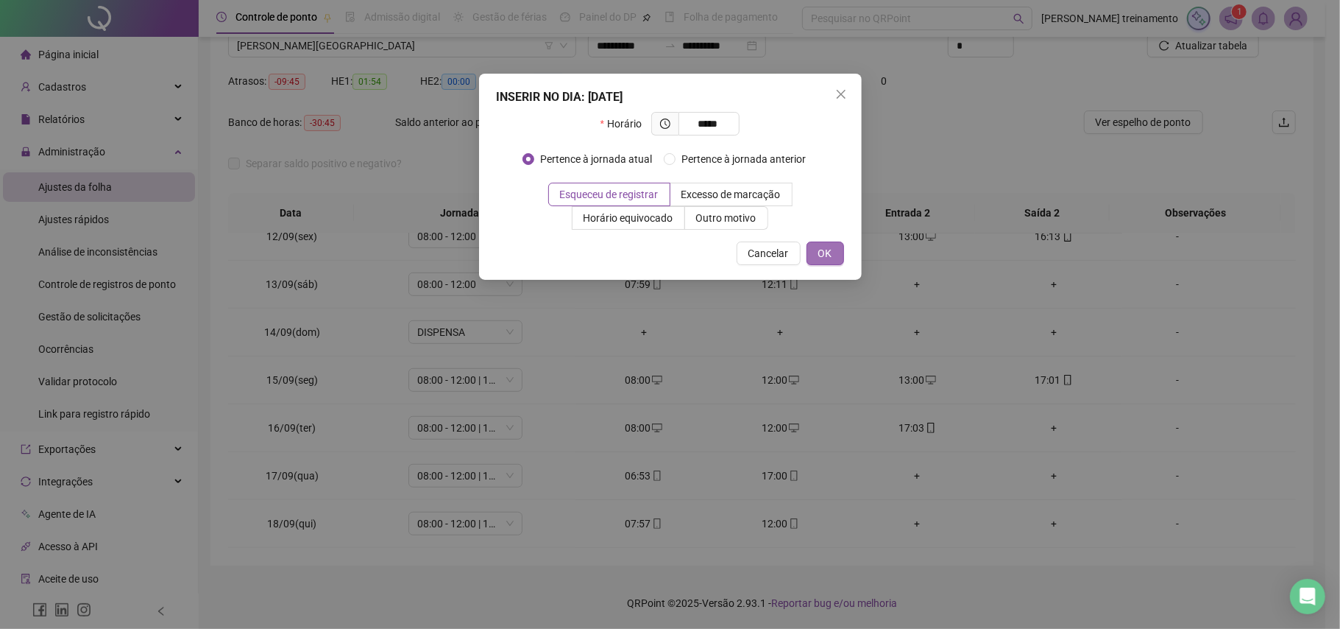
type input "*****"
click at [820, 259] on span "OK" at bounding box center [826, 253] width 14 height 16
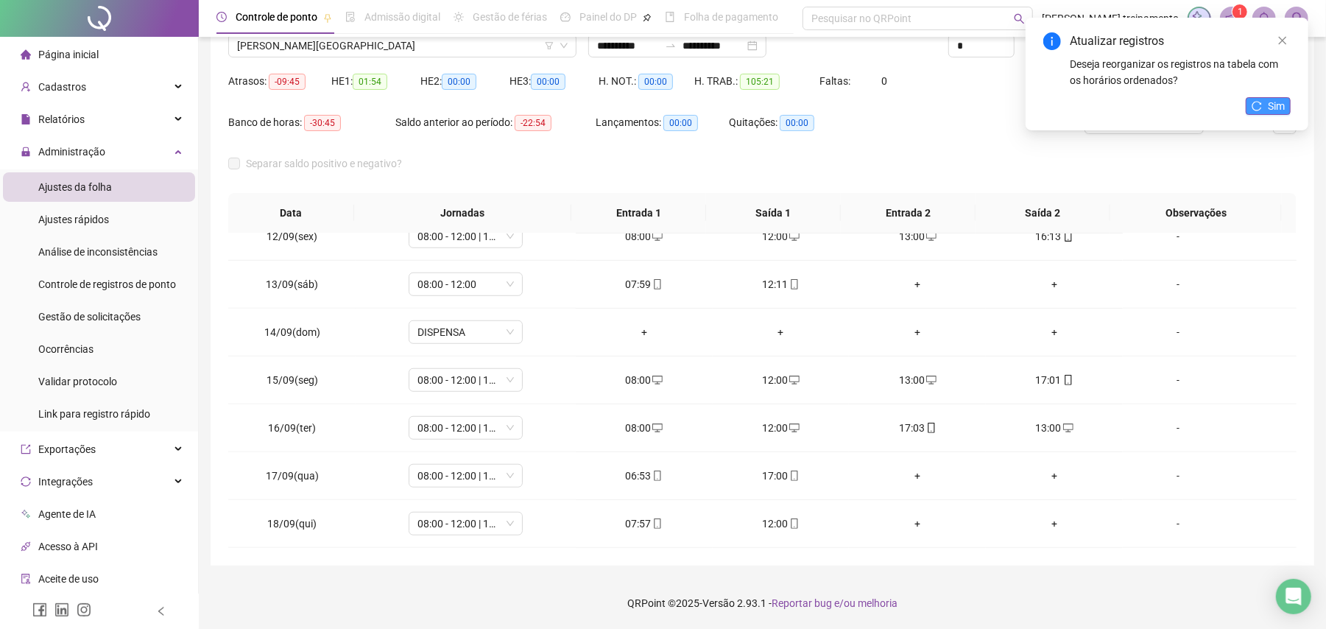
click at [1260, 106] on icon "reload" at bounding box center [1256, 106] width 10 height 10
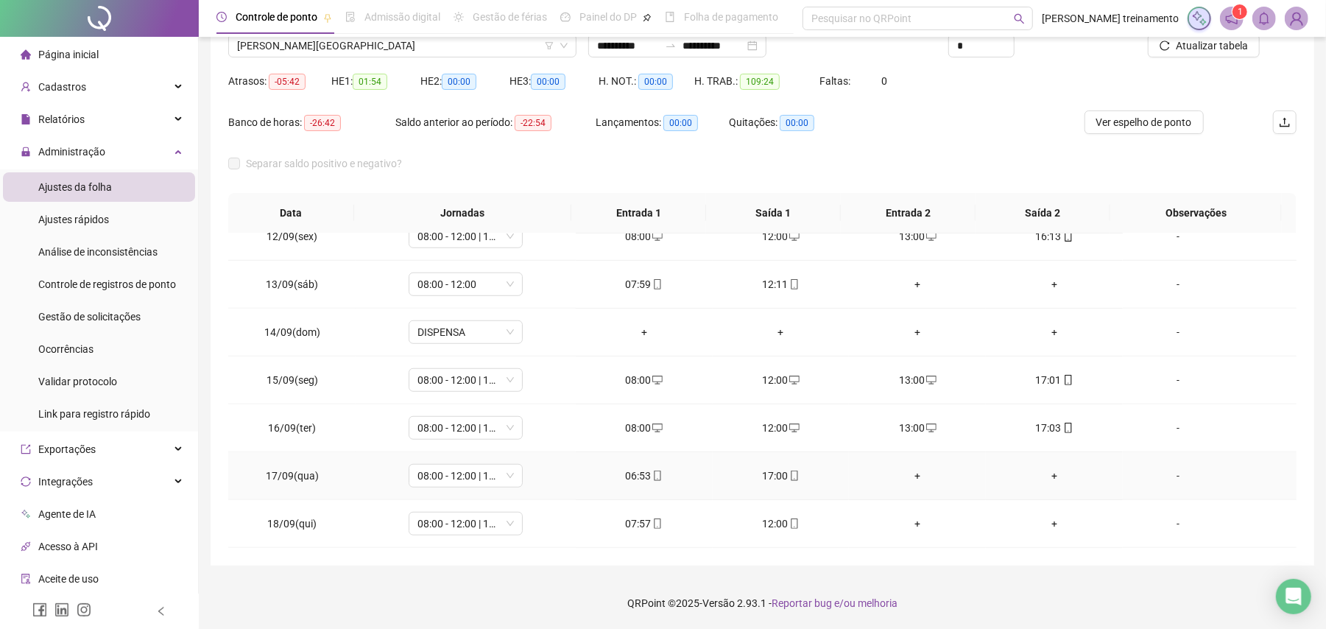
click at [654, 475] on icon "mobile" at bounding box center [657, 475] width 10 height 10
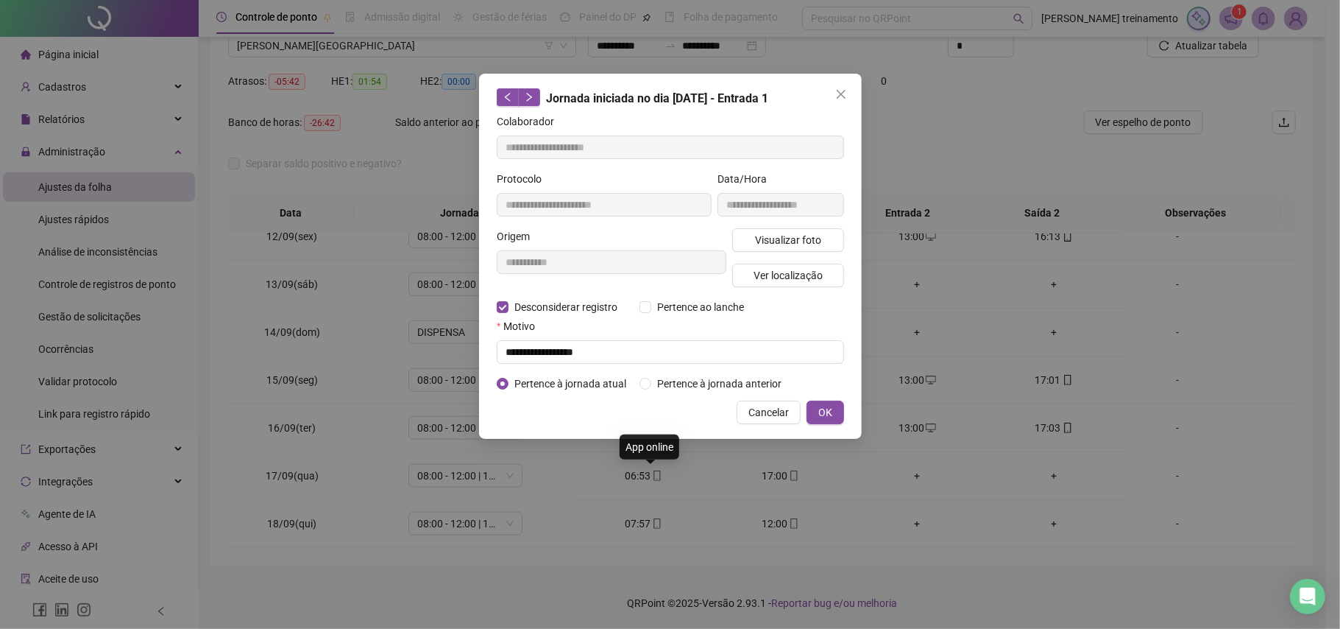
type input "**********"
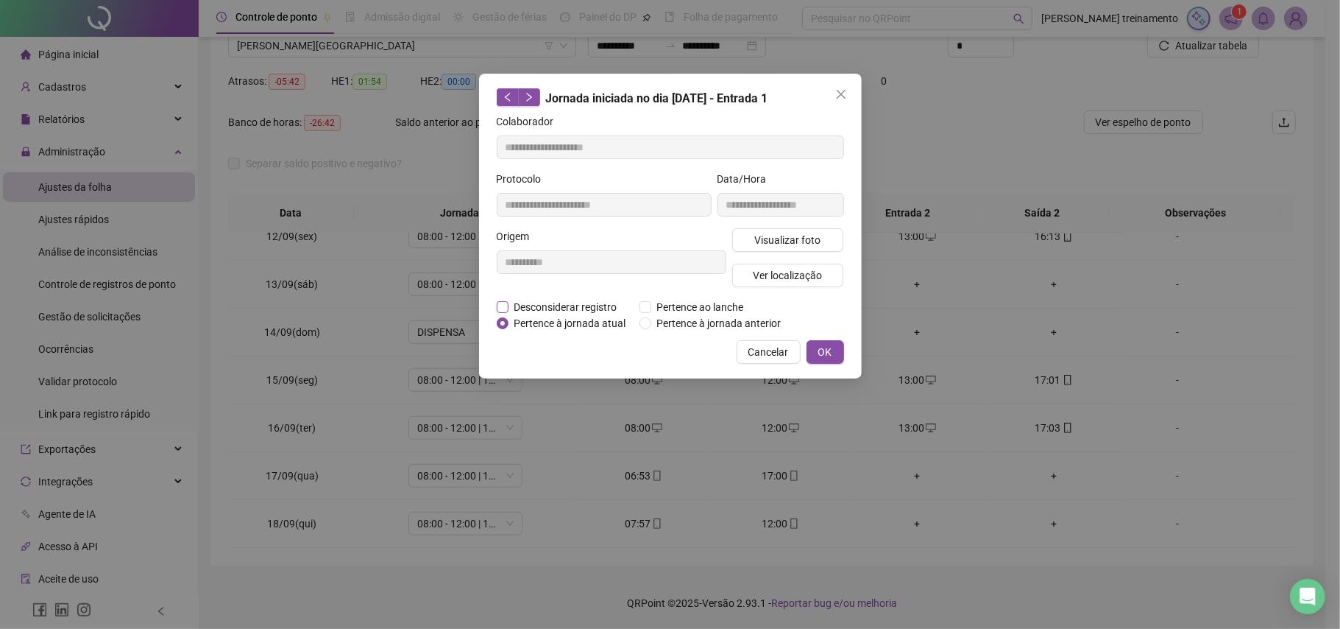
click at [509, 306] on span "Desconsiderar registro" at bounding box center [566, 307] width 115 height 16
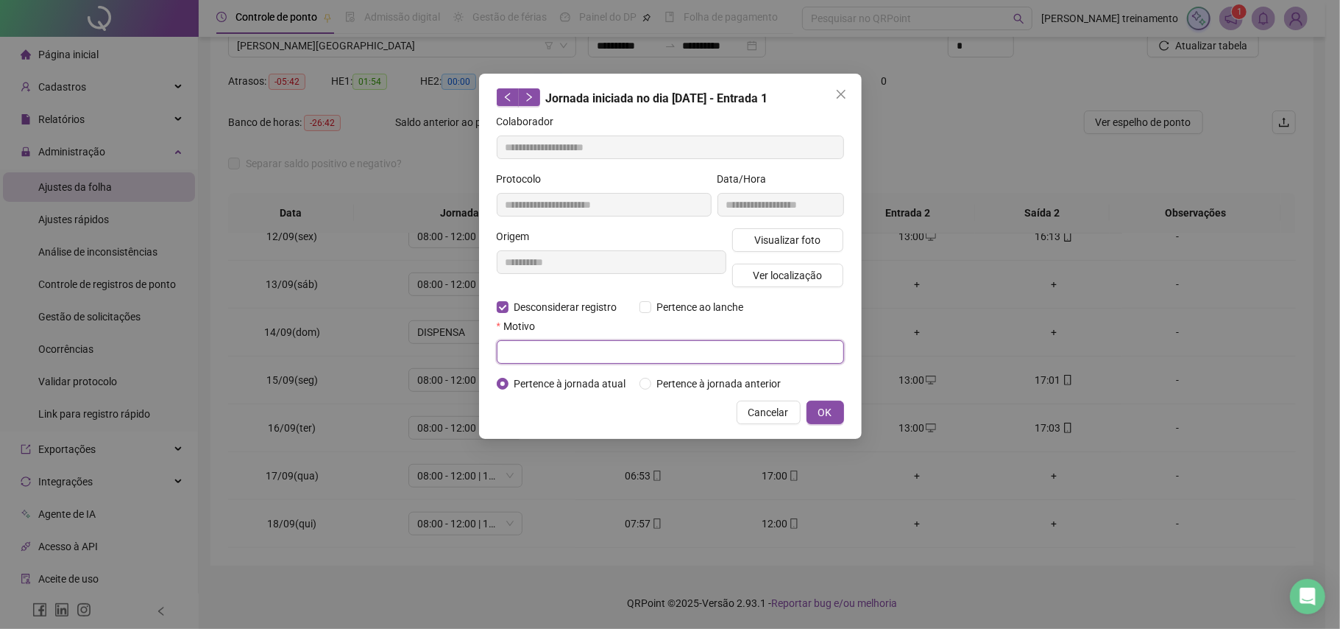
drag, startPoint x: 526, startPoint y: 349, endPoint x: 513, endPoint y: 350, distance: 12.6
click at [525, 350] on input "text" at bounding box center [670, 352] width 347 height 24
type input "**********"
click at [826, 414] on span "OK" at bounding box center [826, 412] width 14 height 16
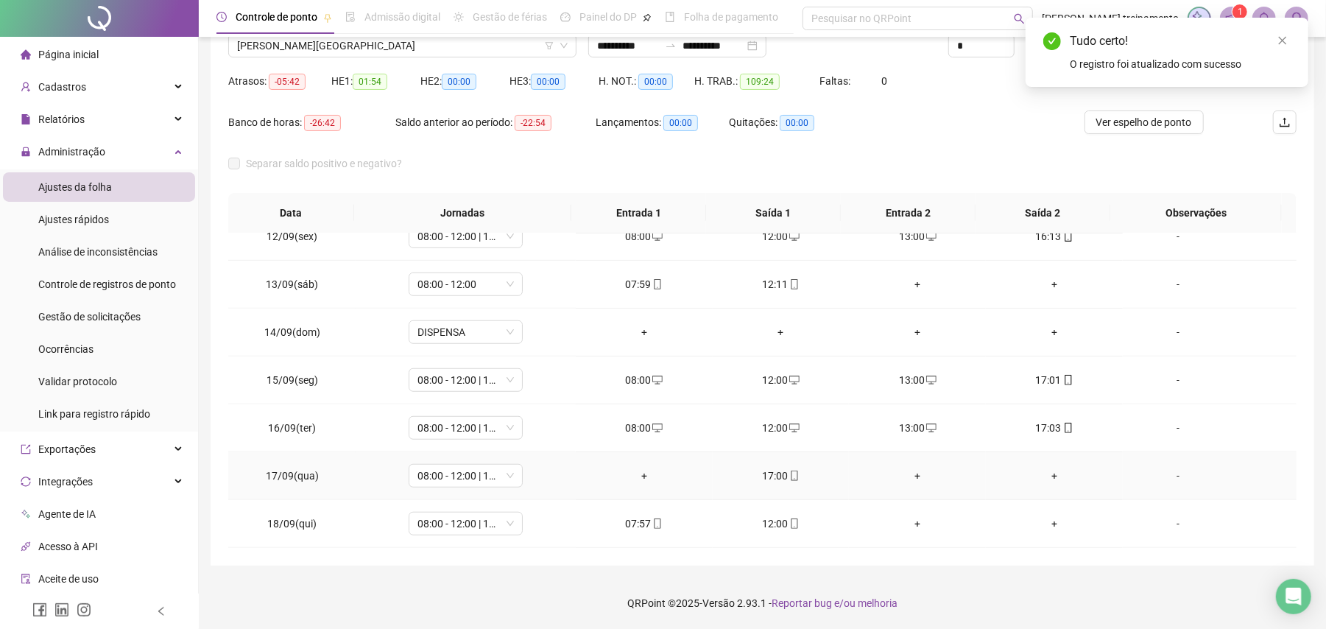
click at [642, 480] on div "+" at bounding box center [643, 475] width 113 height 16
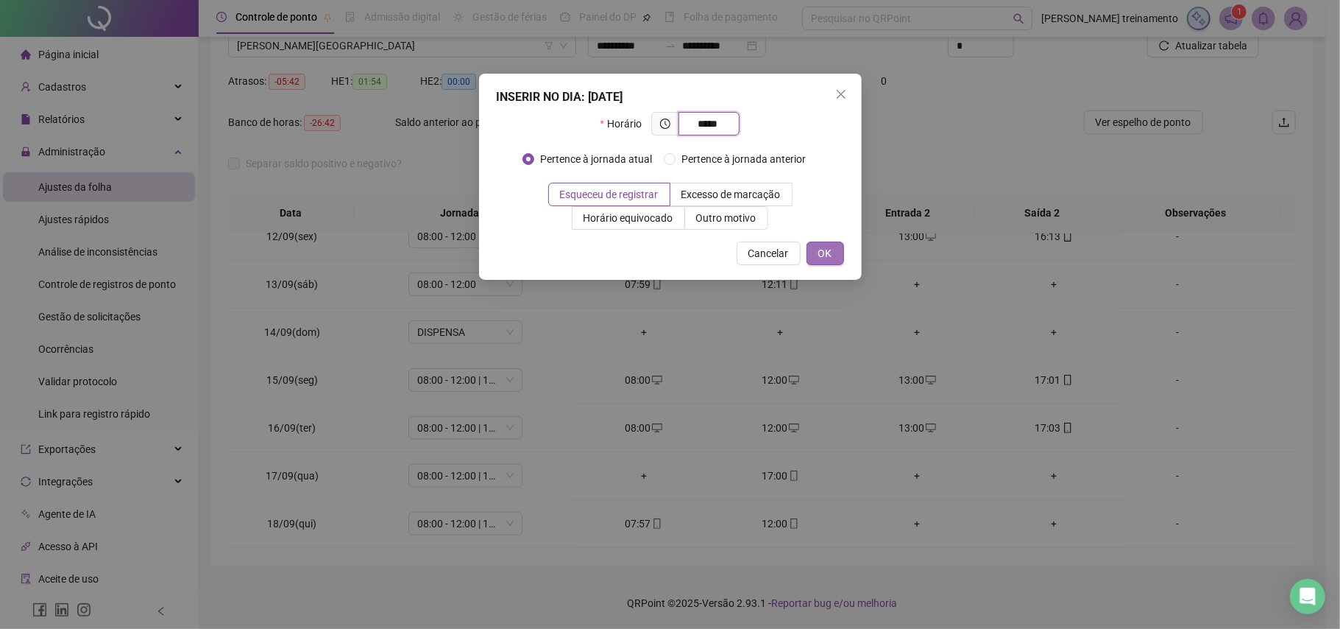
type input "*****"
click at [824, 262] on button "OK" at bounding box center [826, 253] width 38 height 24
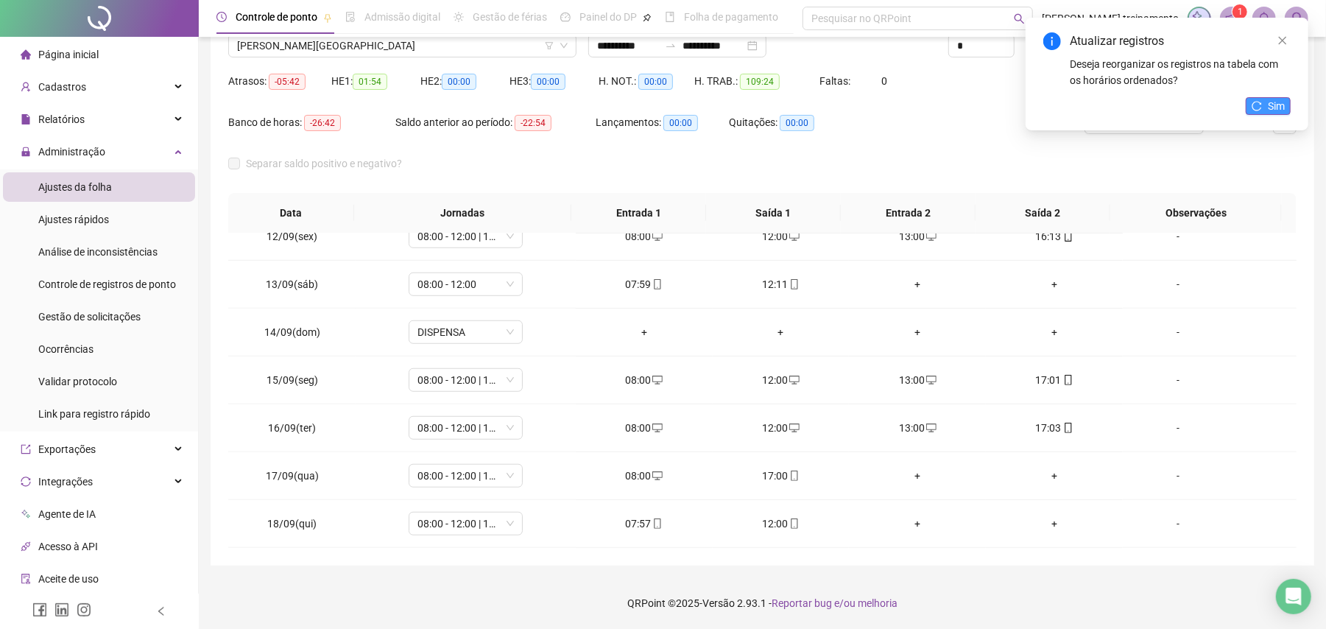
click at [1266, 112] on button "Sim" at bounding box center [1267, 106] width 45 height 18
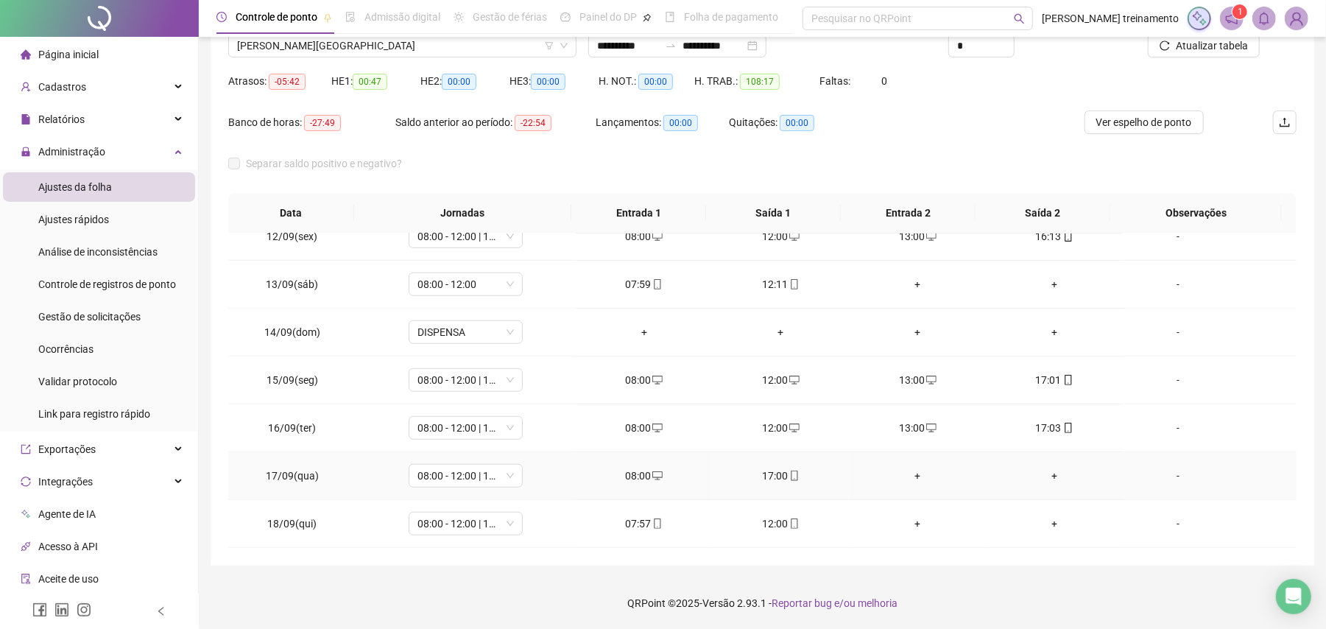
click at [910, 475] on div "+" at bounding box center [916, 475] width 113 height 16
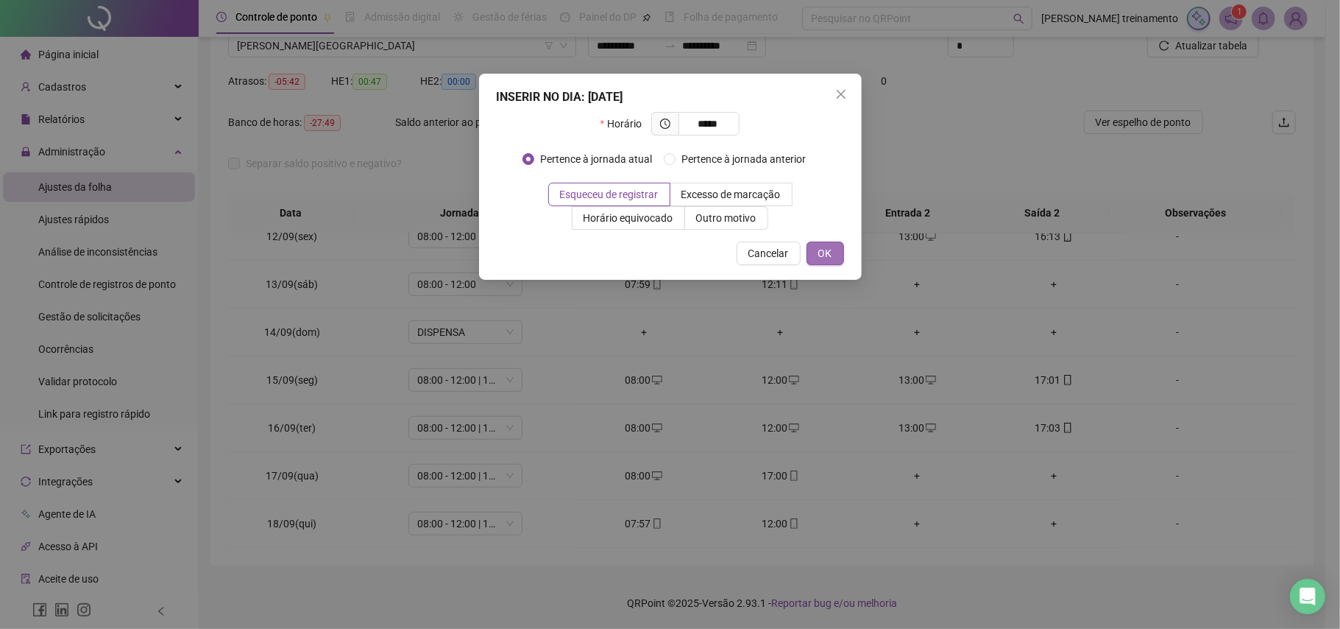
type input "*****"
click at [827, 260] on span "OK" at bounding box center [826, 253] width 14 height 16
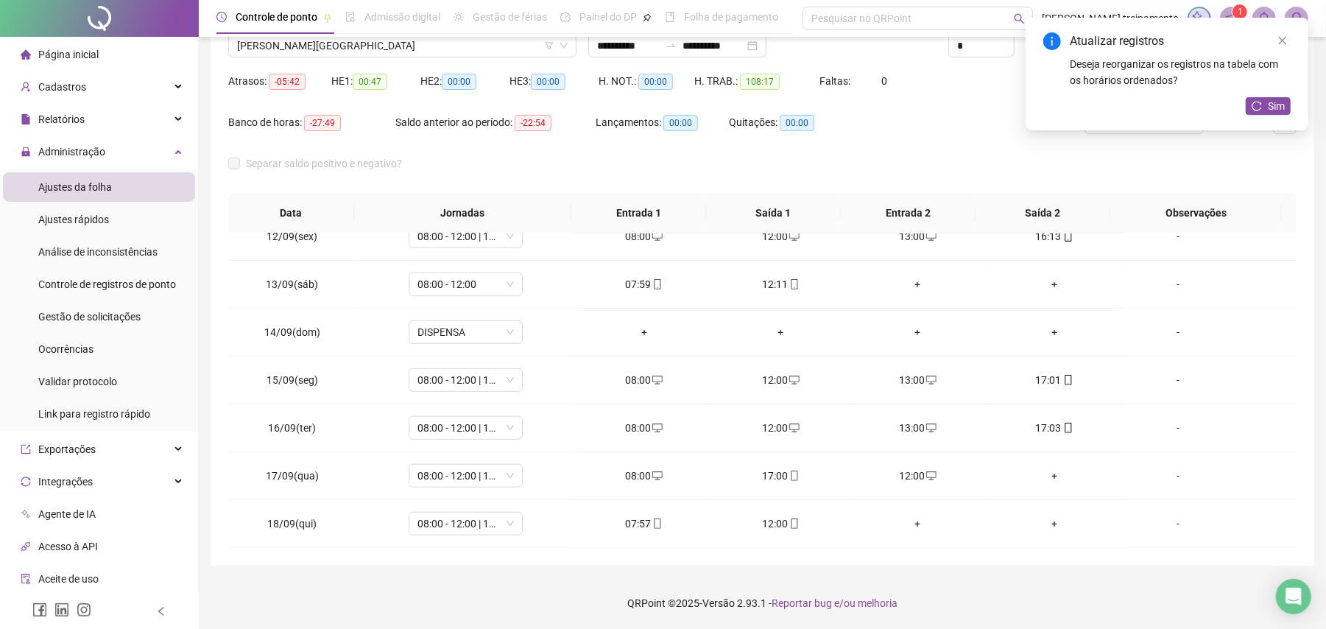
drag, startPoint x: 1279, startPoint y: 107, endPoint x: 1275, endPoint y: 131, distance: 24.6
click at [1279, 106] on span "Sim" at bounding box center [1276, 106] width 17 height 16
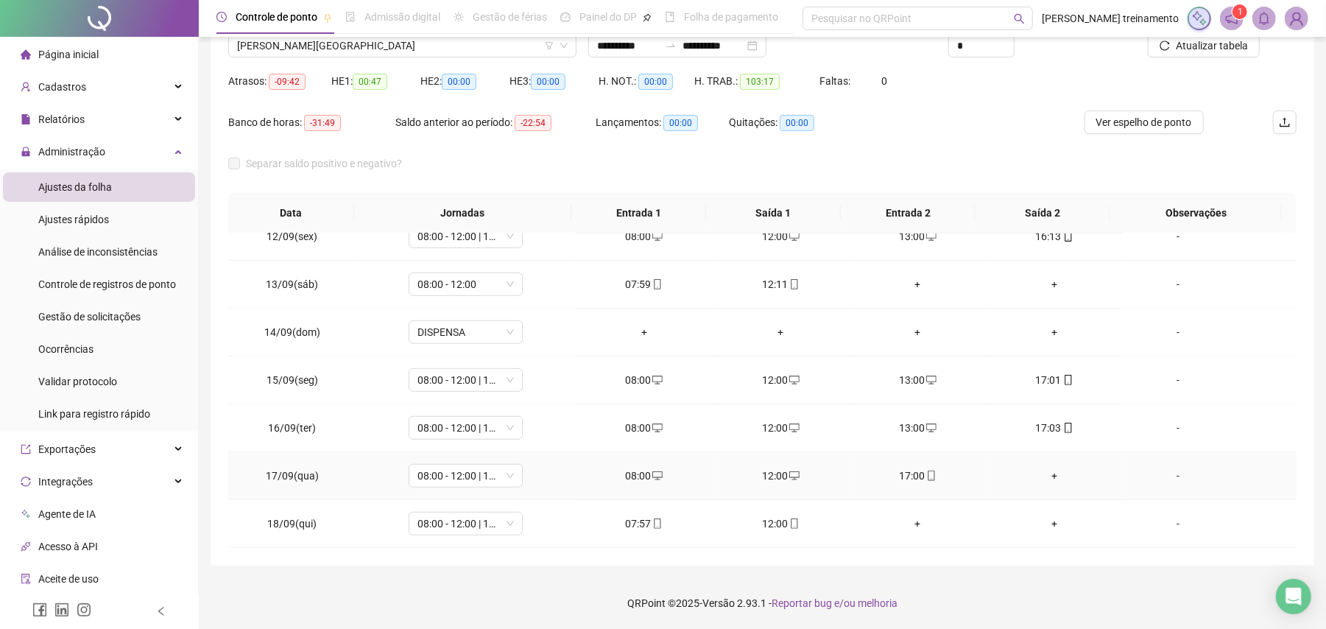
click at [1043, 473] on div "+" at bounding box center [1053, 475] width 113 height 16
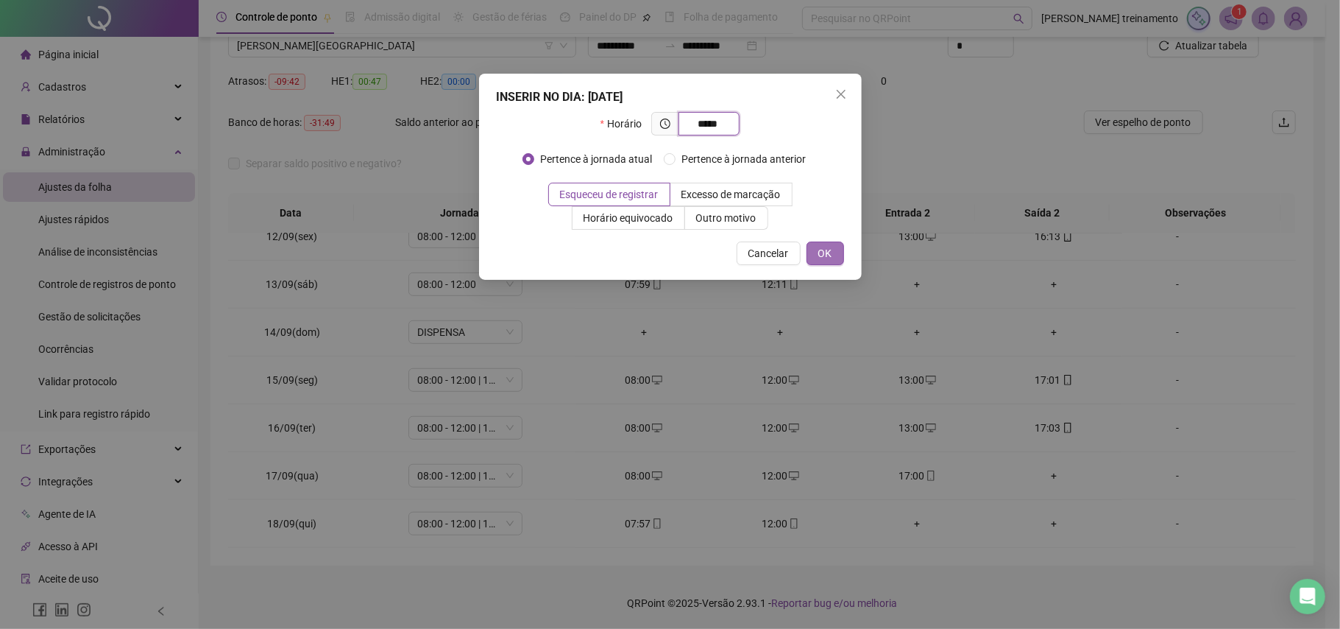
type input "*****"
click at [829, 259] on span "OK" at bounding box center [826, 253] width 14 height 16
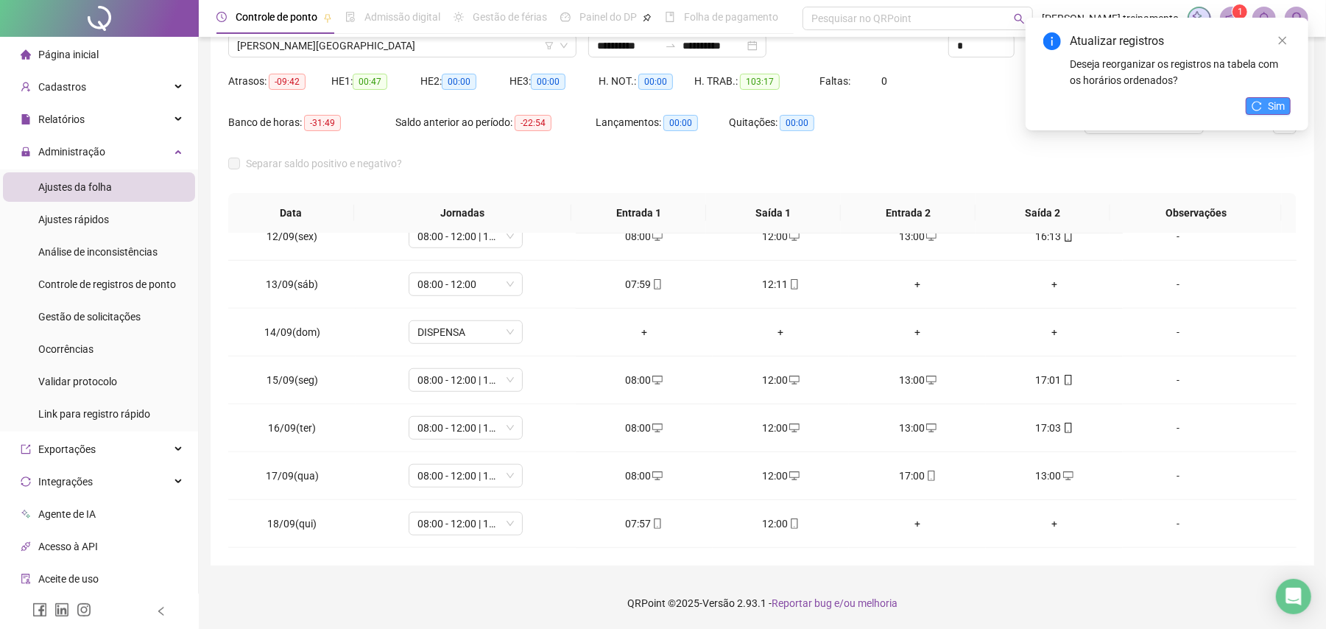
click at [1279, 107] on span "Sim" at bounding box center [1276, 106] width 17 height 16
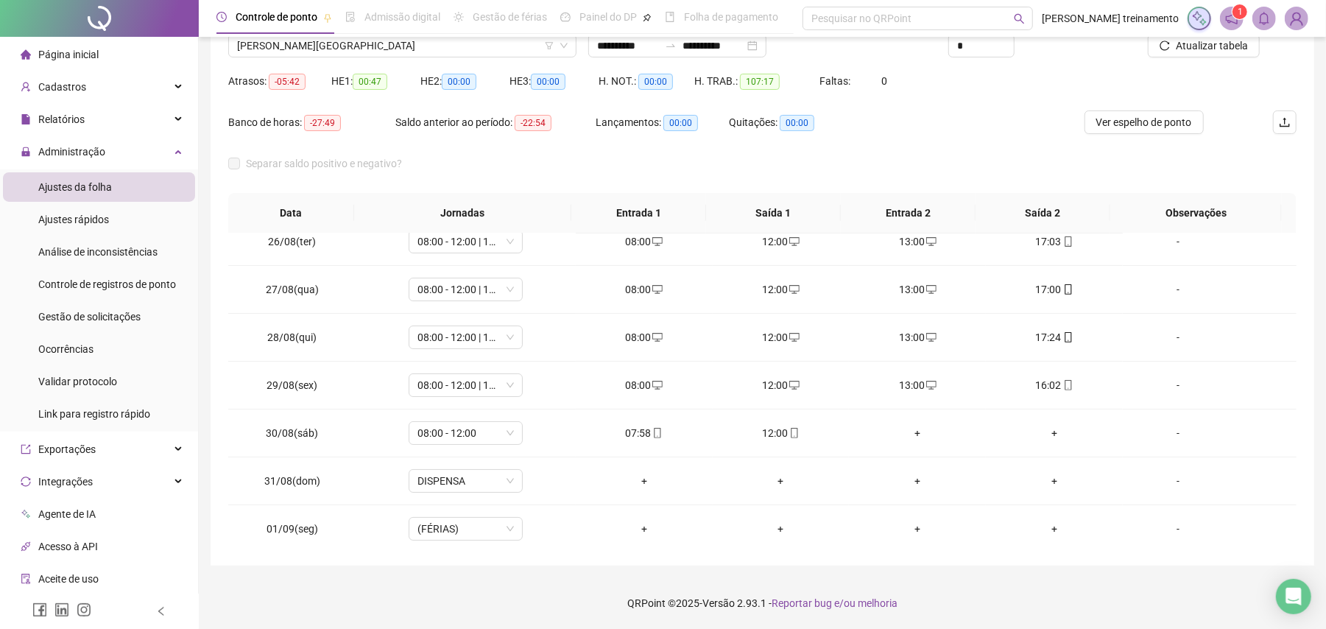
scroll to position [0, 0]
